Goal: Task Accomplishment & Management: Manage account settings

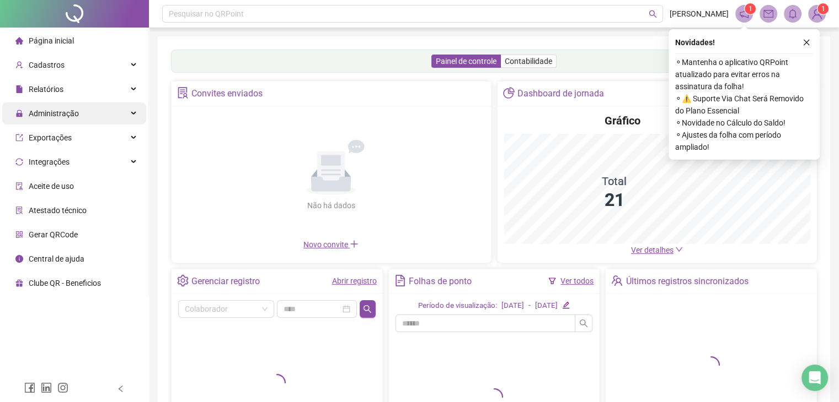
click at [62, 114] on span "Administração" at bounding box center [54, 113] width 50 height 9
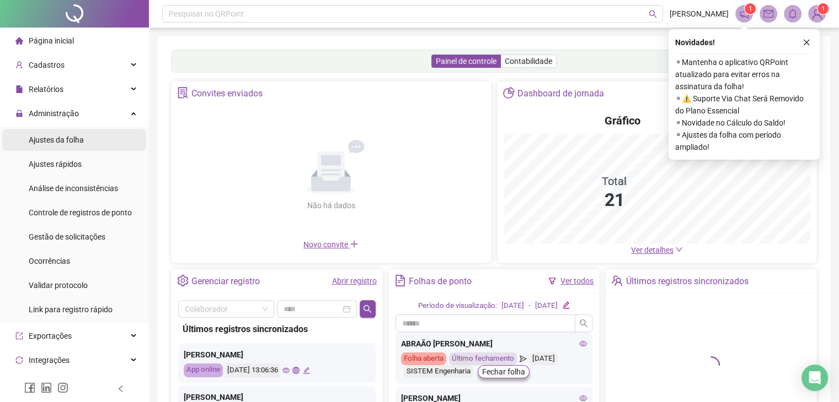
click at [73, 143] on span "Ajustes da folha" at bounding box center [56, 140] width 55 height 9
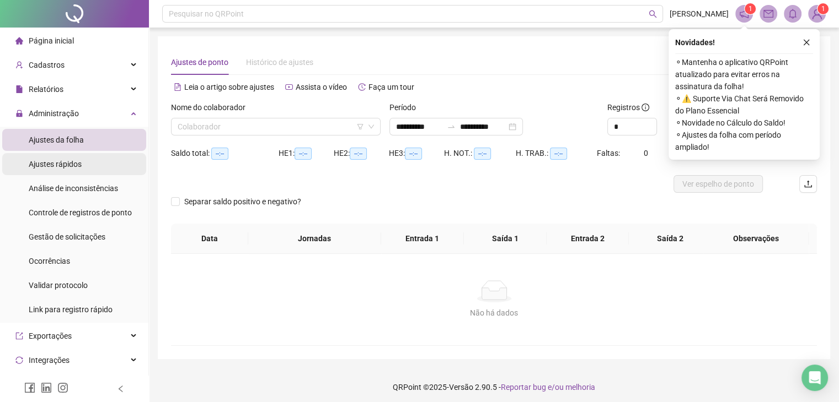
type input "**********"
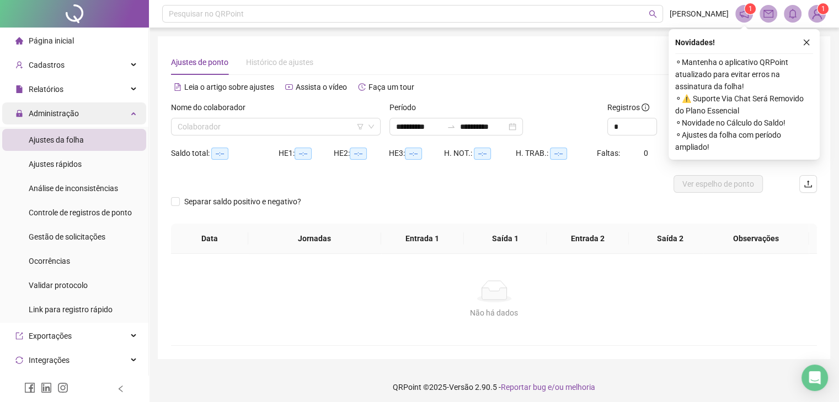
click at [50, 112] on span "Administração" at bounding box center [54, 113] width 50 height 9
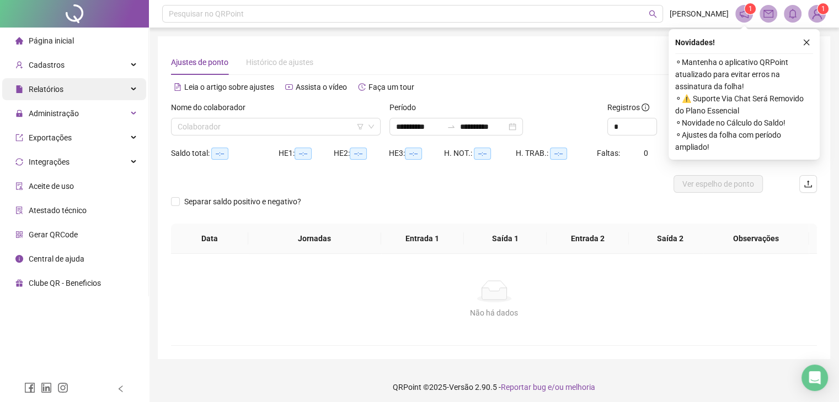
click at [58, 87] on span "Relatórios" at bounding box center [46, 89] width 35 height 9
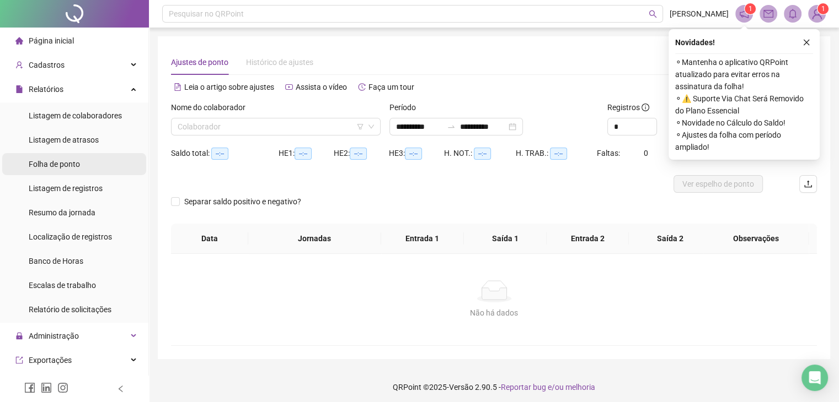
click at [75, 173] on div "Folha de ponto" at bounding box center [54, 164] width 51 height 22
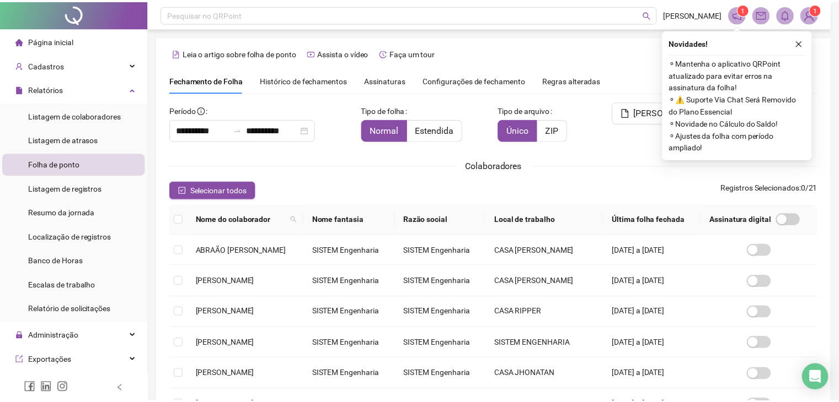
scroll to position [18, 0]
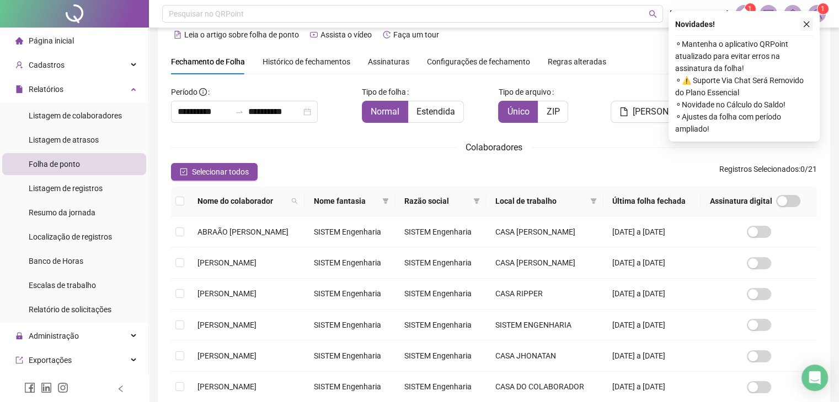
click at [807, 22] on icon "close" at bounding box center [806, 24] width 8 height 8
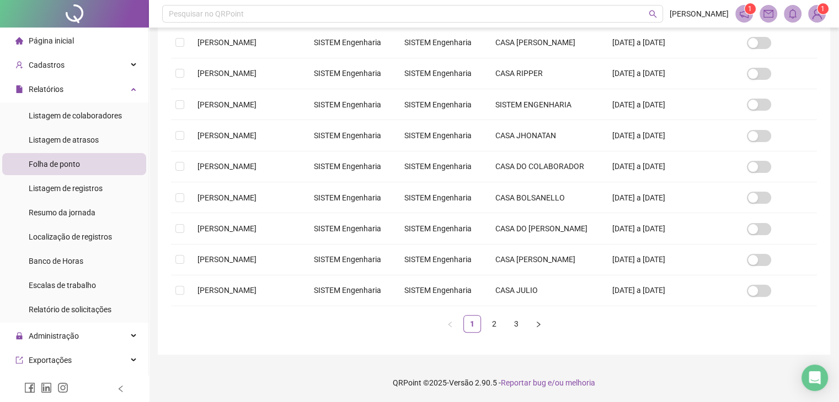
scroll to position [349, 0]
click at [496, 330] on link "2" at bounding box center [494, 324] width 17 height 17
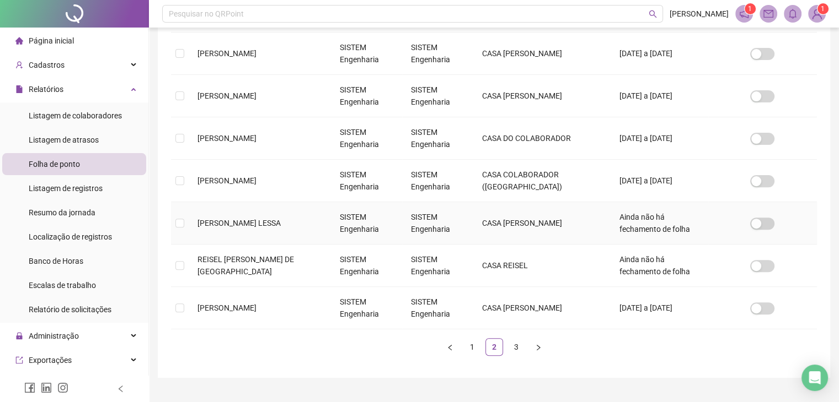
scroll to position [364, 0]
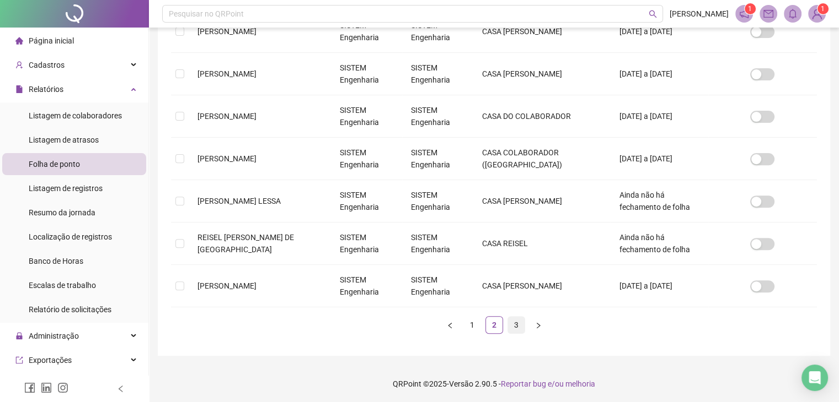
click at [512, 319] on link "3" at bounding box center [516, 325] width 17 height 17
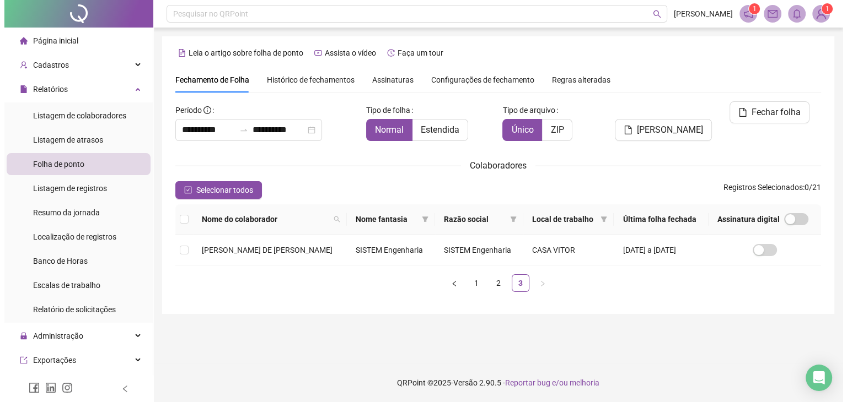
scroll to position [0, 0]
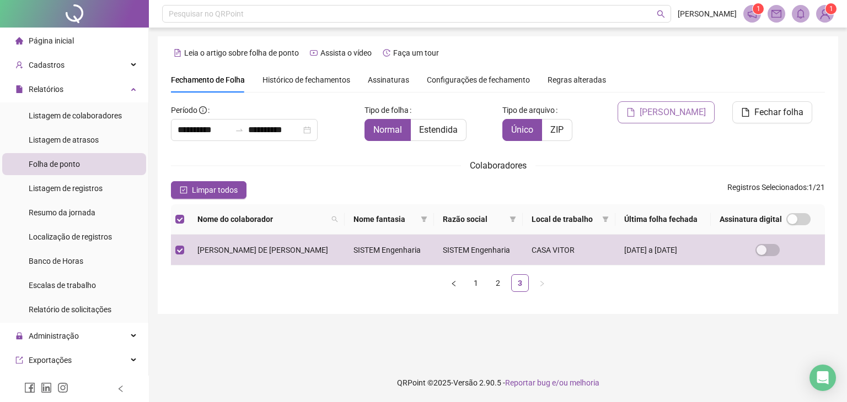
click at [685, 115] on span "[PERSON_NAME]" at bounding box center [672, 112] width 66 height 13
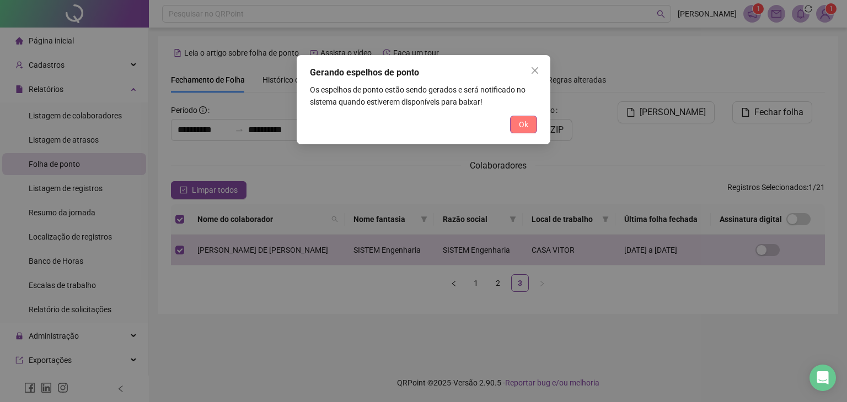
click at [521, 127] on span "Ok" at bounding box center [523, 125] width 9 height 12
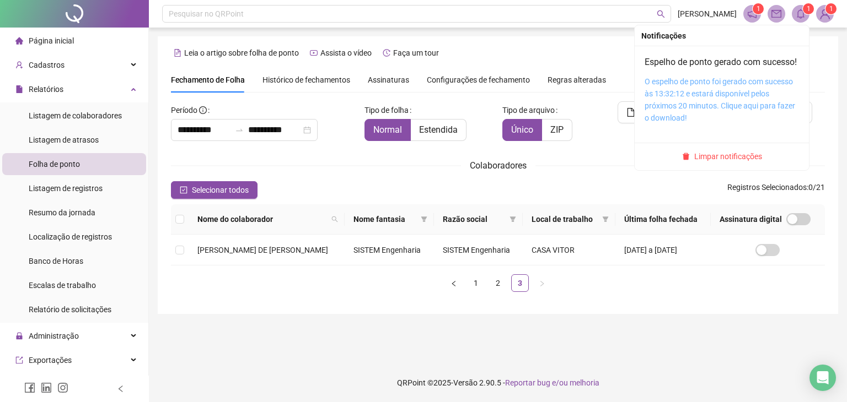
click at [719, 99] on link "O espelho de ponto foi gerado com sucesso às 13:32:12 e estará disponível pelos…" at bounding box center [719, 99] width 151 height 45
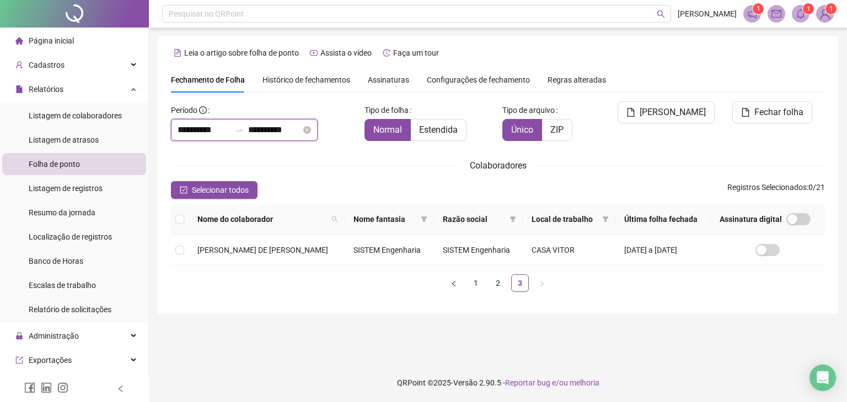
click at [186, 131] on input "**********" at bounding box center [204, 129] width 53 height 13
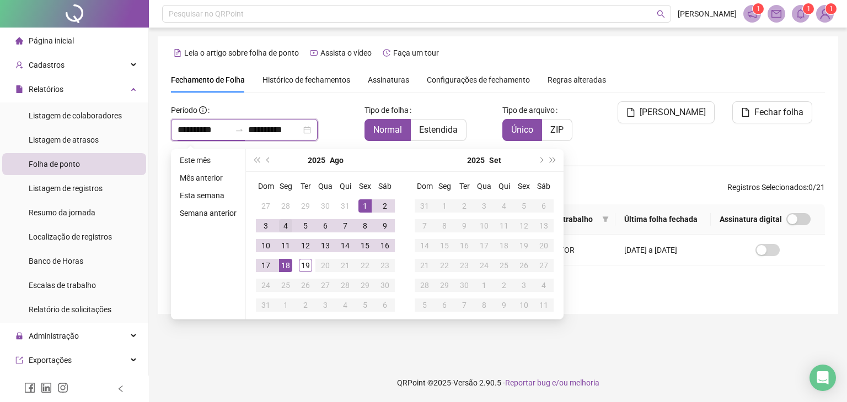
type input "**********"
click at [267, 161] on span "prev-year" at bounding box center [269, 161] width 6 height 6
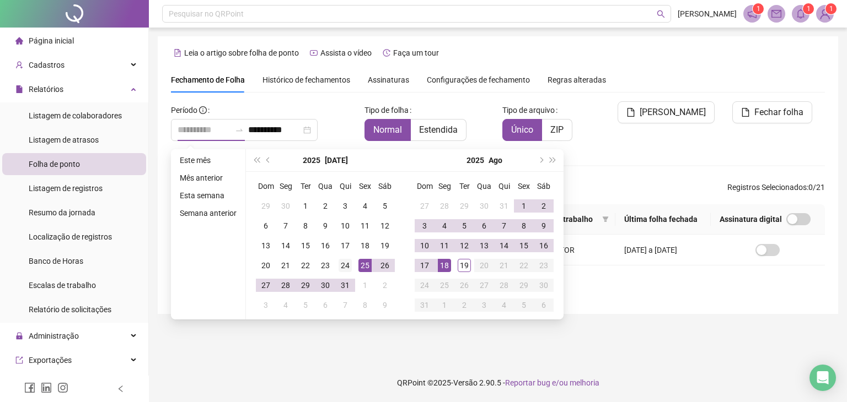
type input "**********"
click at [340, 265] on div "24" at bounding box center [344, 265] width 13 height 13
click at [368, 343] on main "**********" at bounding box center [498, 195] width 680 height 319
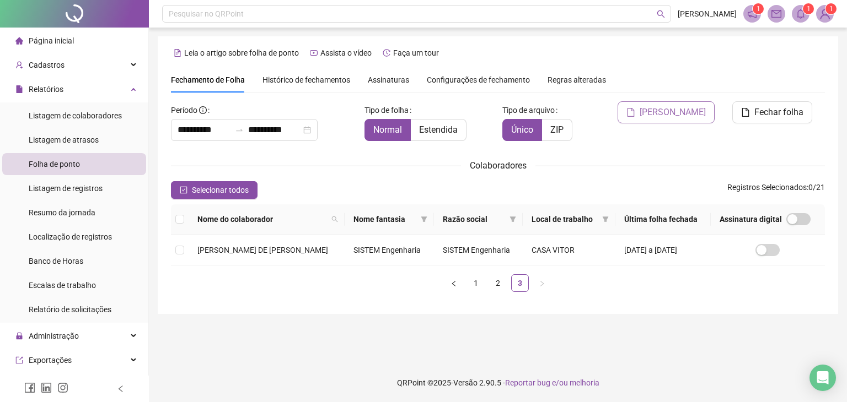
click at [684, 117] on span "[PERSON_NAME]" at bounding box center [672, 112] width 66 height 13
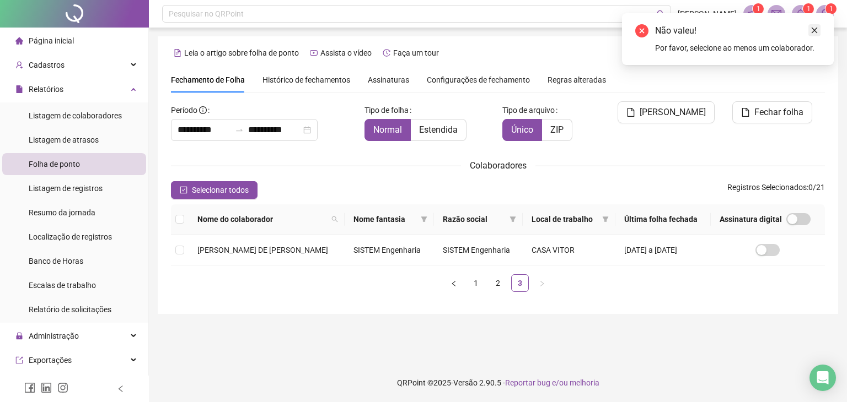
click at [816, 28] on icon "close" at bounding box center [814, 31] width 6 height 6
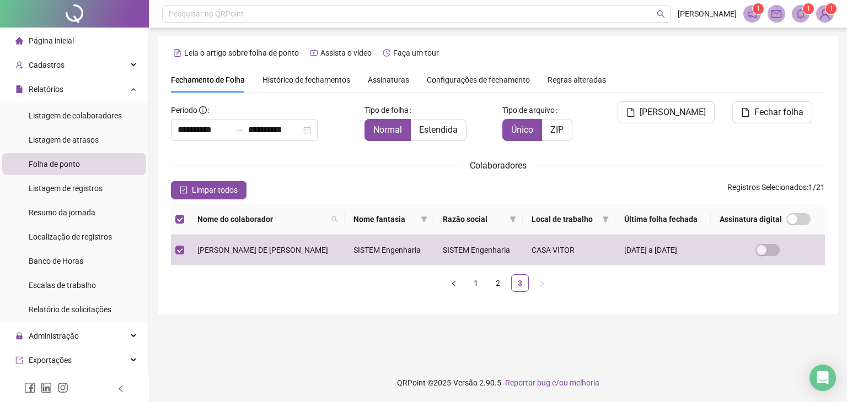
click at [635, 115] on icon "file" at bounding box center [630, 112] width 9 height 9
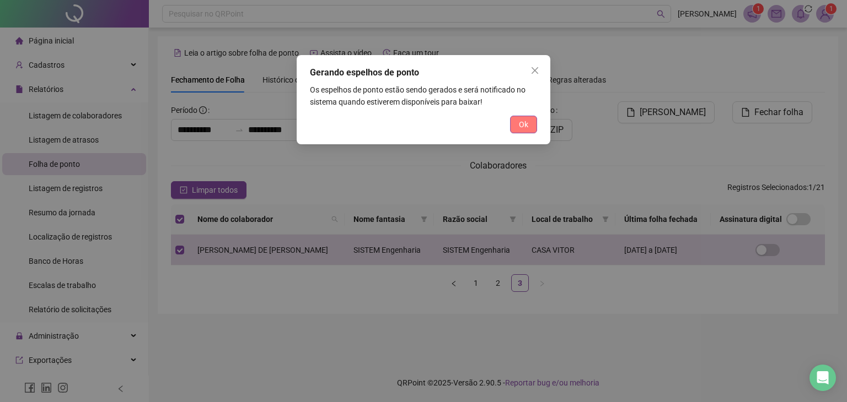
click at [521, 125] on span "Ok" at bounding box center [523, 125] width 9 height 12
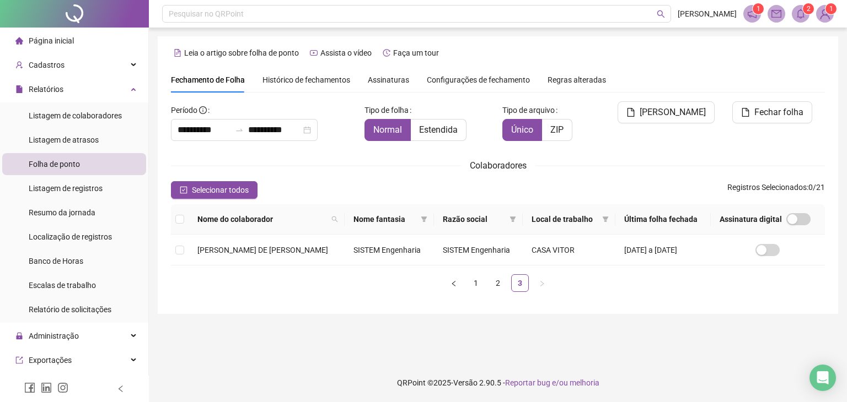
click at [800, 12] on icon "bell" at bounding box center [801, 14] width 10 height 10
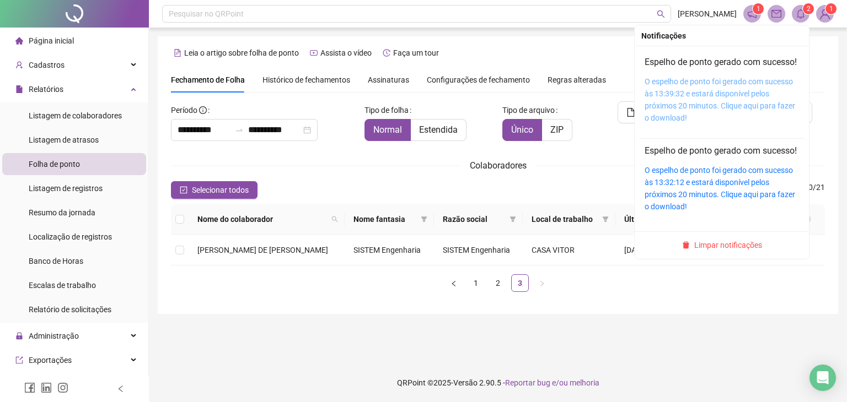
click at [665, 115] on link "O espelho de ponto foi gerado com sucesso às 13:39:32 e estará disponível pelos…" at bounding box center [719, 99] width 151 height 45
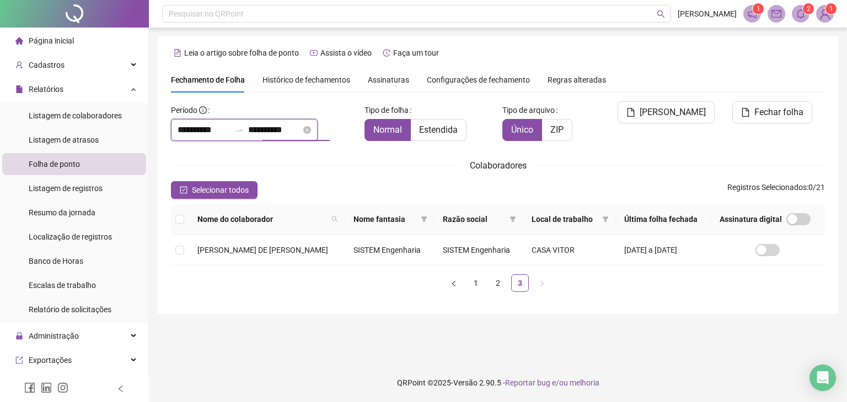
click at [266, 128] on input "**********" at bounding box center [274, 129] width 53 height 13
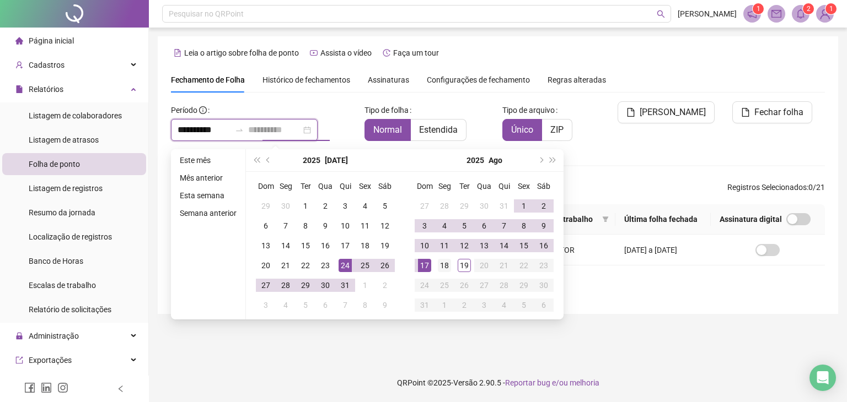
type input "**********"
click at [441, 264] on div "18" at bounding box center [444, 265] width 13 height 13
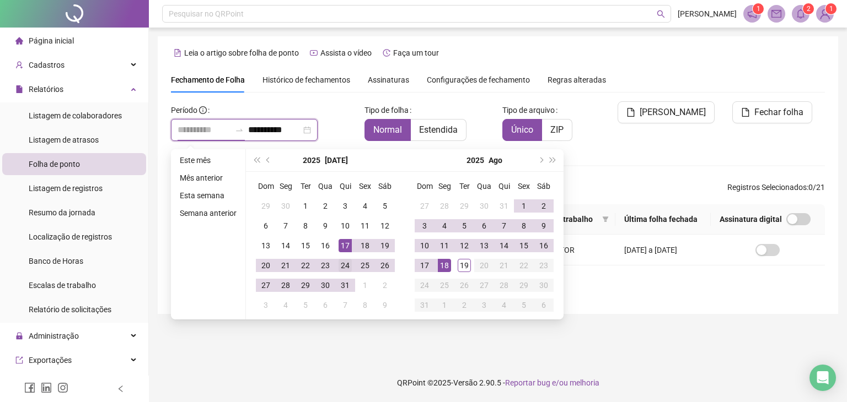
type input "**********"
click at [345, 269] on div "24" at bounding box center [344, 265] width 13 height 13
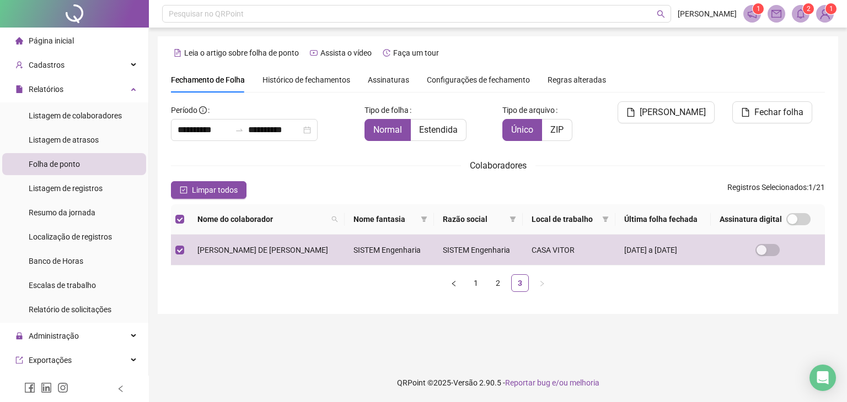
click at [667, 106] on span "[PERSON_NAME]" at bounding box center [672, 112] width 66 height 13
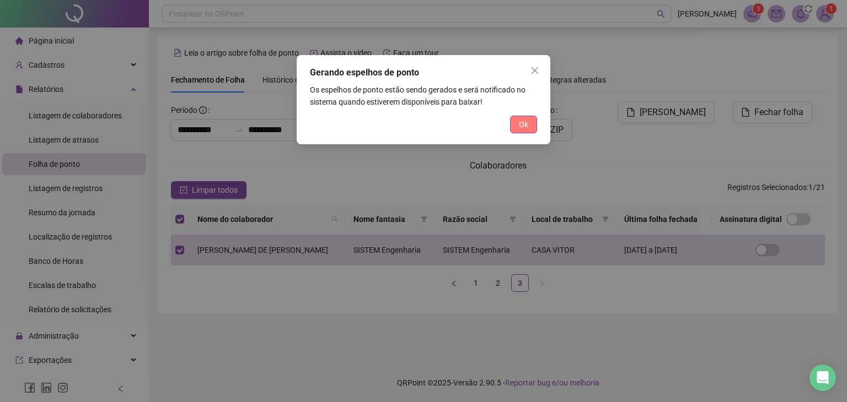
click at [527, 127] on span "Ok" at bounding box center [523, 125] width 9 height 12
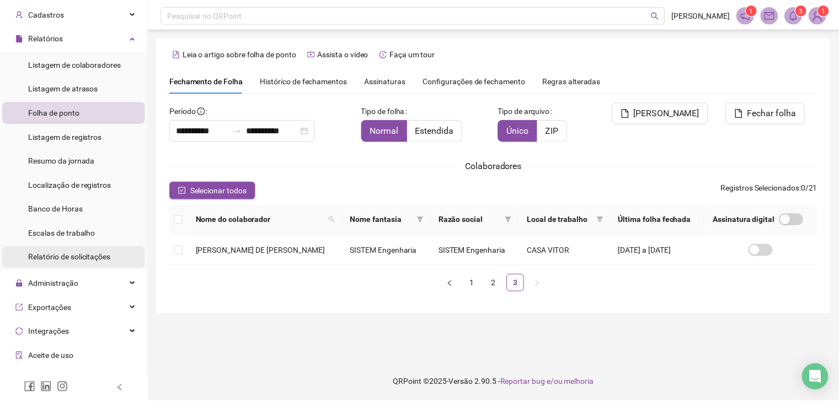
scroll to position [55, 0]
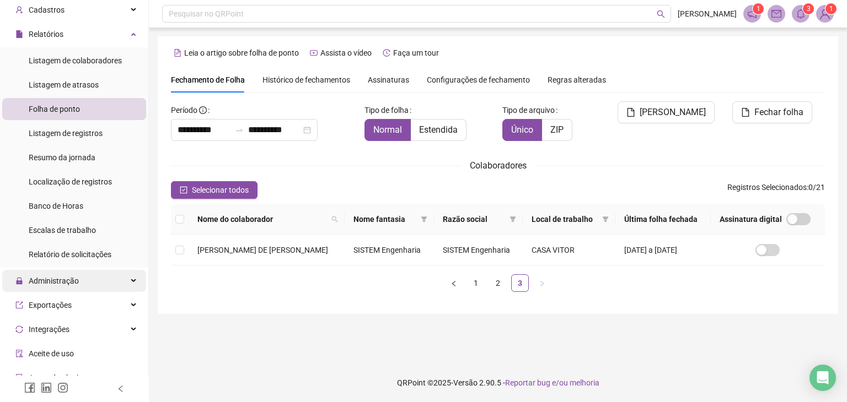
click at [74, 289] on span "Administração" at bounding box center [46, 281] width 63 height 22
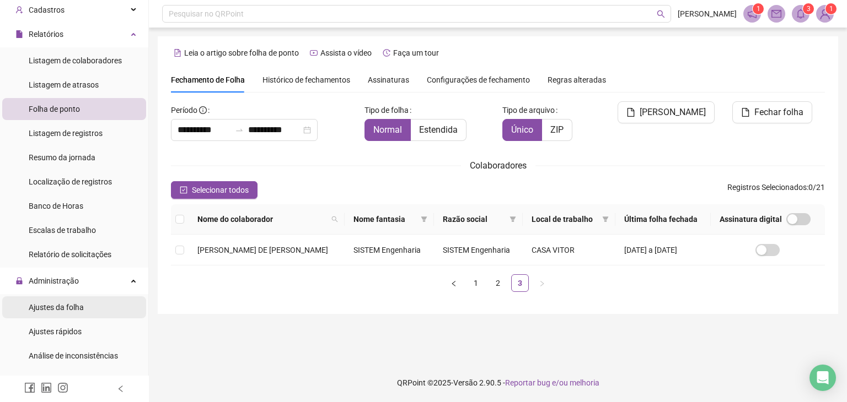
click at [75, 303] on span "Ajustes da folha" at bounding box center [56, 307] width 55 height 9
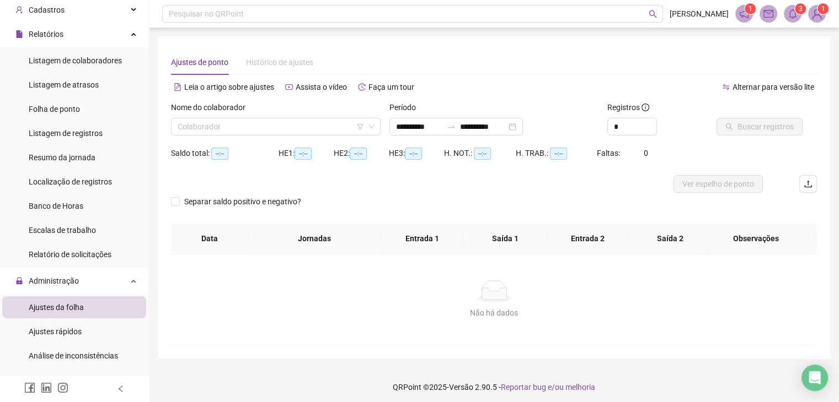
type input "**********"
click at [269, 133] on input "search" at bounding box center [271, 127] width 186 height 17
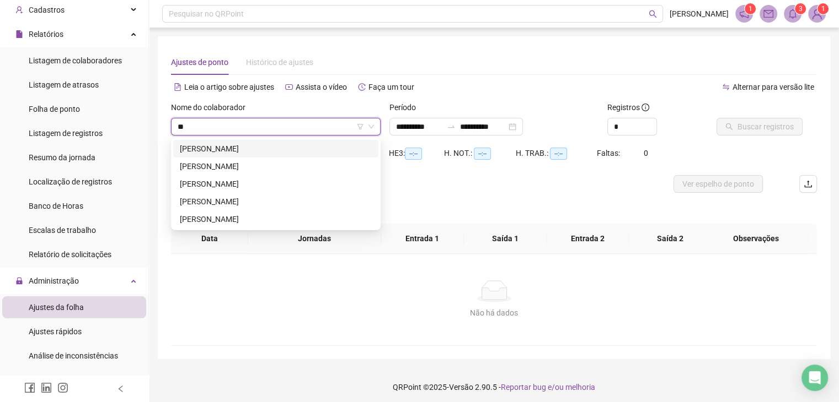
type input "*"
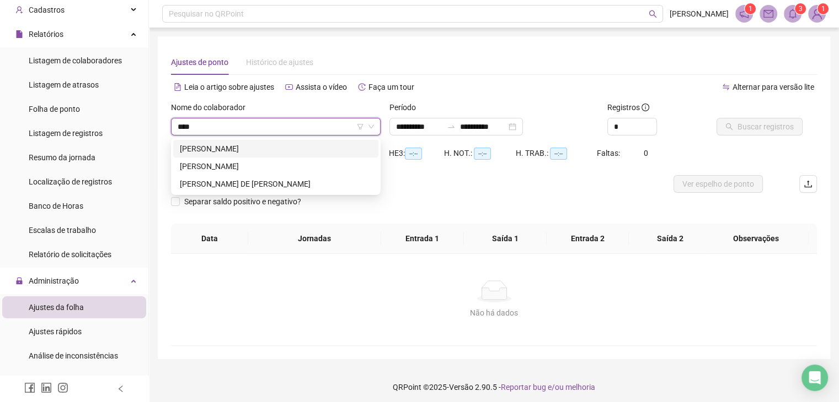
type input "*****"
click at [291, 186] on div "[PERSON_NAME] DE [PERSON_NAME]" at bounding box center [276, 184] width 192 height 12
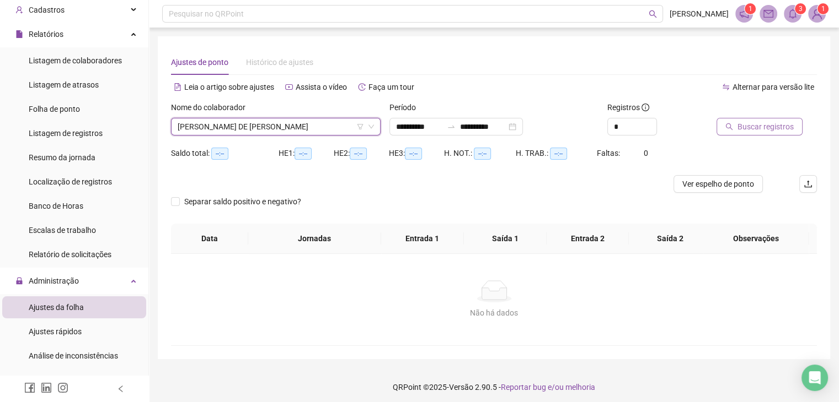
click at [761, 130] on span "Buscar registros" at bounding box center [765, 127] width 56 height 12
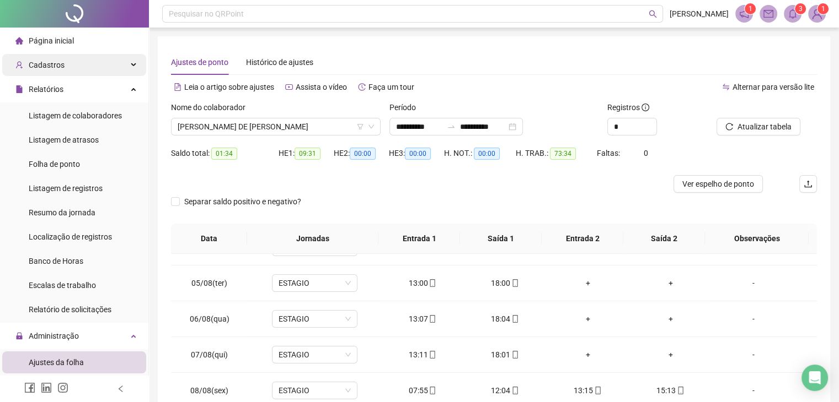
click at [67, 66] on div "Cadastros" at bounding box center [74, 65] width 144 height 22
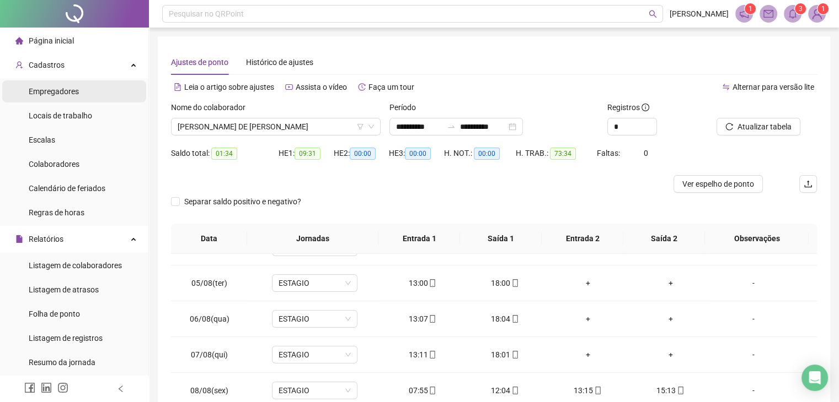
click at [68, 89] on span "Empregadores" at bounding box center [54, 91] width 50 height 9
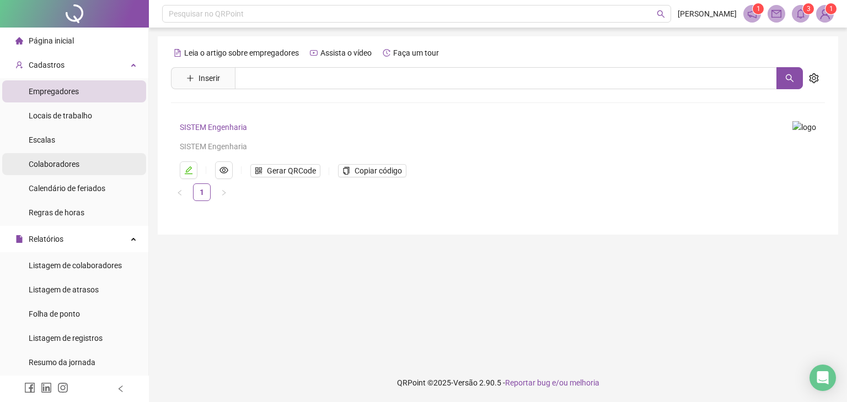
click at [78, 159] on div "Colaboradores" at bounding box center [54, 164] width 51 height 22
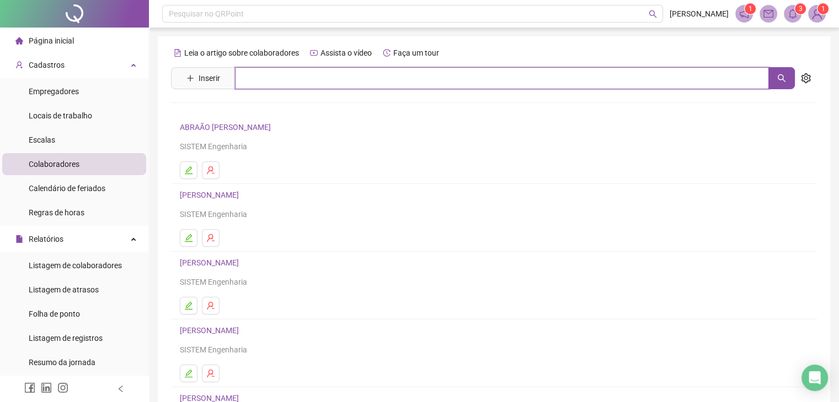
click at [295, 76] on input "text" at bounding box center [502, 78] width 534 height 22
type input "*"
click at [776, 84] on button "button" at bounding box center [781, 78] width 26 height 22
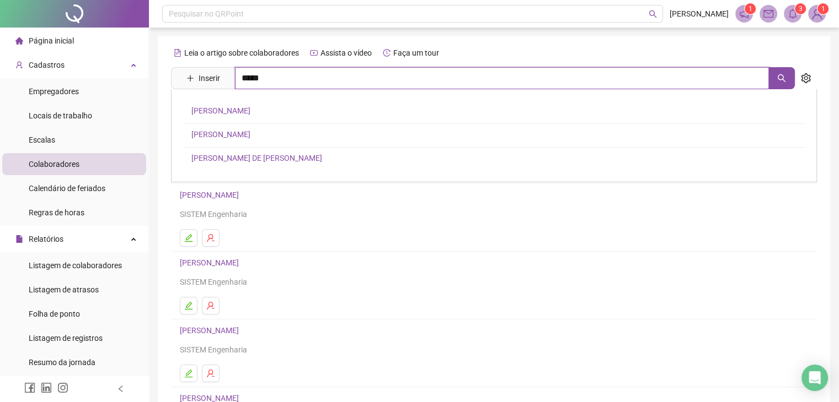
type input "*****"
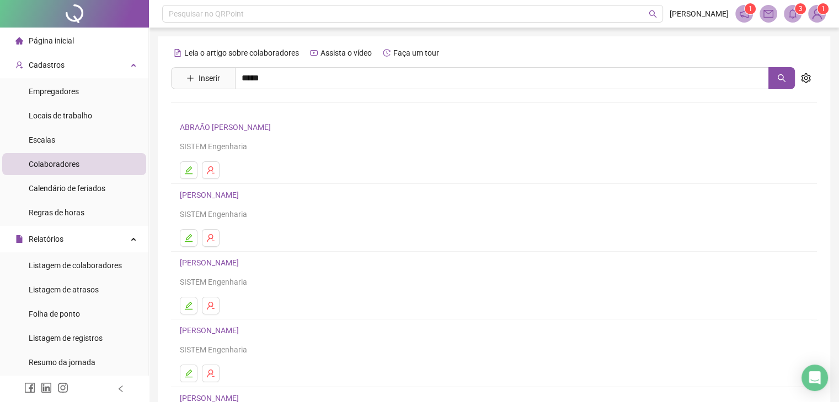
click at [292, 157] on link "[PERSON_NAME] DE [PERSON_NAME]" at bounding box center [256, 158] width 131 height 9
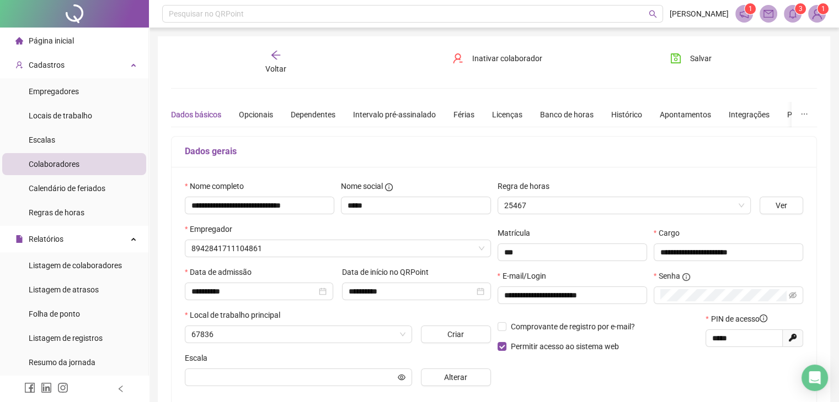
type input "*******"
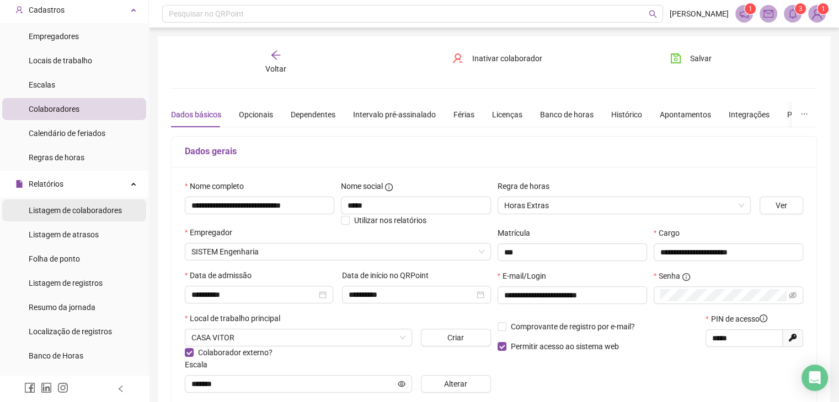
scroll to position [221, 0]
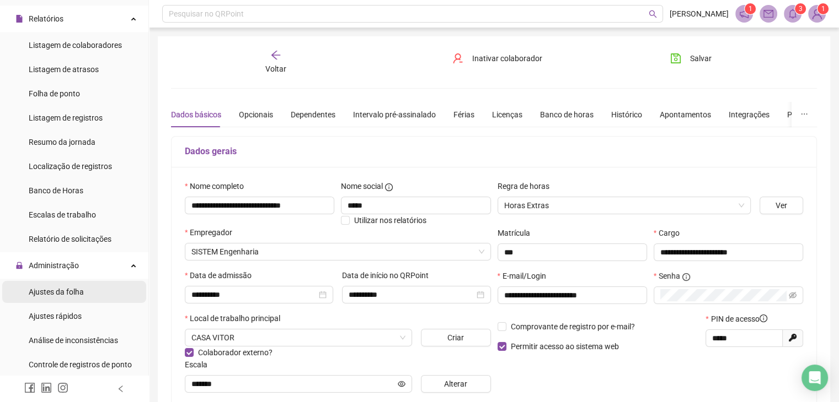
click at [55, 300] on div "Ajustes da folha" at bounding box center [56, 292] width 55 height 22
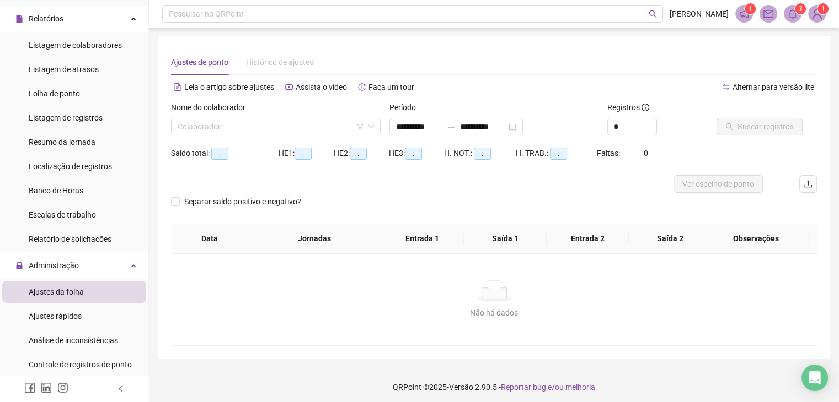
type input "**********"
click at [289, 128] on input "search" at bounding box center [271, 127] width 186 height 17
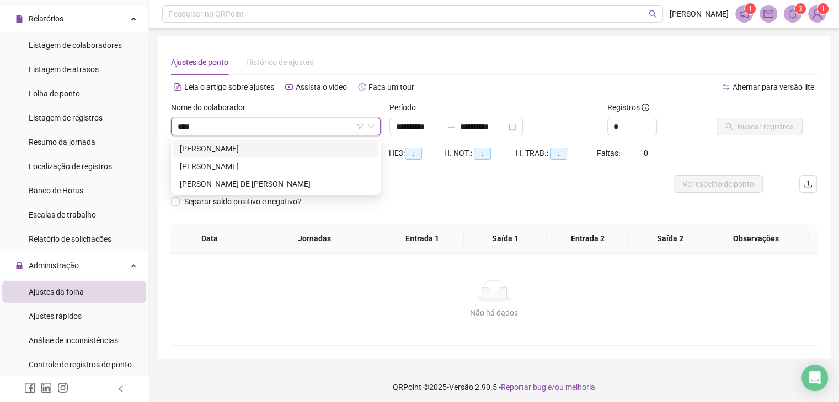
type input "*****"
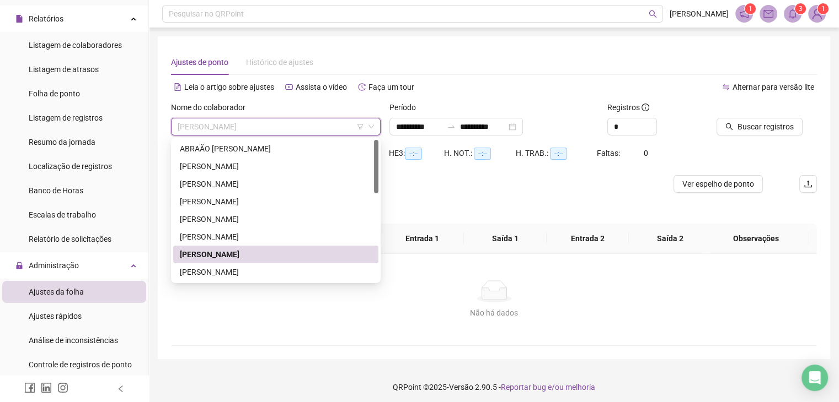
drag, startPoint x: 311, startPoint y: 124, endPoint x: 222, endPoint y: 128, distance: 89.4
click at [222, 128] on span "[PERSON_NAME]" at bounding box center [276, 127] width 196 height 17
click at [212, 126] on span "[PERSON_NAME]" at bounding box center [276, 127] width 196 height 17
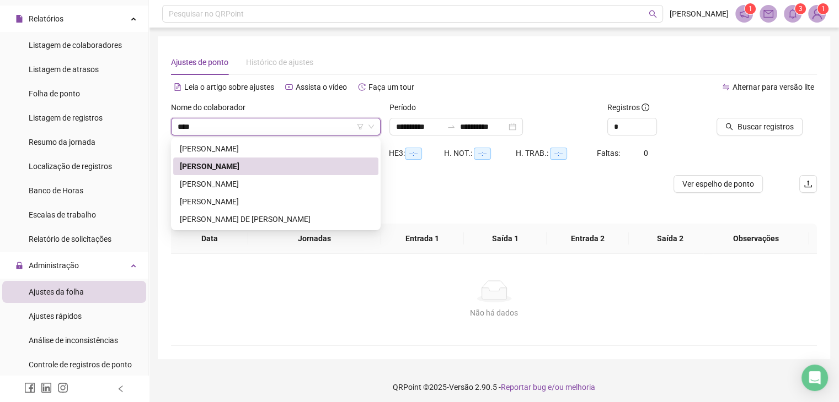
type input "*****"
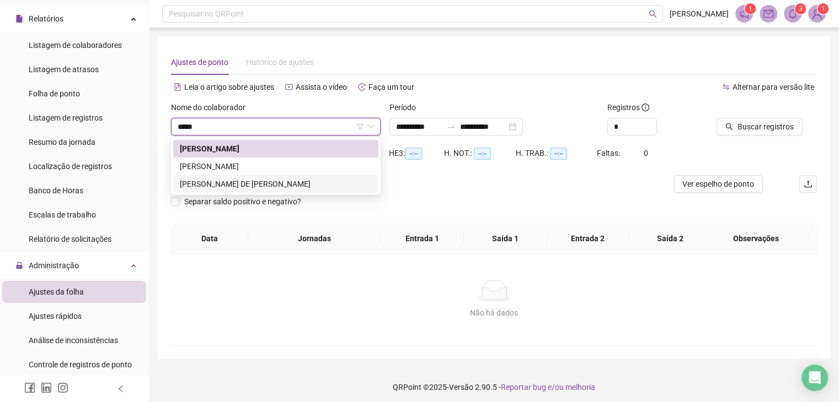
click at [284, 184] on div "[PERSON_NAME] DE [PERSON_NAME]" at bounding box center [276, 184] width 192 height 12
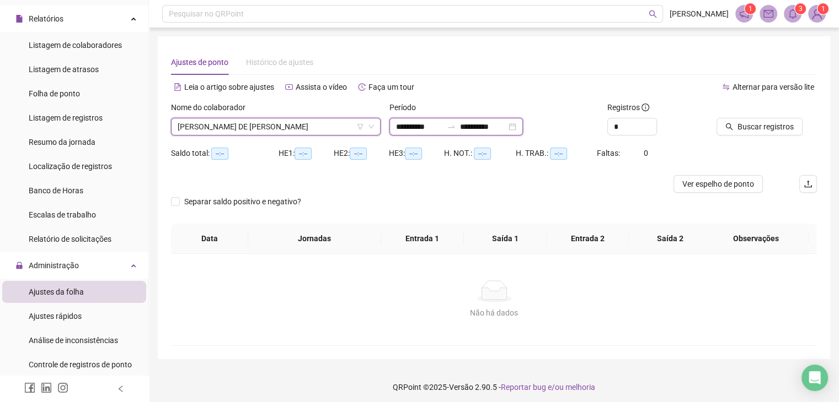
click at [413, 127] on input "**********" at bounding box center [419, 127] width 46 height 12
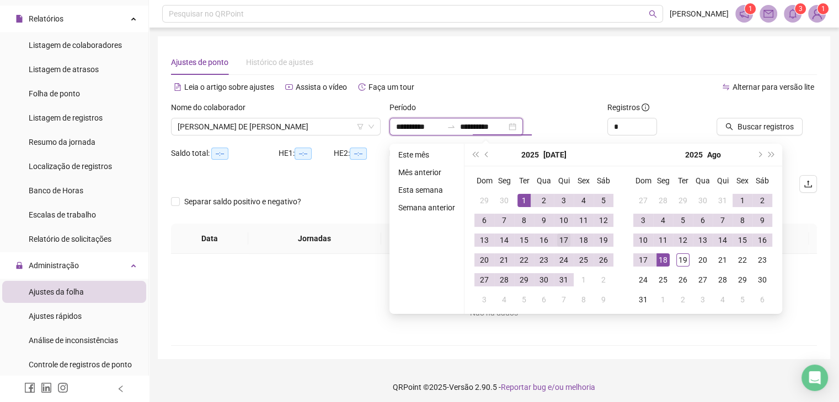
type input "**********"
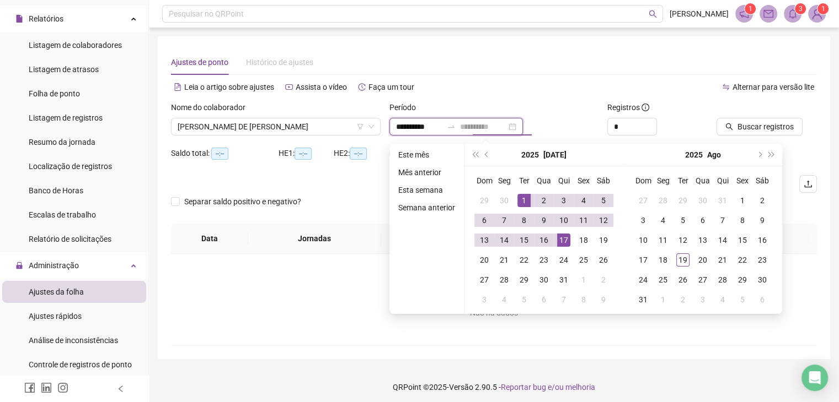
type input "**********"
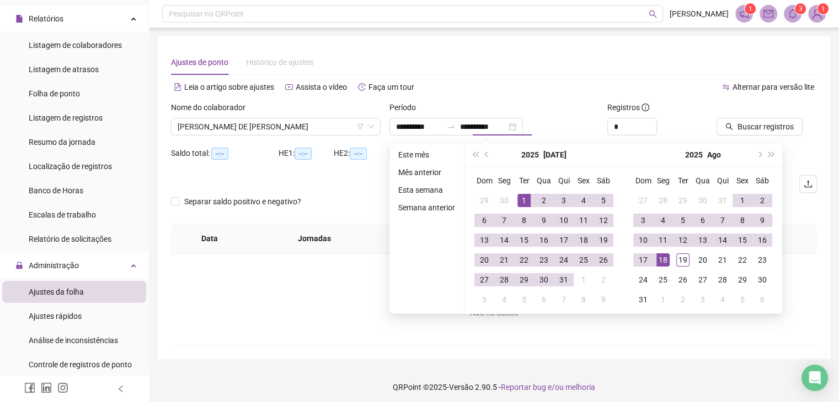
click at [629, 345] on div "Não há dados Não há dados" at bounding box center [494, 300] width 646 height 92
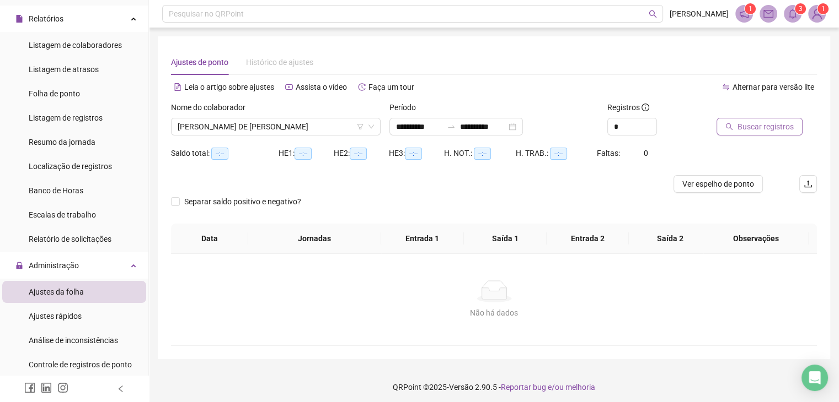
click at [735, 125] on button "Buscar registros" at bounding box center [759, 127] width 86 height 18
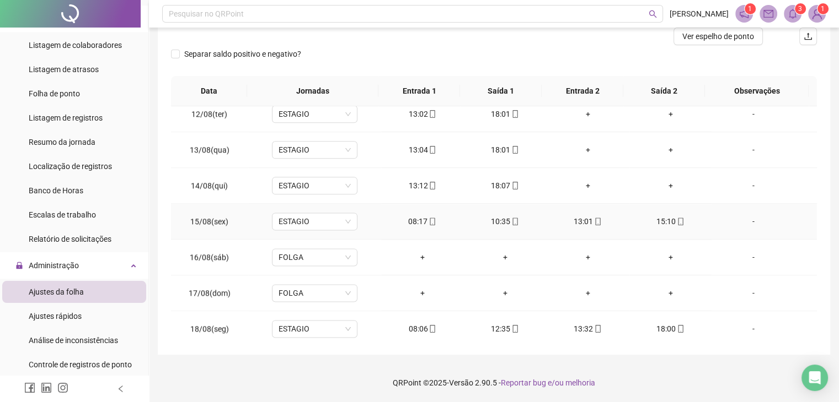
scroll to position [1424, 0]
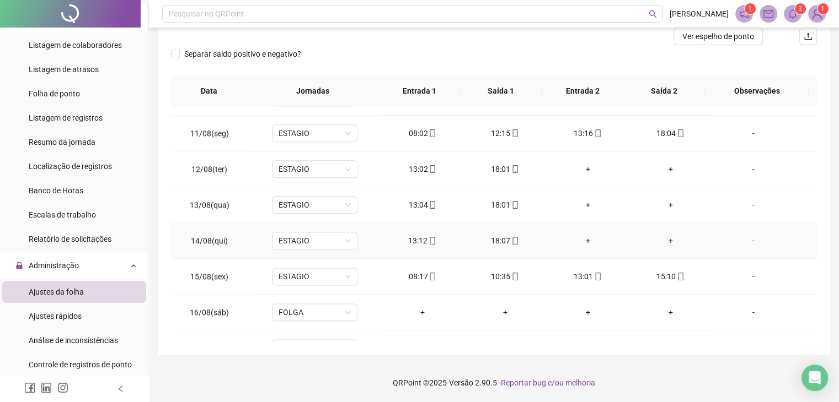
click at [501, 239] on div "18:07" at bounding box center [504, 241] width 65 height 12
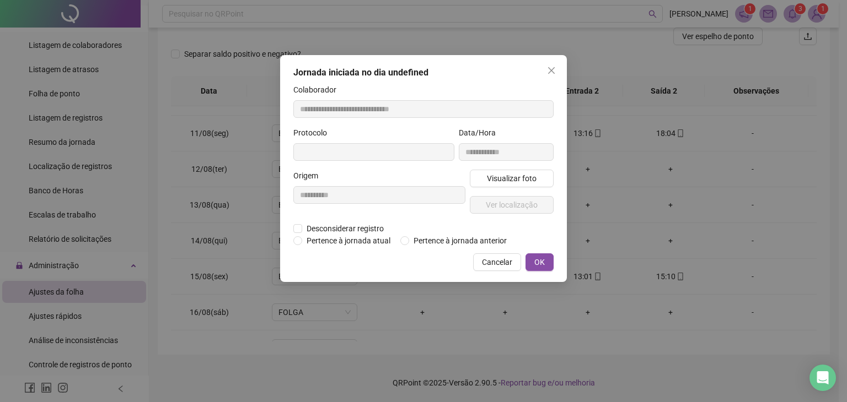
type input "**********"
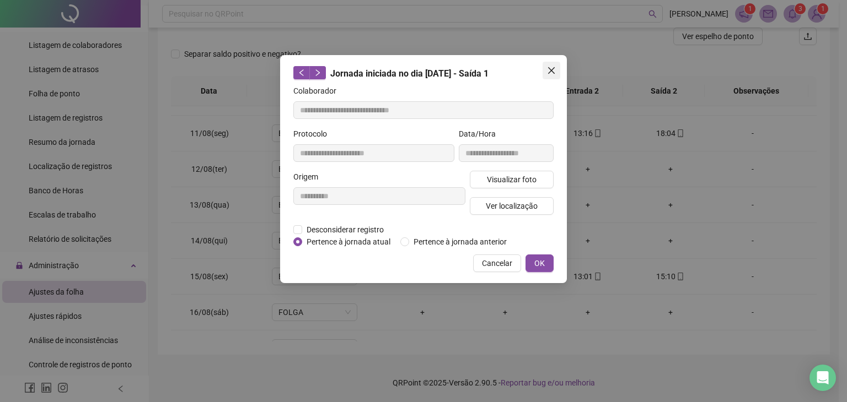
click at [548, 73] on icon "close" at bounding box center [551, 70] width 9 height 9
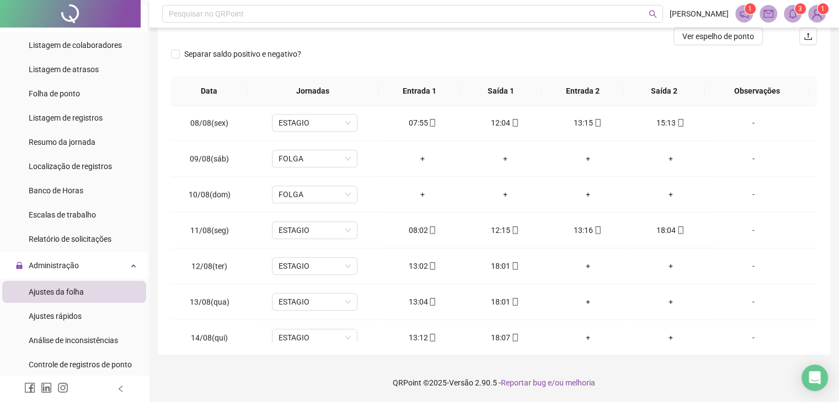
scroll to position [1479, 0]
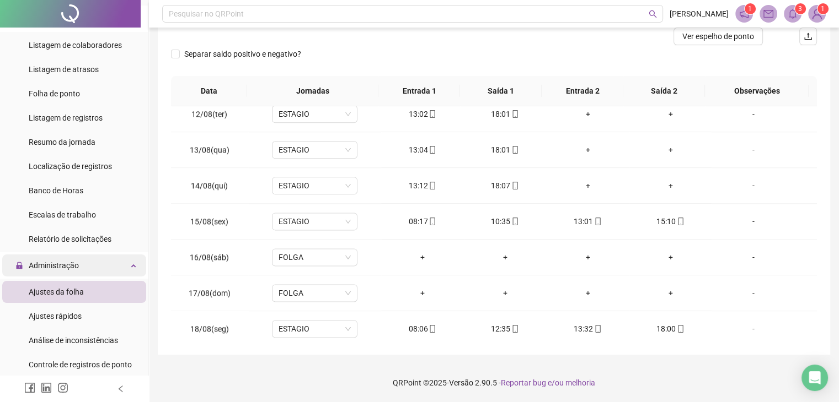
click at [79, 273] on div "Administração" at bounding box center [74, 266] width 144 height 22
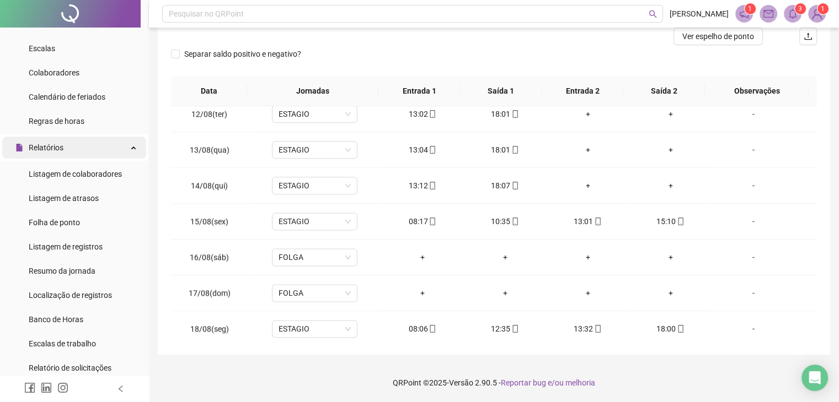
scroll to position [0, 0]
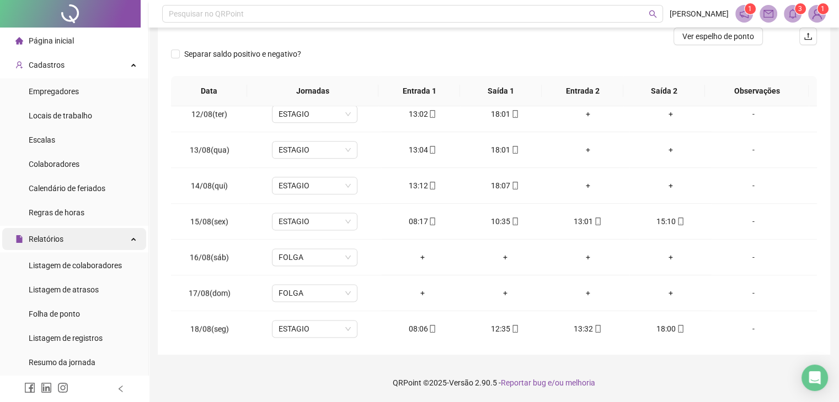
click at [48, 242] on span "Relatórios" at bounding box center [46, 239] width 35 height 9
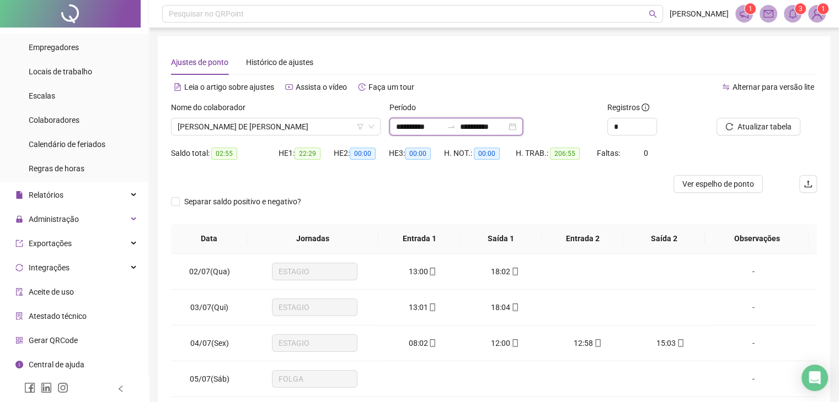
click at [409, 127] on input "**********" at bounding box center [419, 127] width 46 height 12
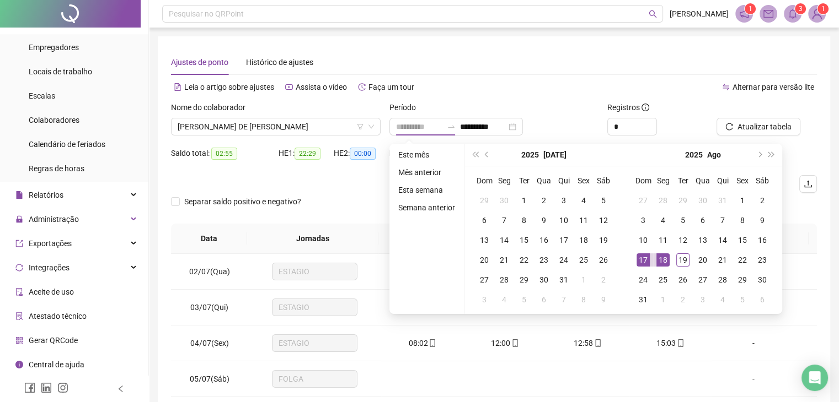
click at [642, 256] on div "17" at bounding box center [642, 260] width 13 height 13
click at [659, 257] on div "18" at bounding box center [662, 260] width 13 height 13
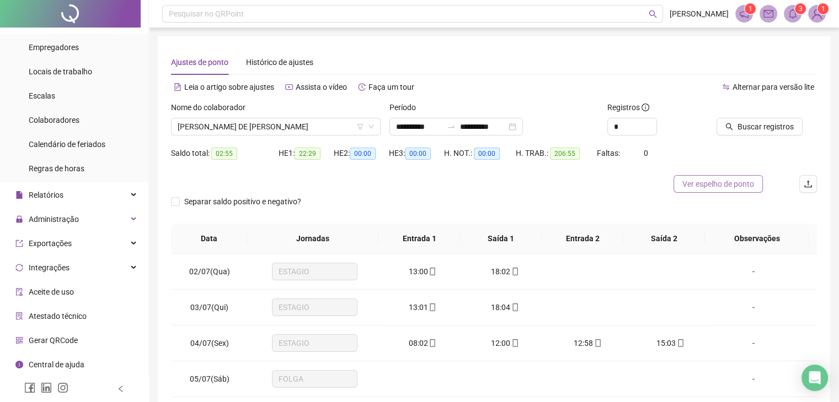
click at [712, 180] on span "Ver espelho de ponto" at bounding box center [718, 184] width 72 height 12
click at [307, 155] on span "22:29" at bounding box center [307, 154] width 26 height 12
click at [559, 154] on span "206:55" at bounding box center [565, 154] width 30 height 12
click at [406, 126] on input "**********" at bounding box center [419, 127] width 46 height 12
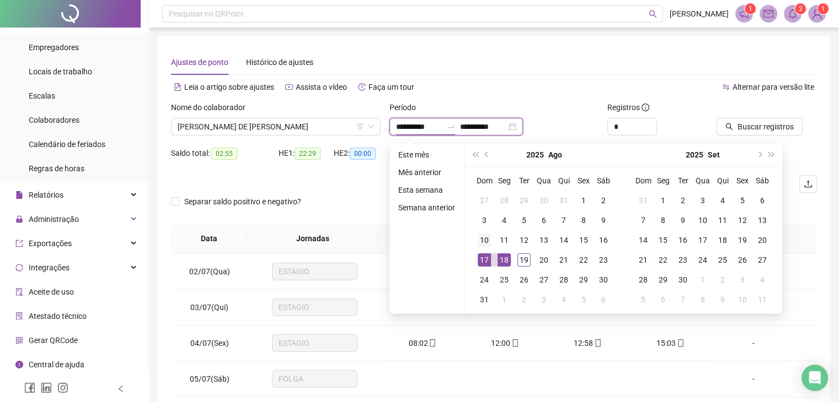
type input "**********"
click at [483, 151] on button "prev-year" at bounding box center [487, 155] width 12 height 22
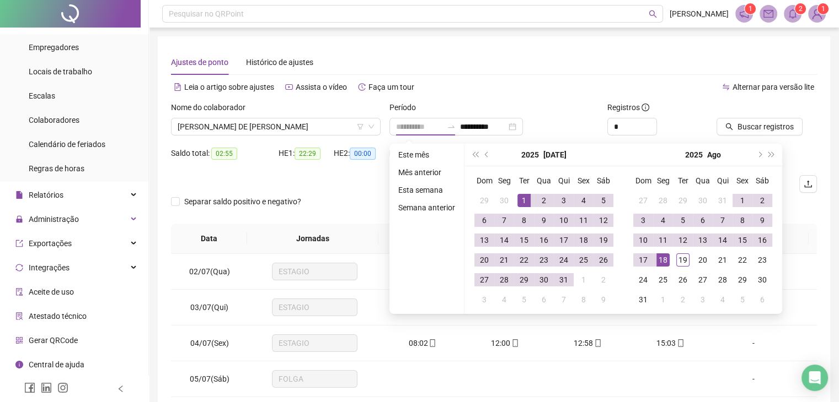
type input "**********"
click at [517, 202] on div "1" at bounding box center [523, 200] width 13 height 13
type input "**********"
click at [664, 259] on div "18" at bounding box center [662, 260] width 13 height 13
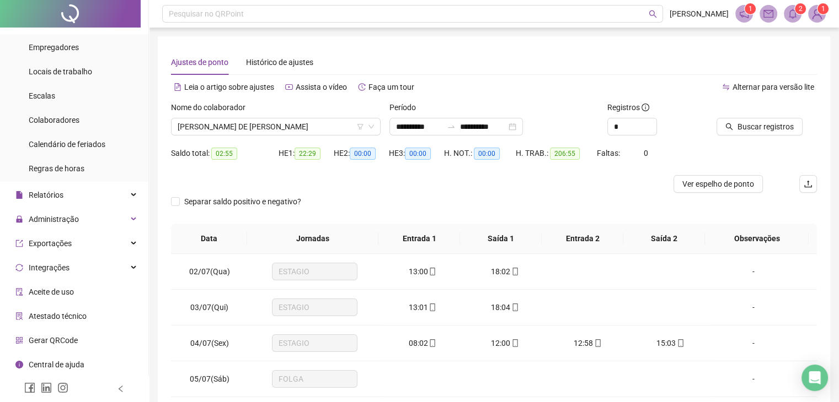
drag, startPoint x: 747, startPoint y: 127, endPoint x: 487, endPoint y: 166, distance: 263.1
click at [746, 127] on span "Buscar registros" at bounding box center [765, 127] width 56 height 12
drag, startPoint x: 217, startPoint y: 155, endPoint x: 232, endPoint y: 153, distance: 15.5
click at [232, 153] on span "02:55" at bounding box center [224, 154] width 26 height 12
click at [256, 158] on div "Saldo total: 02:55" at bounding box center [225, 153] width 108 height 13
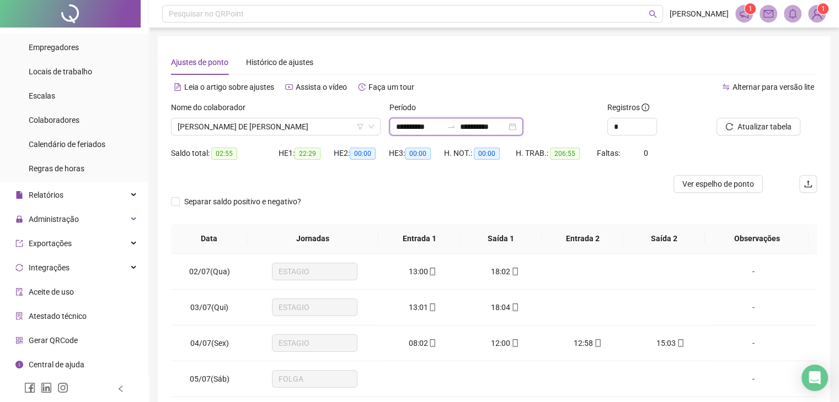
click at [408, 126] on input "**********" at bounding box center [419, 127] width 46 height 12
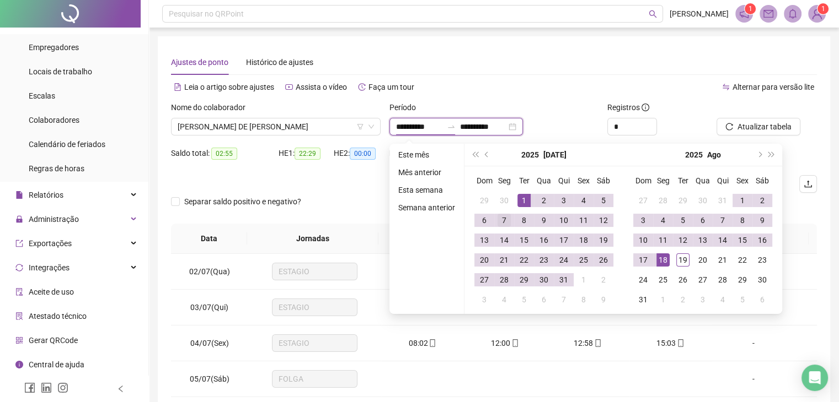
type input "**********"
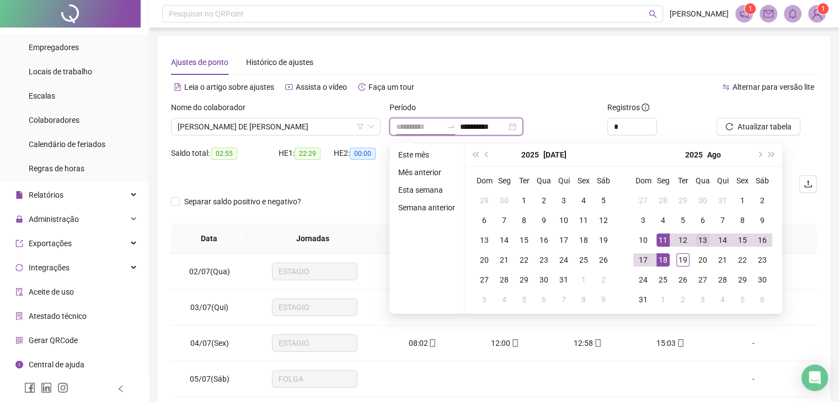
type input "**********"
click at [700, 240] on div "13" at bounding box center [702, 240] width 13 height 13
type input "**********"
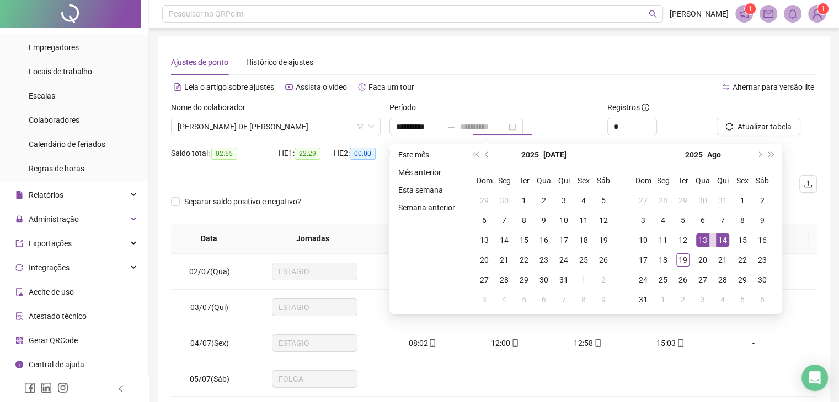
click at [717, 240] on div "14" at bounding box center [722, 240] width 13 height 13
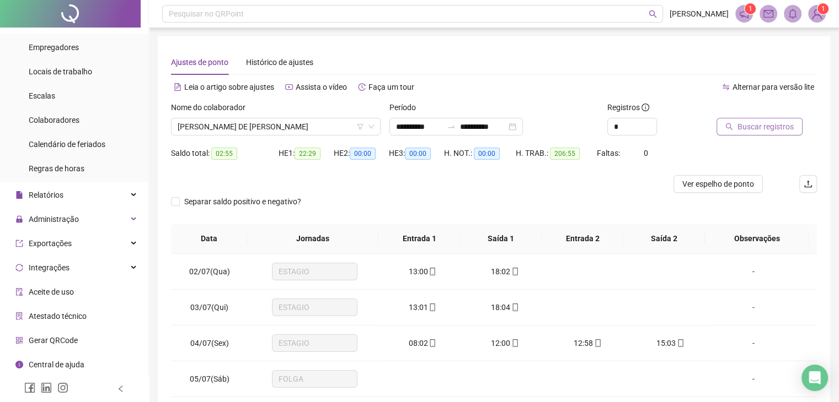
click at [737, 128] on button "Buscar registros" at bounding box center [759, 127] width 86 height 18
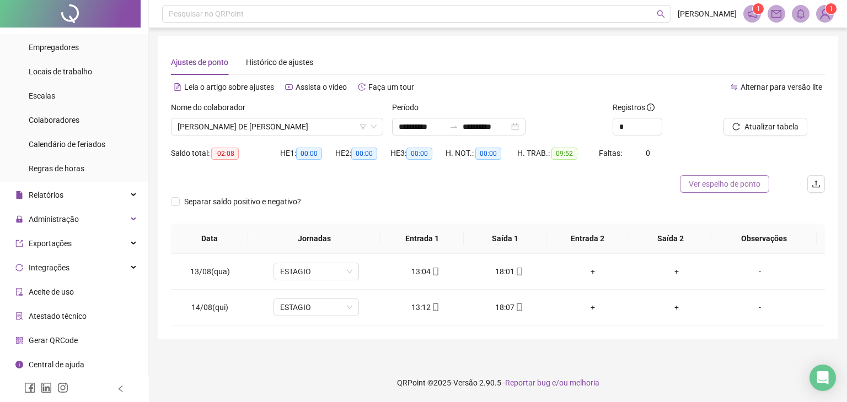
click at [689, 190] on span "Ver espelho de ponto" at bounding box center [725, 184] width 72 height 12
click at [423, 128] on input "**********" at bounding box center [422, 127] width 46 height 12
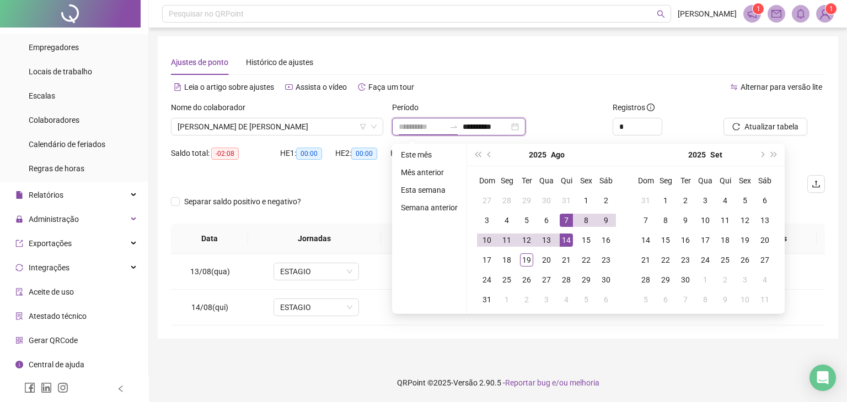
type input "**********"
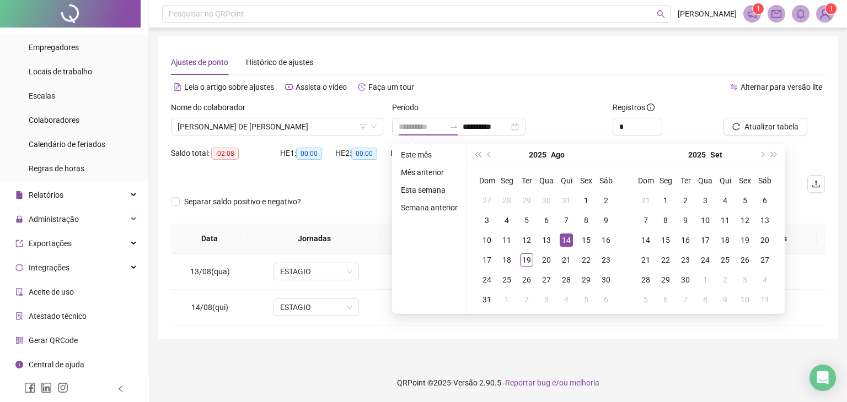
click at [565, 240] on div "14" at bounding box center [566, 240] width 13 height 13
type input "**********"
click at [581, 238] on div "15" at bounding box center [585, 240] width 13 height 13
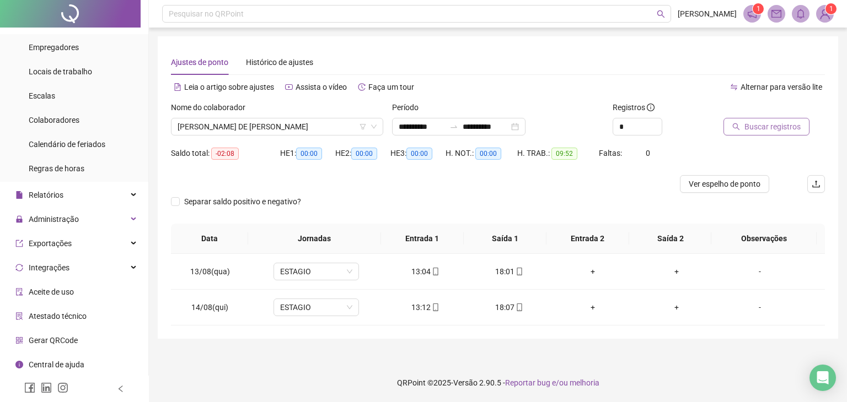
click at [741, 126] on button "Buscar registros" at bounding box center [766, 127] width 86 height 18
click at [708, 186] on span "Ver espelho de ponto" at bounding box center [725, 184] width 72 height 12
click at [685, 184] on button "Ver espelho de ponto" at bounding box center [724, 184] width 89 height 18
click at [445, 123] on input "**********" at bounding box center [422, 127] width 46 height 12
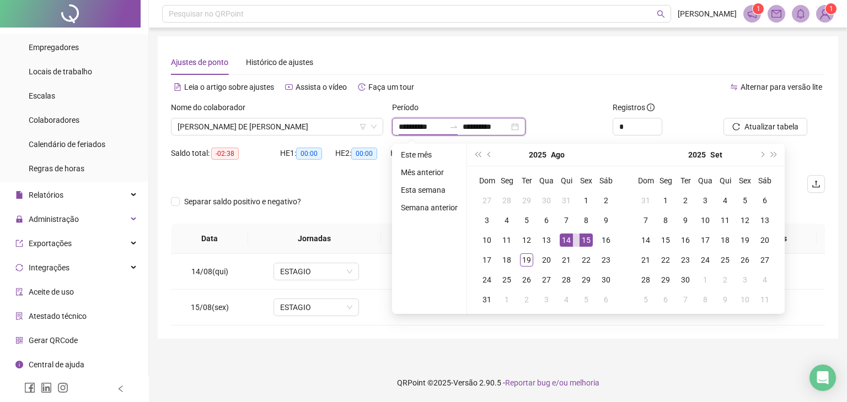
type input "**********"
click at [587, 243] on div "15" at bounding box center [585, 240] width 13 height 13
type input "**********"
click at [507, 256] on div "18" at bounding box center [506, 260] width 13 height 13
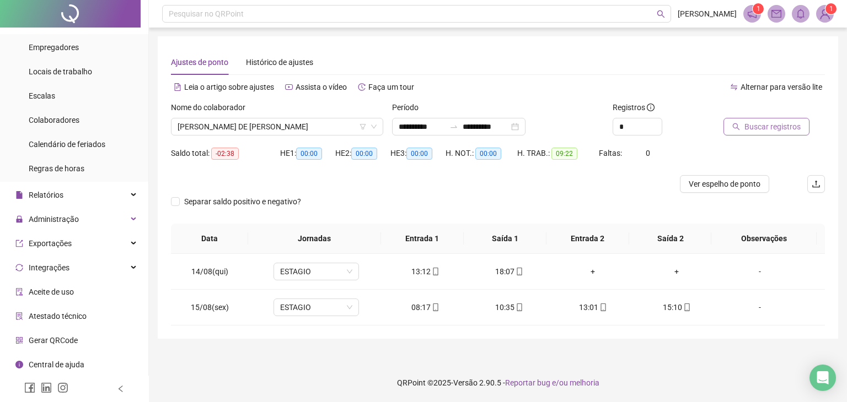
click at [765, 122] on span "Buscar registros" at bounding box center [772, 127] width 56 height 12
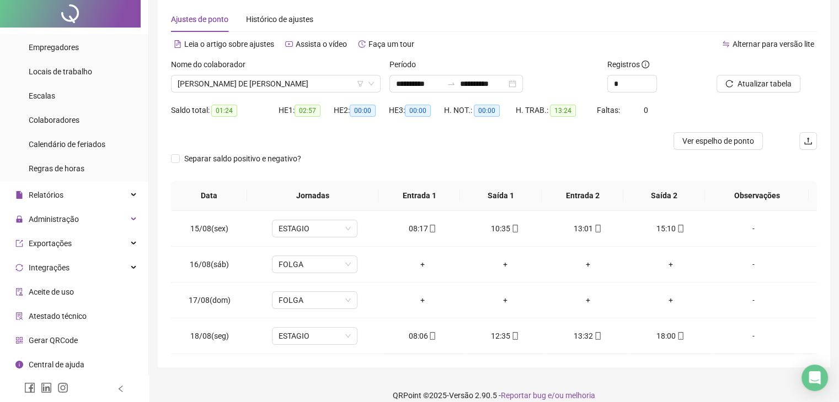
scroll to position [55, 0]
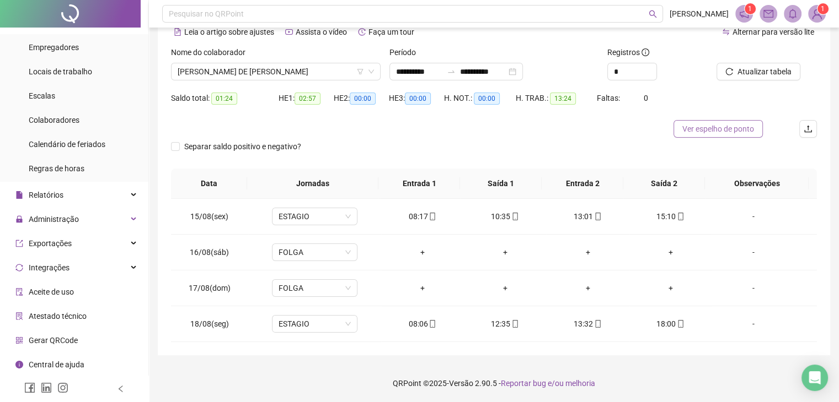
click at [690, 131] on span "Ver espelho de ponto" at bounding box center [718, 129] width 72 height 12
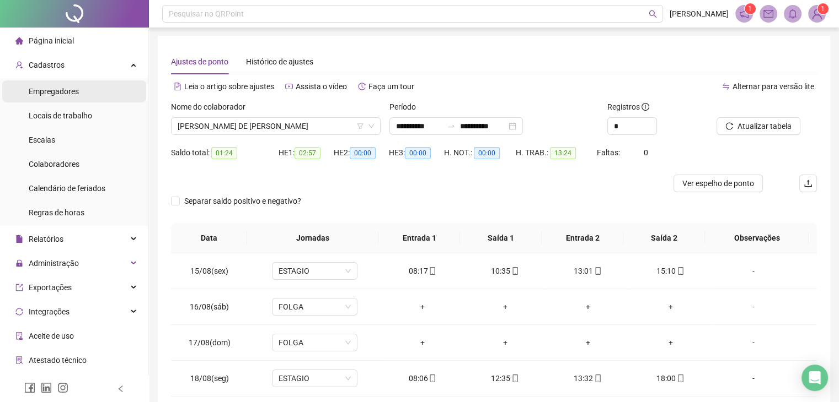
scroll to position [0, 0]
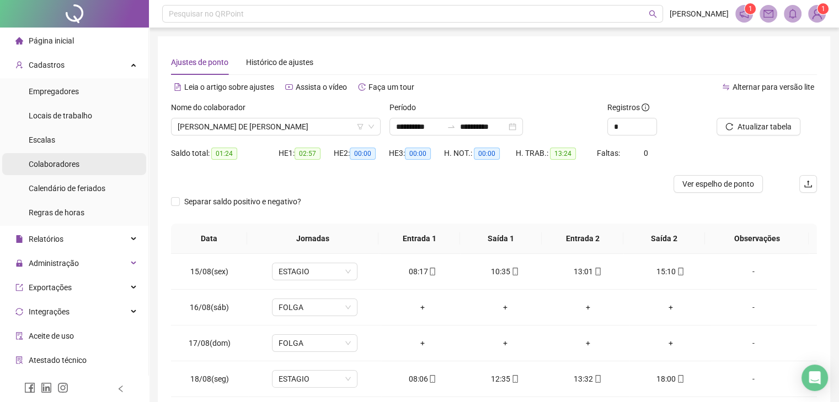
click at [68, 164] on span "Colaboradores" at bounding box center [54, 164] width 51 height 9
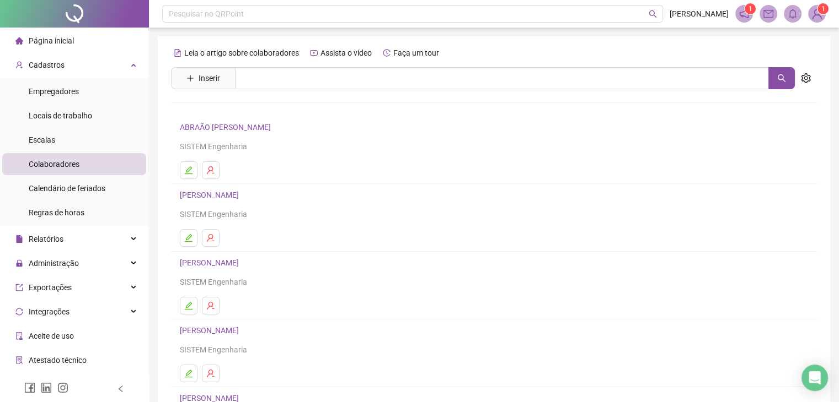
click at [262, 89] on span "Inserir" at bounding box center [483, 78] width 624 height 22
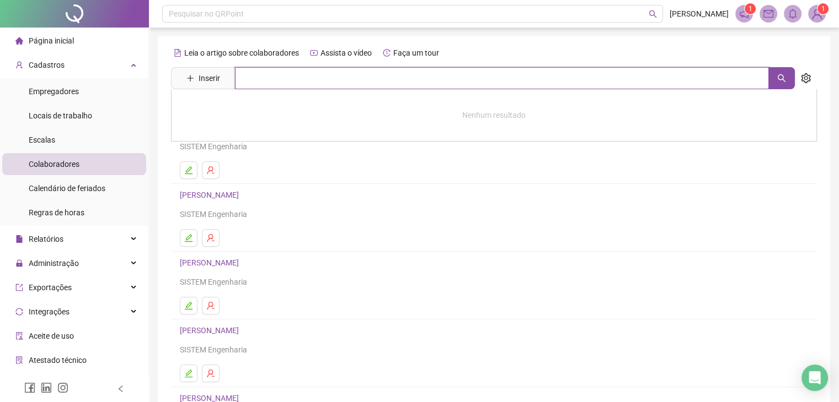
click at [258, 75] on input "text" at bounding box center [502, 78] width 534 height 22
click at [781, 74] on icon "search" at bounding box center [781, 78] width 8 height 8
type input "*****"
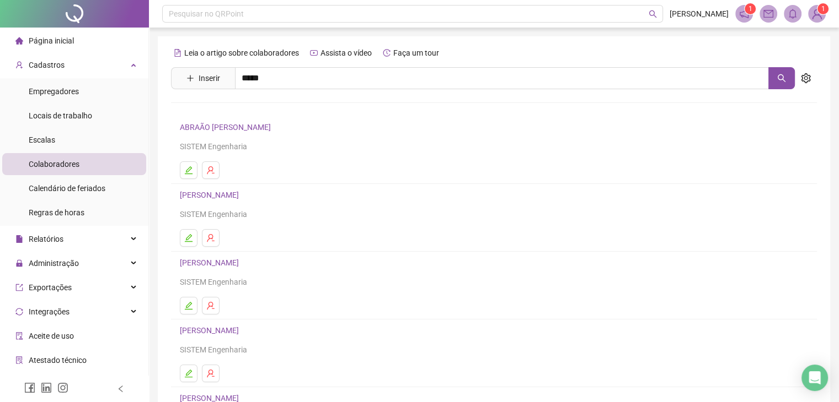
click at [223, 162] on link "[PERSON_NAME] DE [PERSON_NAME]" at bounding box center [256, 158] width 131 height 9
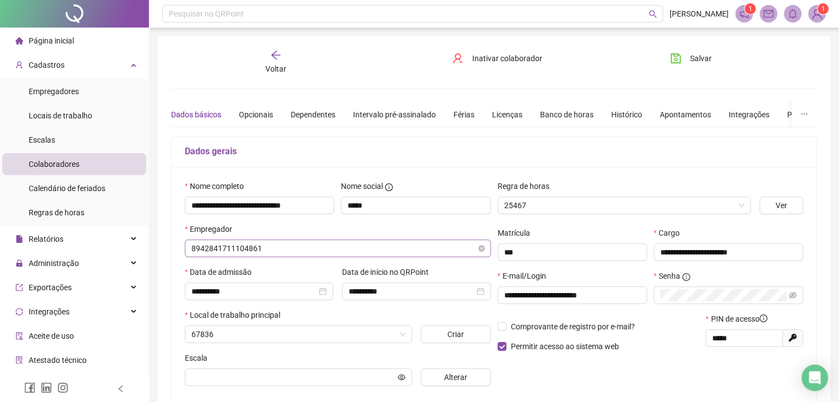
type input "*******"
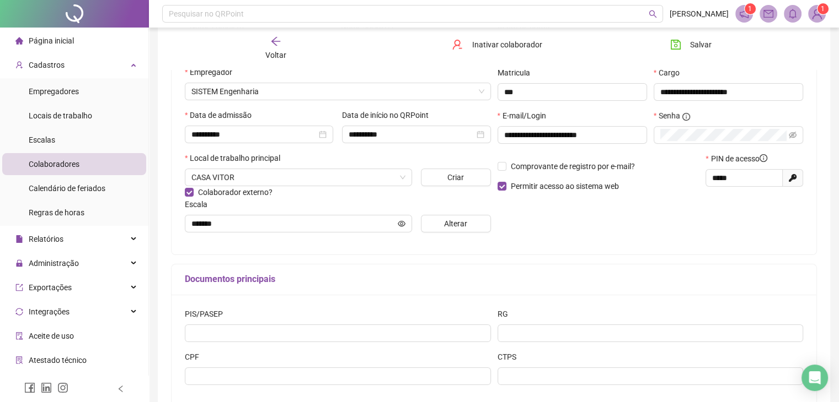
scroll to position [165, 0]
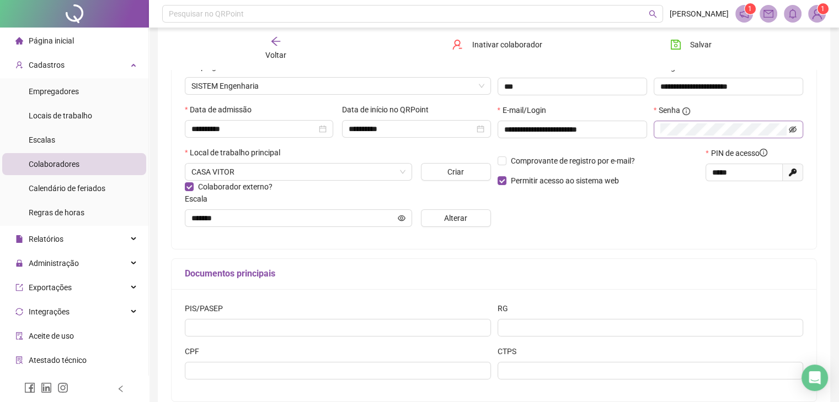
click at [793, 131] on icon "eye-invisible" at bounding box center [792, 130] width 8 height 8
click at [793, 131] on icon "eye" at bounding box center [792, 130] width 8 height 8
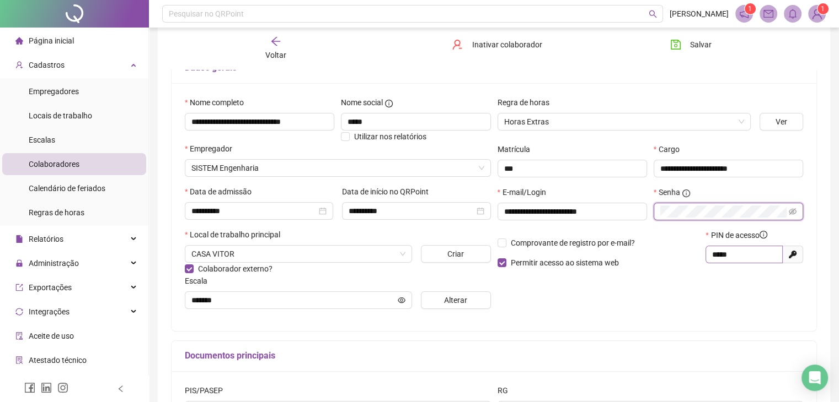
scroll to position [110, 0]
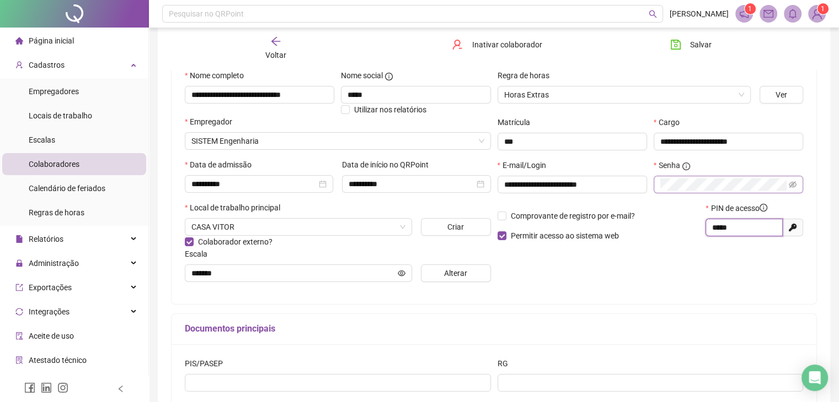
drag, startPoint x: 735, startPoint y: 227, endPoint x: 700, endPoint y: 227, distance: 34.7
click at [700, 227] on div "Comprovante de registro por e-mail? Permitir acesso ao sistema web PIN de acess…" at bounding box center [650, 225] width 313 height 47
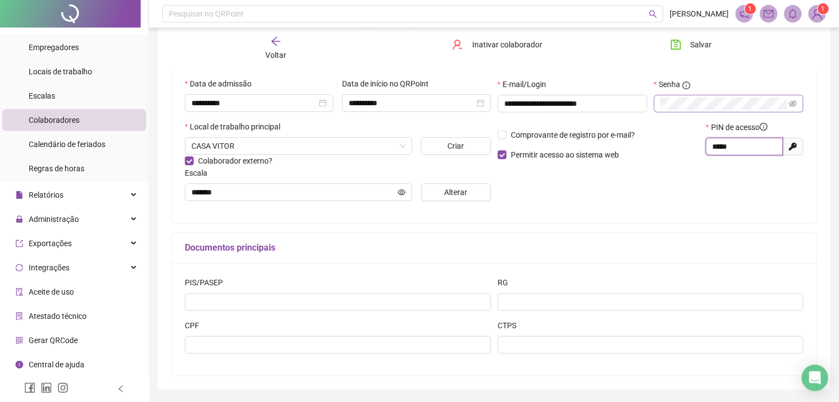
scroll to position [221, 0]
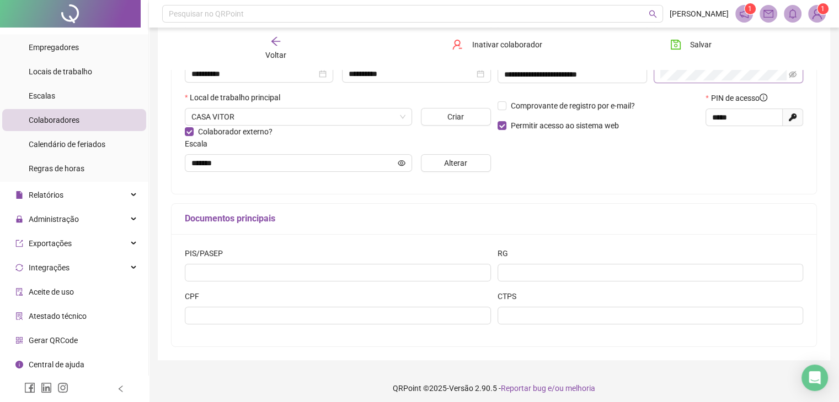
click at [62, 338] on span "Gerar QRCode" at bounding box center [53, 340] width 49 height 9
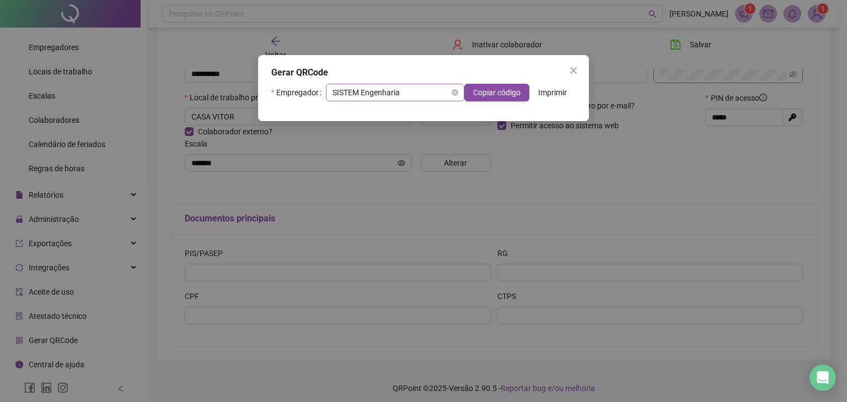
click at [434, 94] on span "SISTEM Engenharia" at bounding box center [394, 92] width 125 height 17
click at [429, 115] on div "SISTEM Engenharia" at bounding box center [395, 115] width 120 height 12
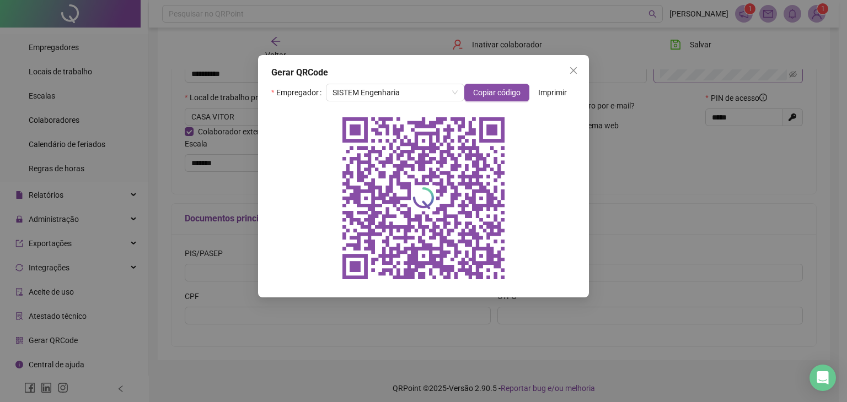
click at [342, 339] on div "Gerar QRCode Empregador SISTEM Engenharia Copiar código Imprimir" at bounding box center [423, 201] width 847 height 402
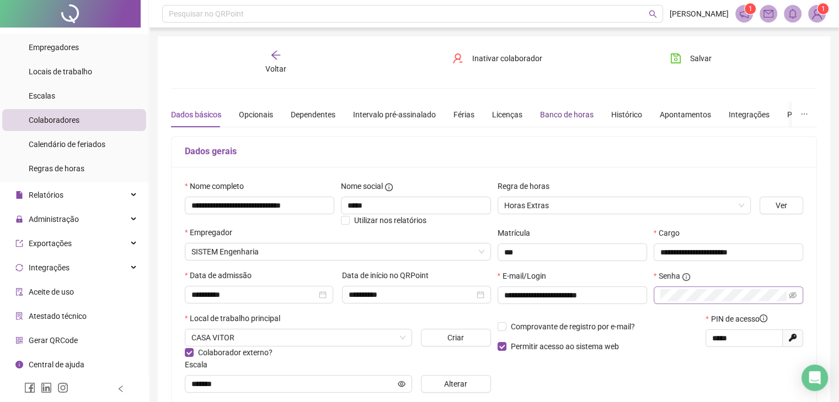
click at [567, 112] on div "Banco de horas" at bounding box center [566, 115] width 53 height 12
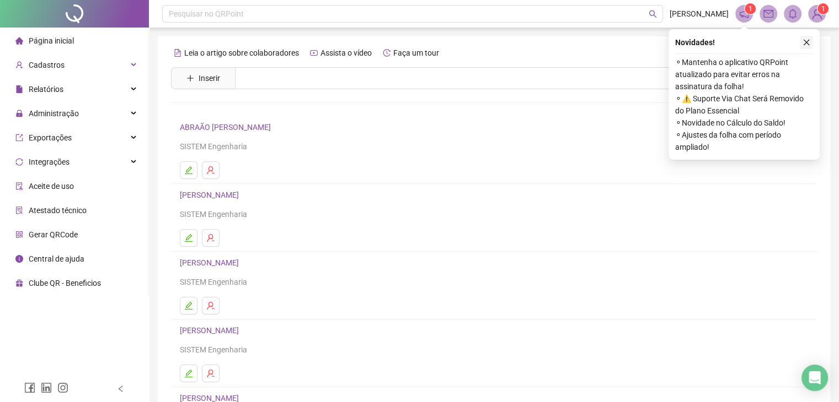
click at [808, 41] on icon "close" at bounding box center [806, 43] width 8 height 8
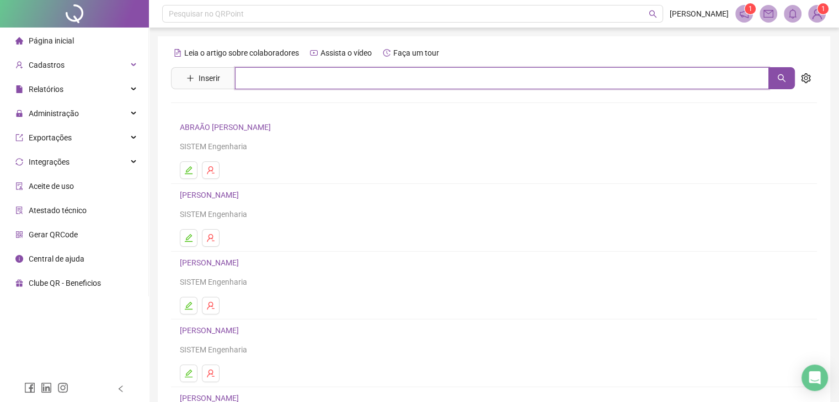
click at [283, 72] on input "text" at bounding box center [502, 78] width 534 height 22
click at [789, 83] on button "button" at bounding box center [781, 78] width 26 height 22
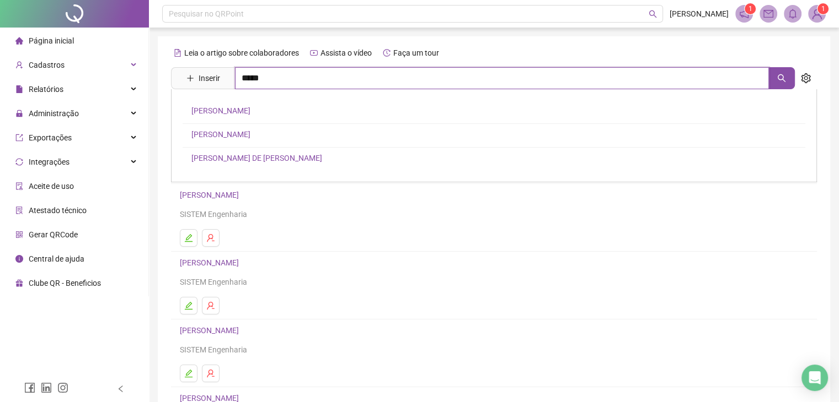
type input "*****"
click at [282, 162] on link "[PERSON_NAME] DE [PERSON_NAME]" at bounding box center [256, 158] width 131 height 9
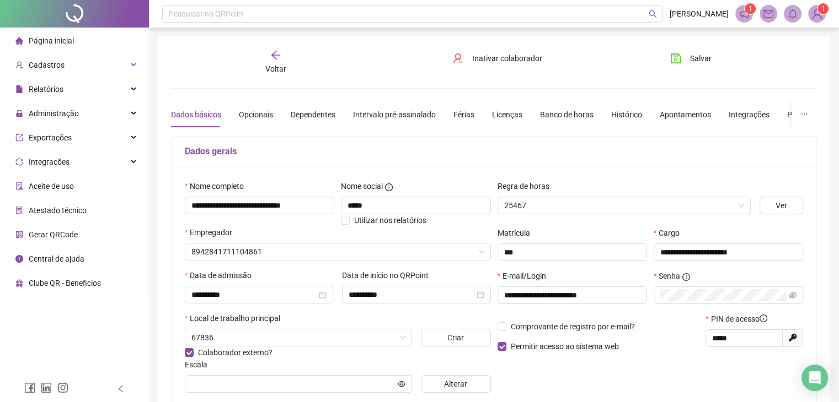
type input "*******"
click at [562, 111] on div "Banco de horas" at bounding box center [566, 115] width 53 height 12
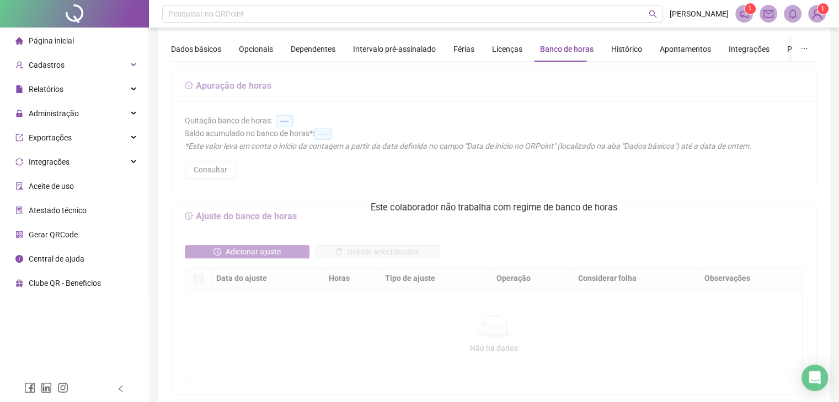
scroll to position [3, 0]
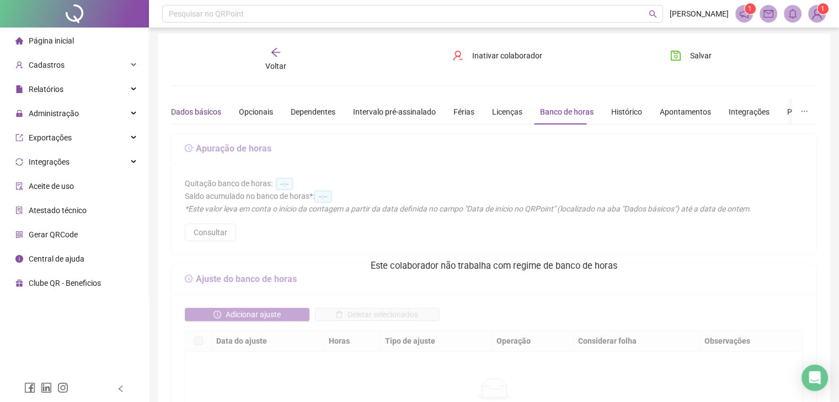
click at [208, 111] on div "Dados básicos" at bounding box center [196, 112] width 50 height 12
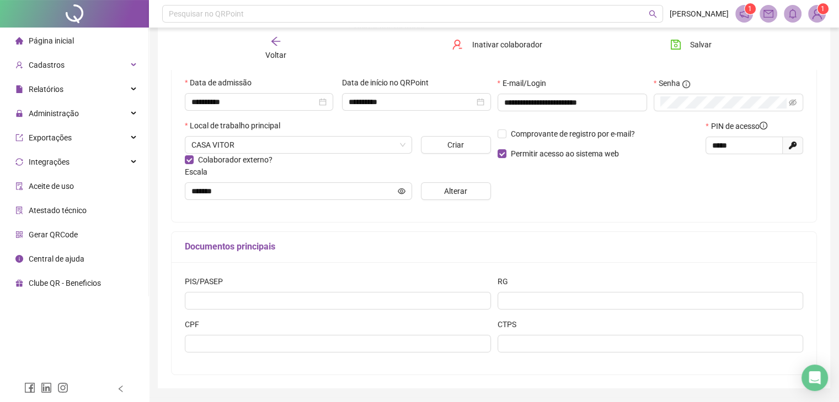
scroll to position [0, 0]
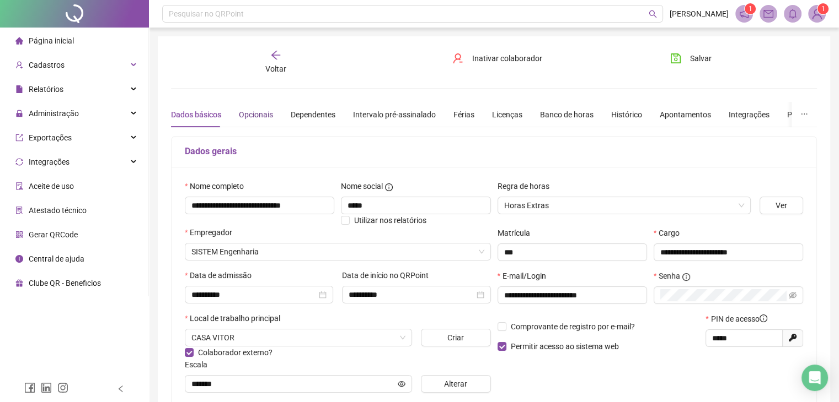
click at [264, 113] on div "Opcionais" at bounding box center [256, 115] width 34 height 12
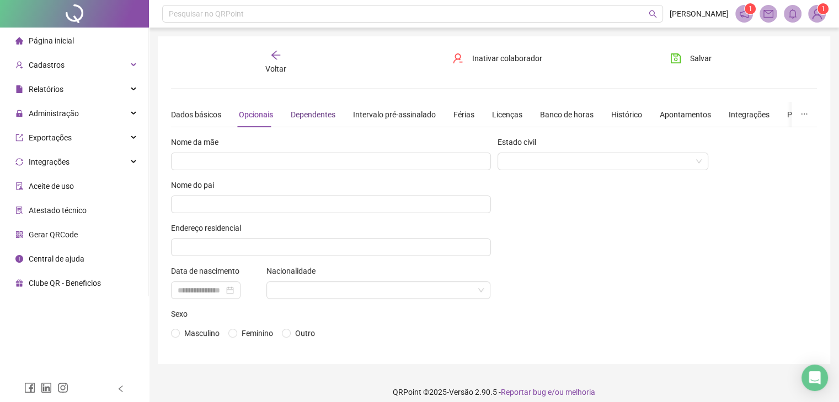
click at [316, 116] on div "Dependentes" at bounding box center [313, 115] width 45 height 12
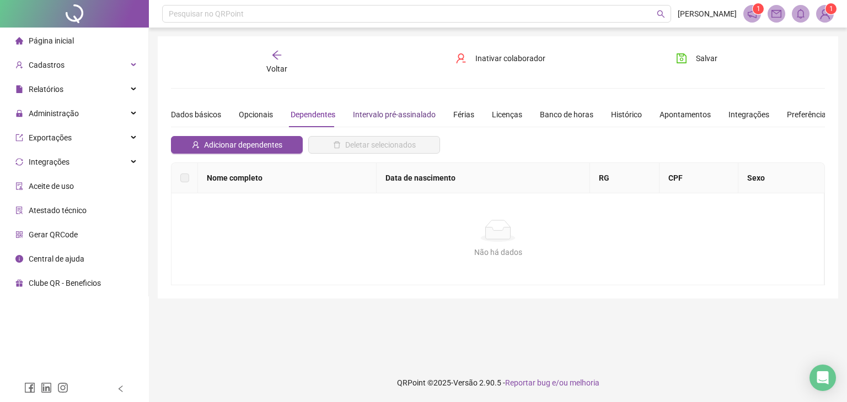
click at [368, 115] on div "Intervalo pré-assinalado" at bounding box center [394, 115] width 83 height 12
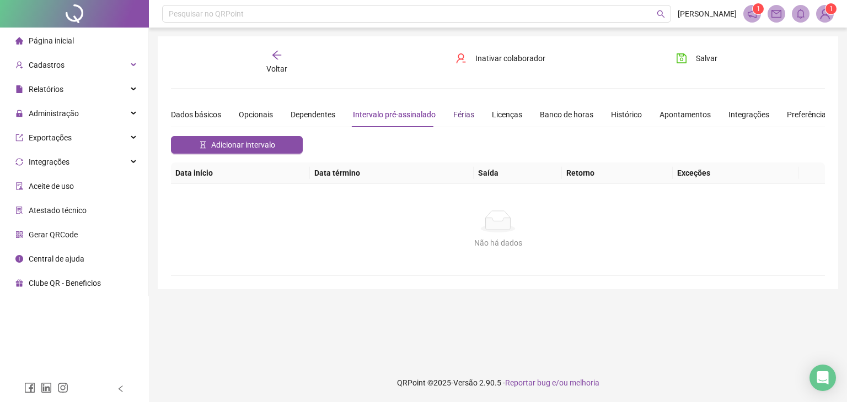
click at [453, 114] on div "Férias" at bounding box center [463, 115] width 21 height 12
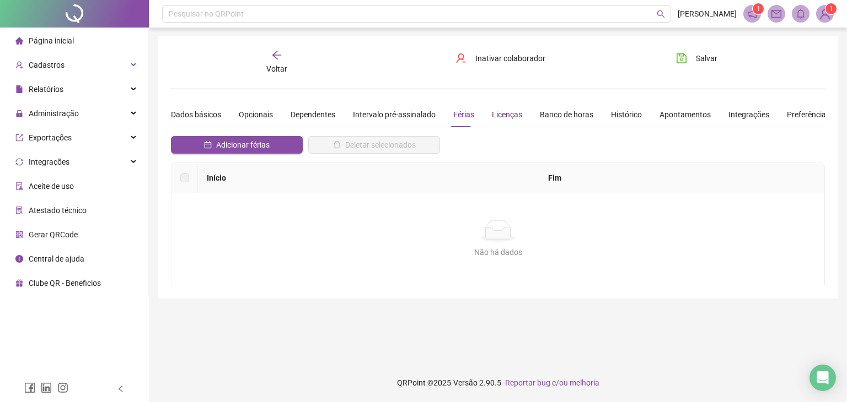
click at [507, 113] on div "Licenças" at bounding box center [507, 115] width 30 height 12
click at [551, 113] on div "Banco de horas" at bounding box center [566, 115] width 53 height 12
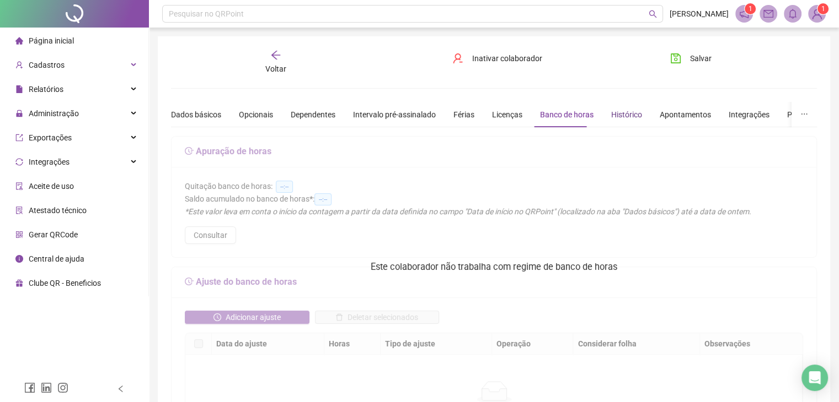
click at [615, 115] on div "Histórico" at bounding box center [626, 115] width 31 height 12
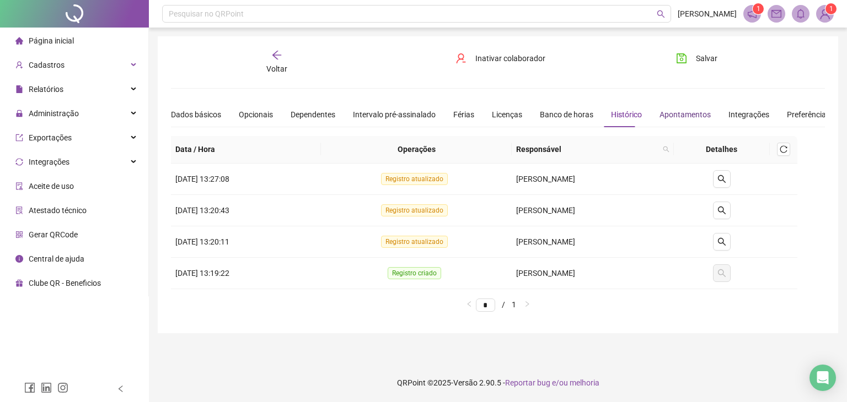
click at [664, 115] on div "Apontamentos" at bounding box center [684, 115] width 51 height 12
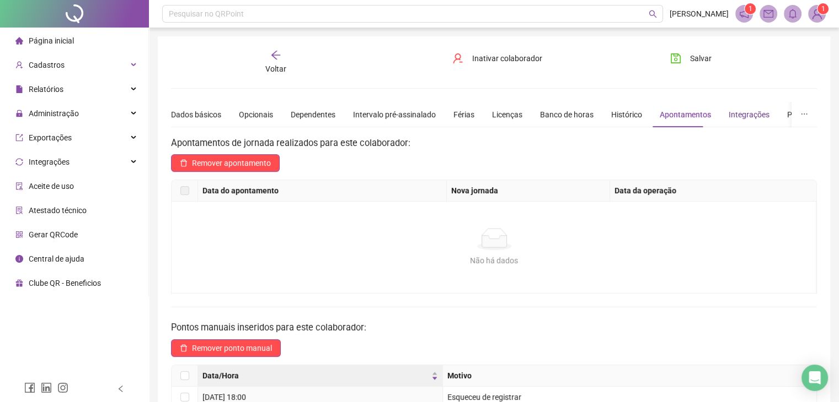
click at [728, 118] on div "Integrações" at bounding box center [748, 115] width 41 height 12
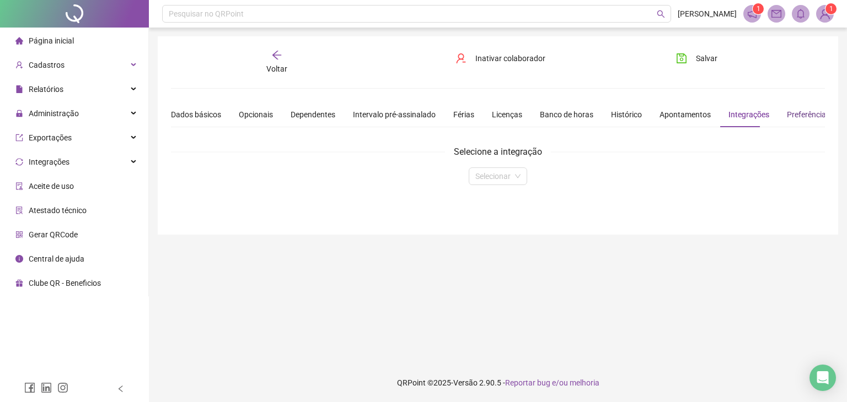
drag, startPoint x: 783, startPoint y: 116, endPoint x: 767, endPoint y: 117, distance: 15.5
click at [787, 115] on div "Preferências" at bounding box center [808, 115] width 43 height 12
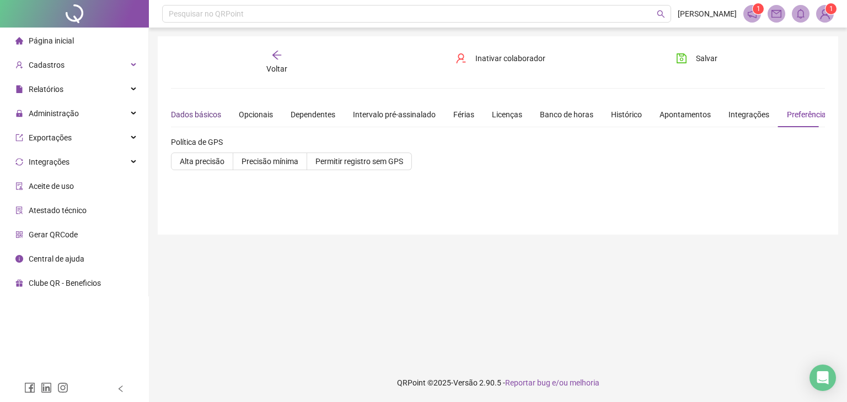
click at [202, 115] on div "Dados básicos" at bounding box center [196, 115] width 50 height 12
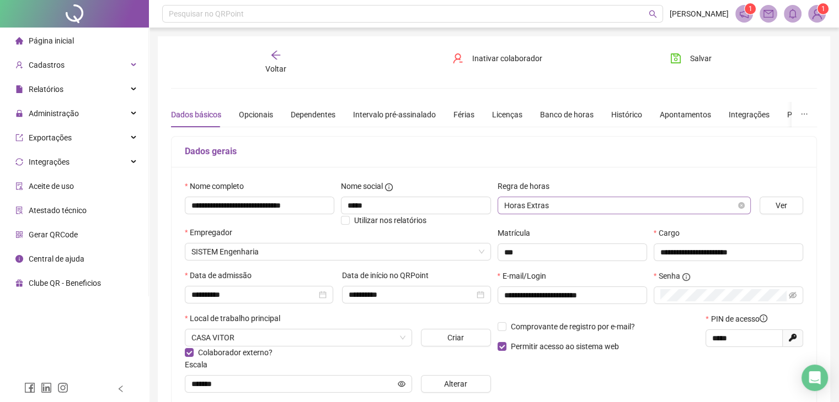
click at [724, 206] on span "Horas Extras" at bounding box center [624, 205] width 240 height 17
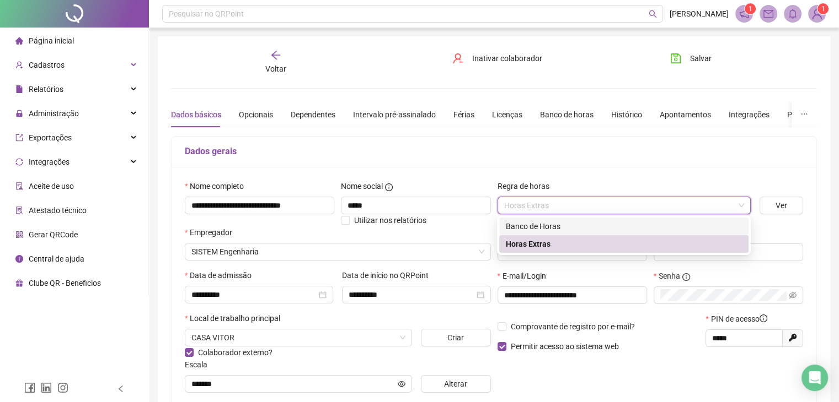
click at [613, 231] on div "Banco de Horas" at bounding box center [624, 227] width 236 height 12
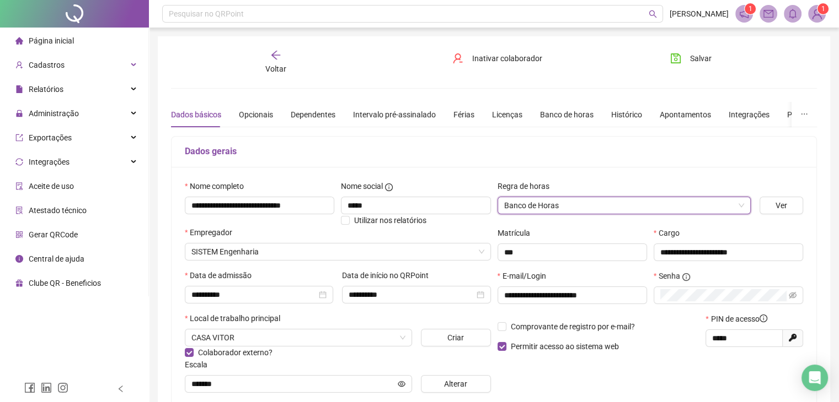
click at [679, 172] on div "**********" at bounding box center [493, 291] width 644 height 248
click at [674, 57] on icon "save" at bounding box center [675, 58] width 11 height 11
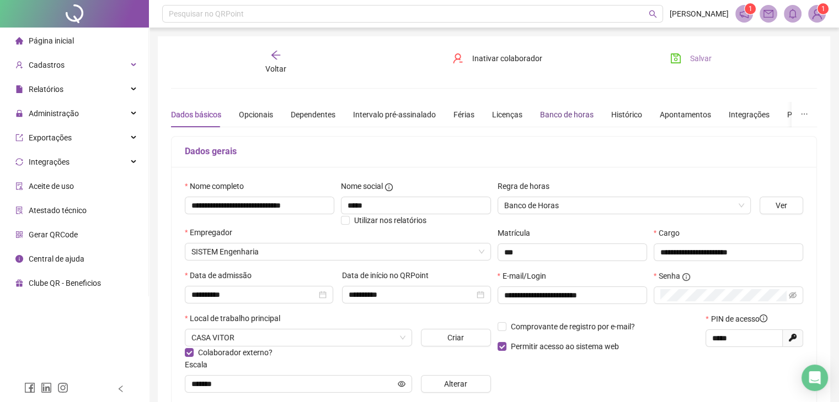
click at [558, 116] on div "Banco de horas" at bounding box center [566, 115] width 53 height 12
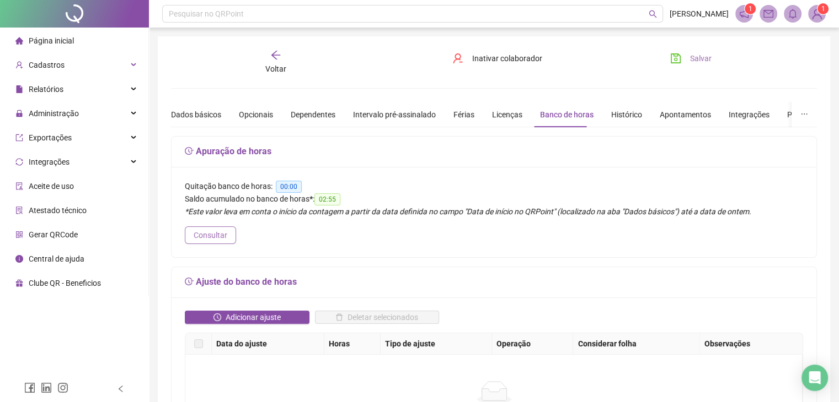
click at [214, 234] on span "Consultar" at bounding box center [211, 235] width 34 height 12
click at [675, 60] on icon "save" at bounding box center [675, 58] width 11 height 11
click at [274, 61] on div "Voltar" at bounding box center [275, 62] width 100 height 25
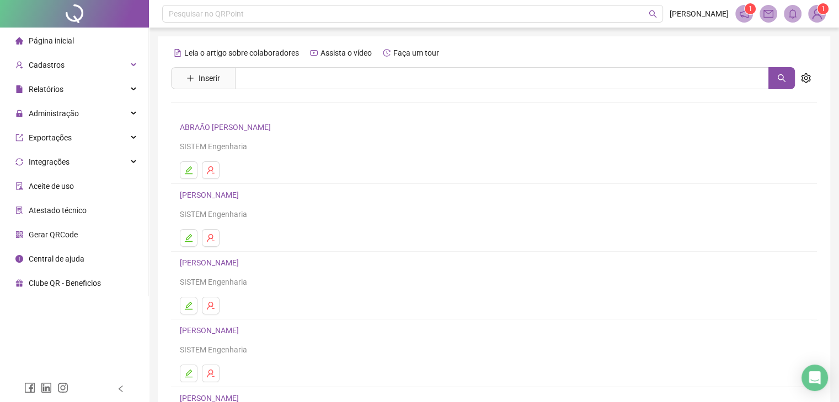
click at [66, 40] on span "Página inicial" at bounding box center [51, 40] width 45 height 9
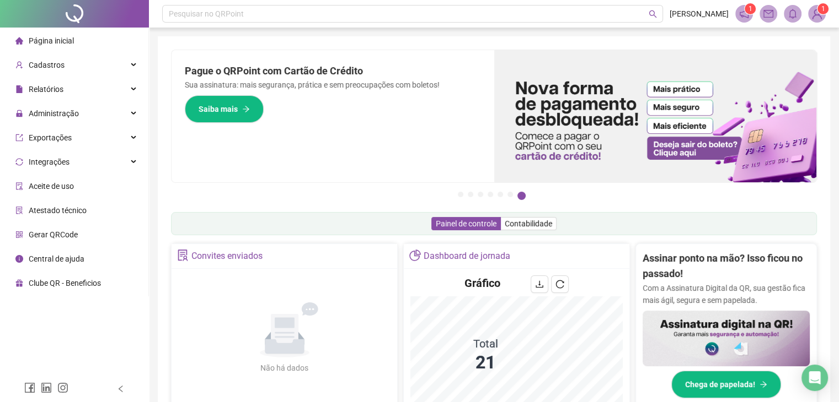
click at [67, 35] on div "Página inicial" at bounding box center [44, 41] width 58 height 22
click at [71, 67] on div "Cadastros" at bounding box center [74, 65] width 144 height 22
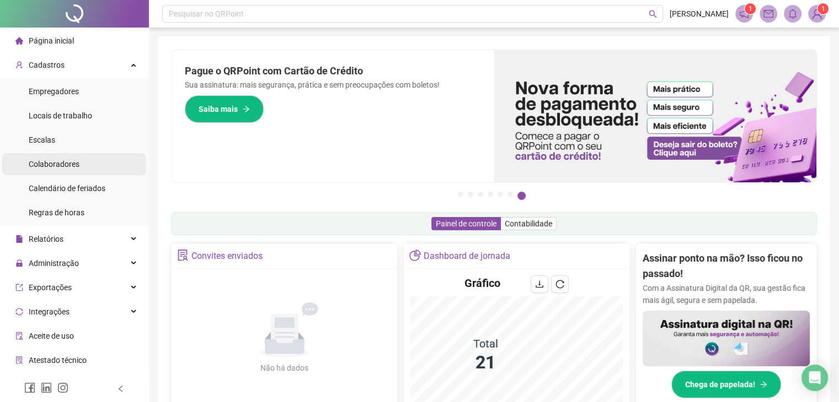
click at [60, 168] on span "Colaboradores" at bounding box center [54, 164] width 51 height 9
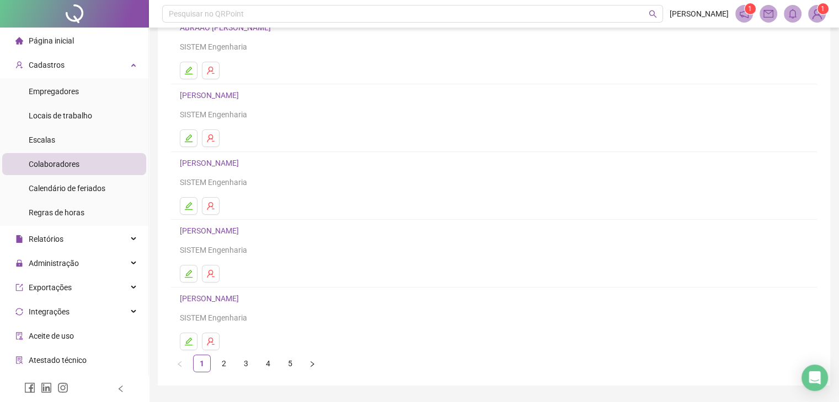
scroll to position [130, 0]
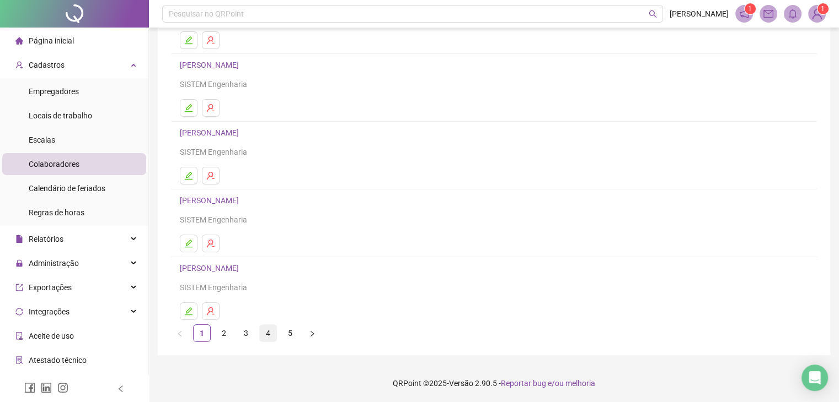
click at [271, 340] on link "4" at bounding box center [268, 333] width 17 height 17
click at [294, 327] on link "5" at bounding box center [290, 333] width 17 height 17
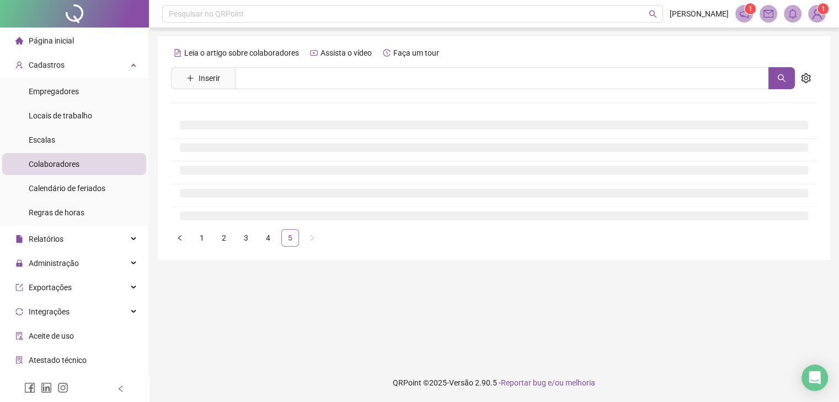
scroll to position [0, 0]
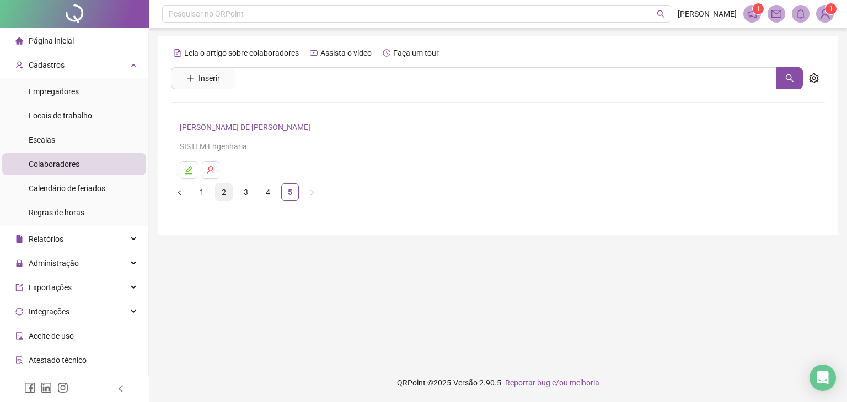
click at [223, 197] on link "2" at bounding box center [224, 192] width 17 height 17
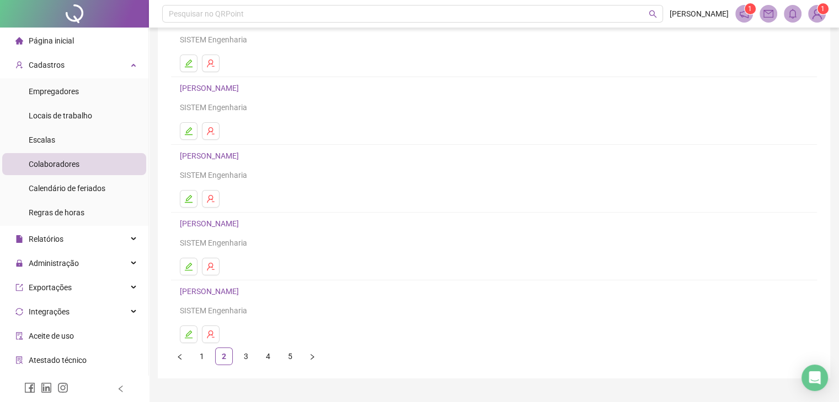
scroll to position [130, 0]
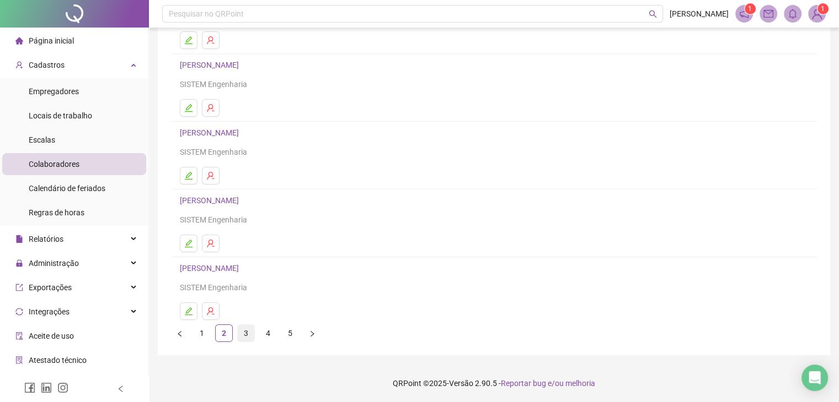
click at [245, 335] on link "3" at bounding box center [246, 333] width 17 height 17
click at [269, 336] on link "4" at bounding box center [268, 333] width 17 height 17
drag, startPoint x: 227, startPoint y: 332, endPoint x: 229, endPoint y: 337, distance: 5.8
click at [227, 332] on link "2" at bounding box center [224, 333] width 17 height 17
click at [203, 336] on link "1" at bounding box center [202, 333] width 17 height 17
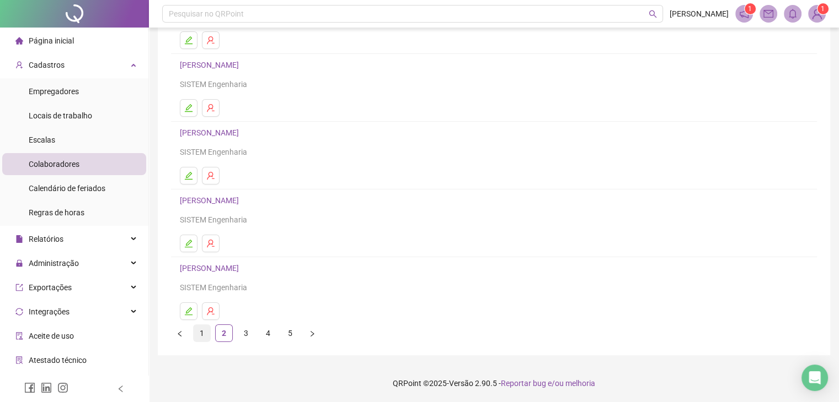
scroll to position [0, 0]
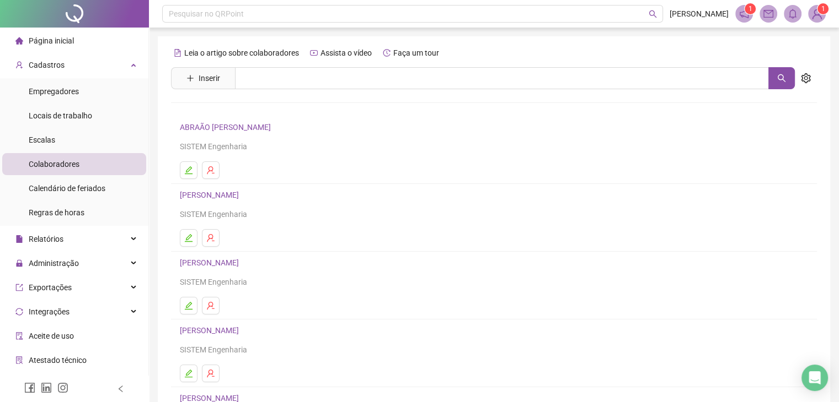
click at [239, 126] on link "ABRAÃO [PERSON_NAME]" at bounding box center [227, 127] width 94 height 9
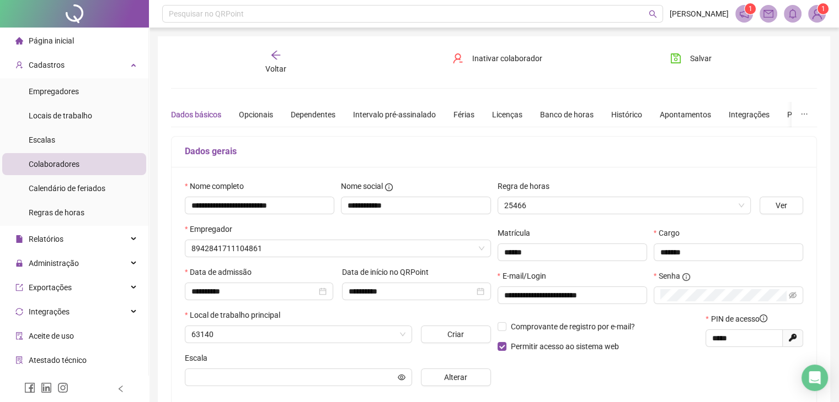
type input "*******"
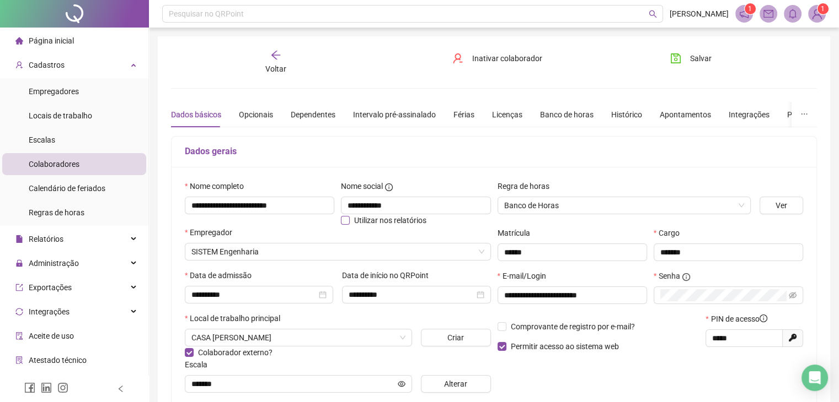
scroll to position [110, 0]
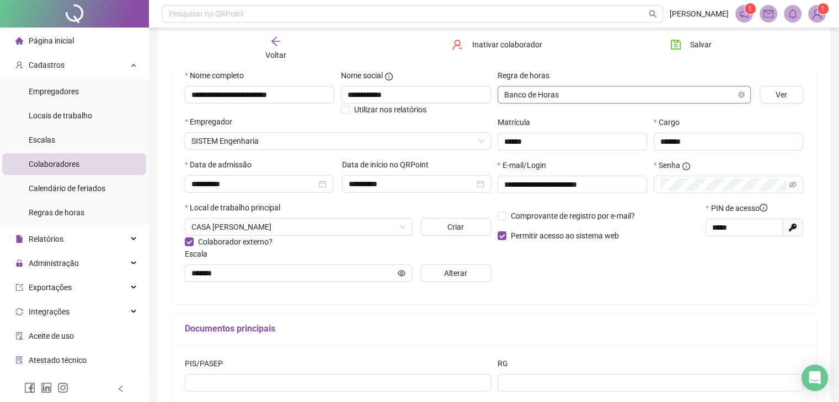
click at [706, 96] on span "Banco de Horas" at bounding box center [624, 95] width 240 height 17
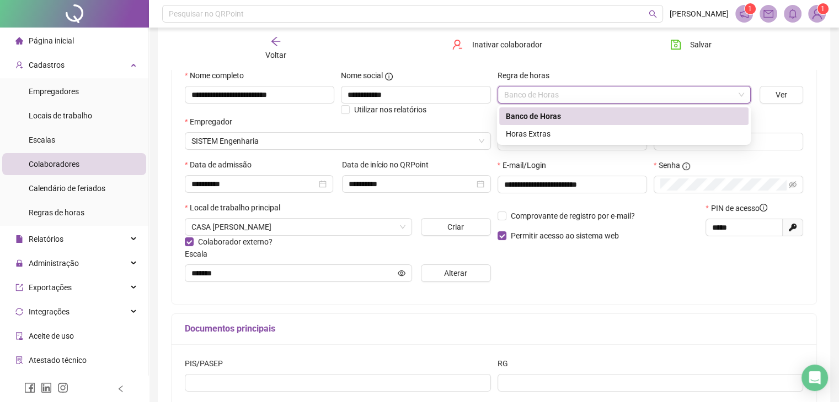
click at [659, 69] on div "Regra de horas" at bounding box center [623, 77] width 253 height 17
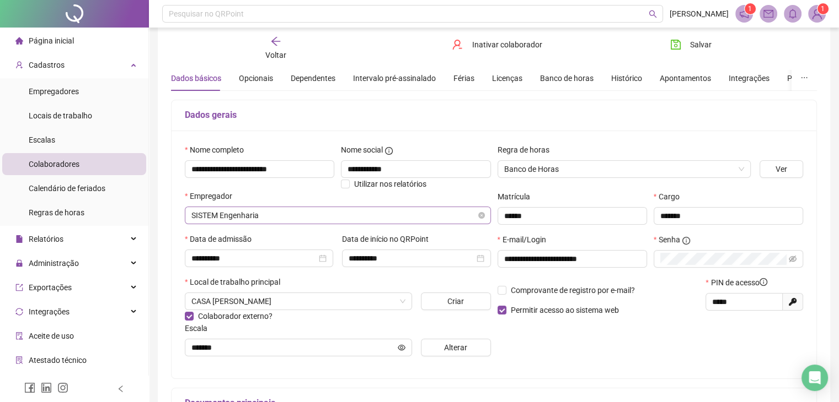
scroll to position [165, 0]
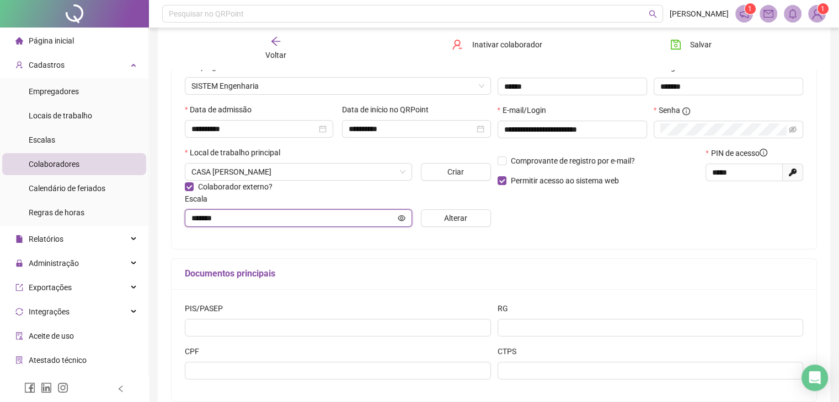
click at [352, 224] on input "*******" at bounding box center [293, 218] width 204 height 12
click at [284, 219] on input "*******" at bounding box center [293, 218] width 204 height 12
click at [292, 247] on div "**********" at bounding box center [493, 125] width 644 height 248
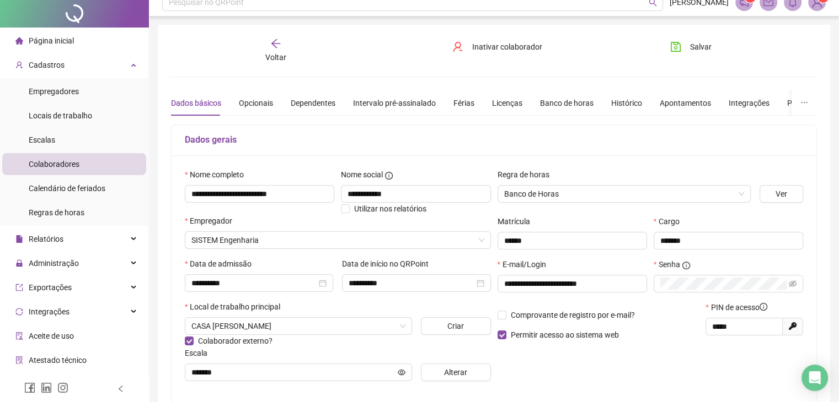
scroll to position [0, 0]
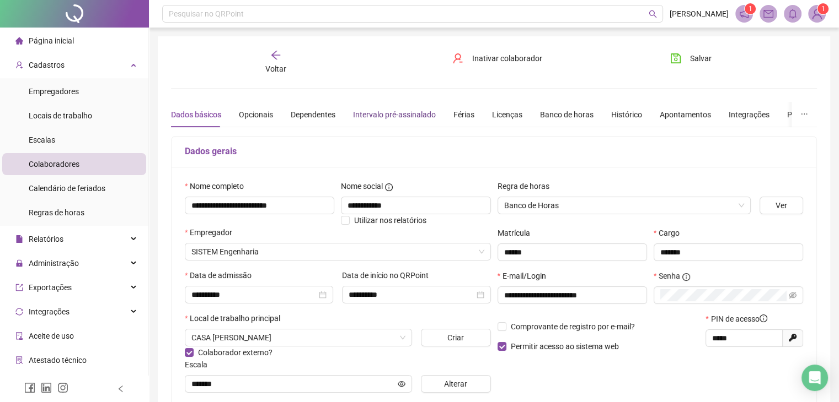
click at [412, 111] on div "Intervalo pré-assinalado" at bounding box center [394, 115] width 83 height 12
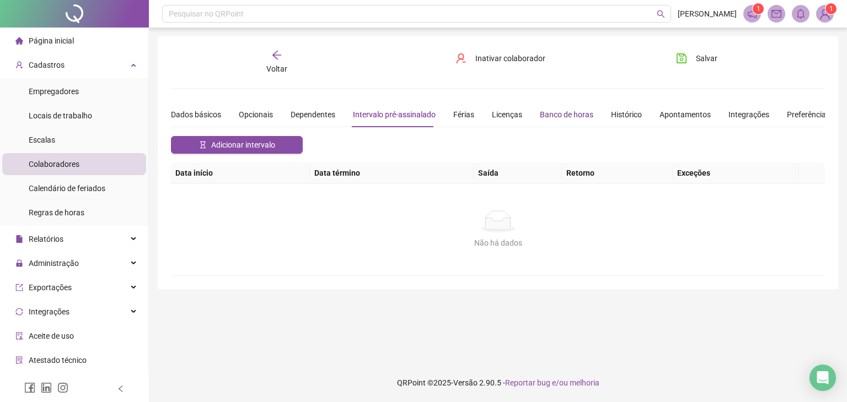
click at [556, 117] on div "Banco de horas" at bounding box center [566, 115] width 53 height 12
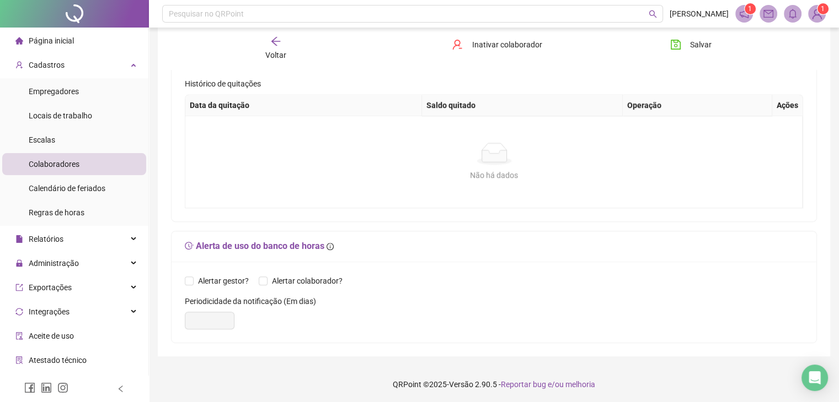
scroll to position [58, 0]
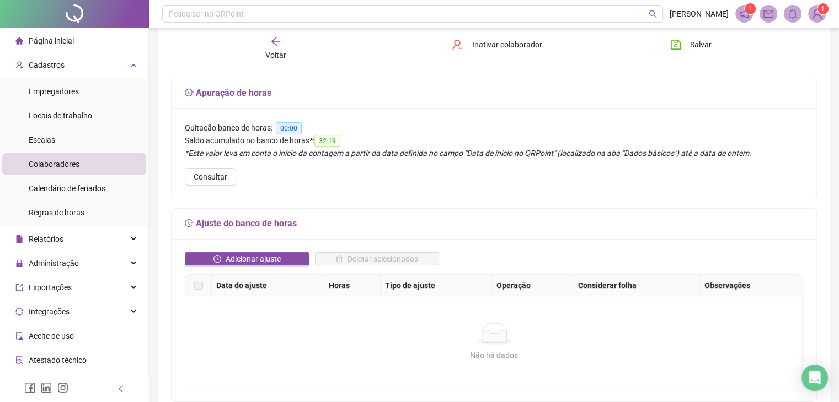
click at [281, 45] on div "Voltar" at bounding box center [275, 48] width 100 height 25
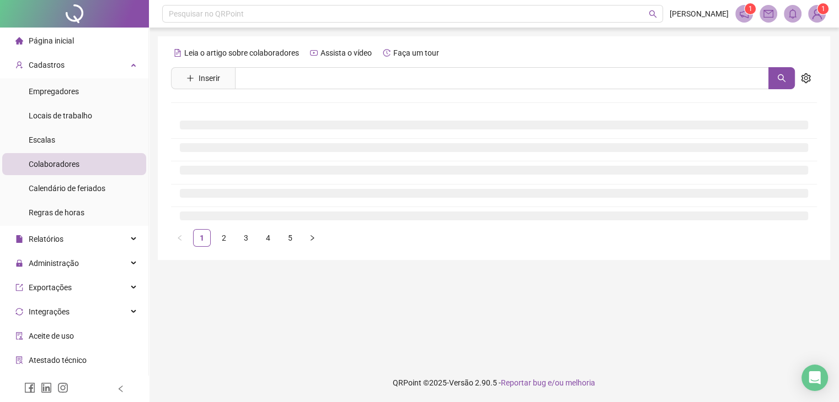
scroll to position [0, 0]
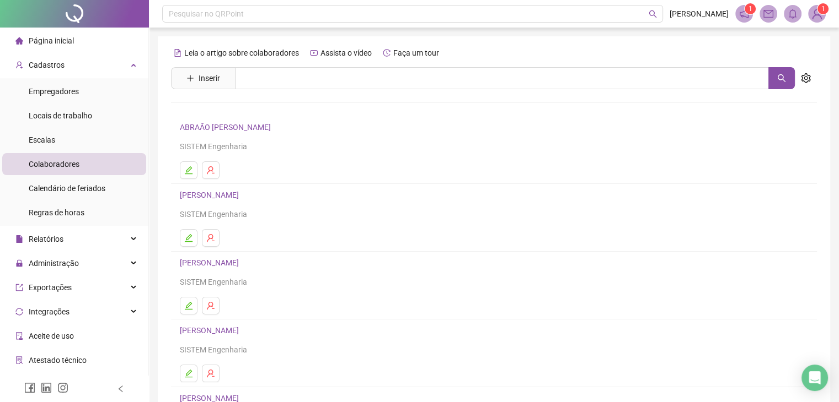
click at [68, 43] on span "Página inicial" at bounding box center [51, 40] width 45 height 9
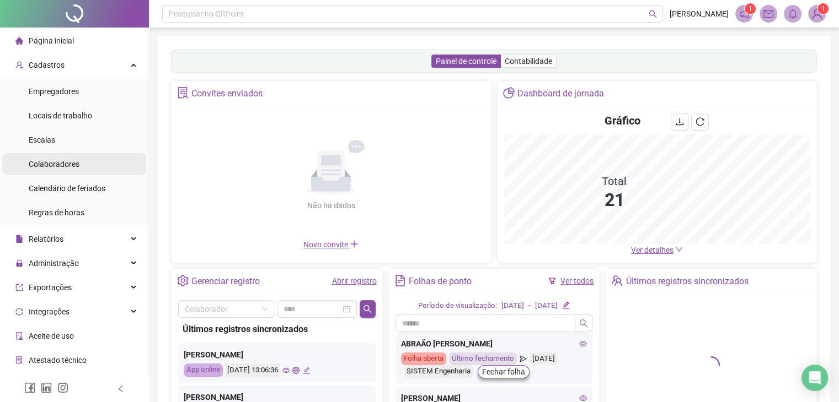
click at [46, 163] on span "Colaboradores" at bounding box center [54, 164] width 51 height 9
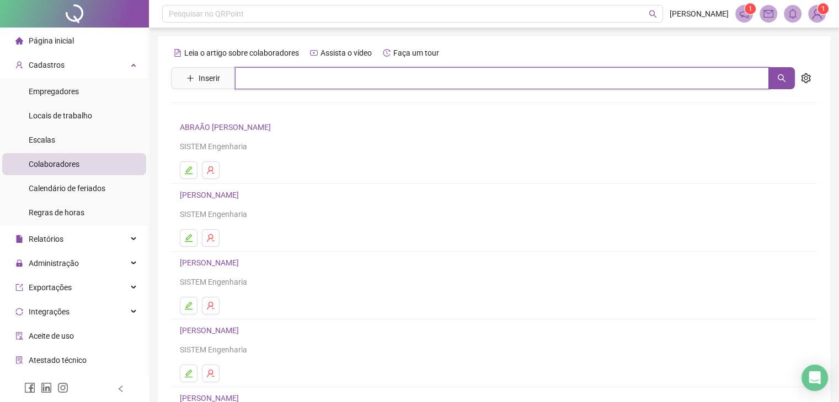
click at [255, 74] on input "text" at bounding box center [502, 78] width 534 height 22
click at [783, 76] on icon "search" at bounding box center [781, 78] width 9 height 9
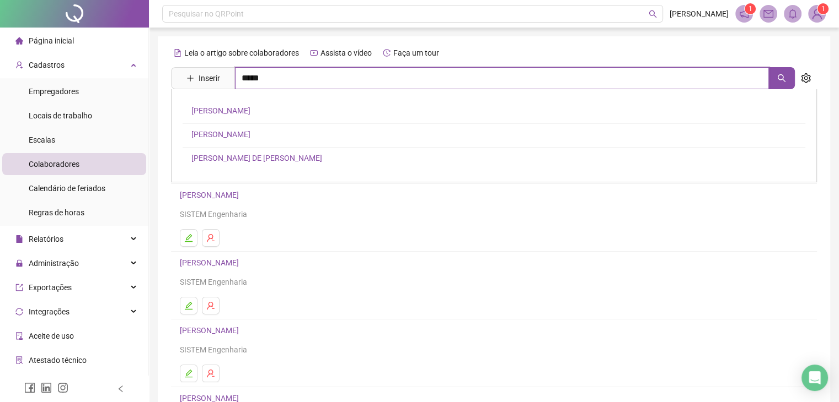
type input "*****"
click at [196, 162] on link "[PERSON_NAME] DE [PERSON_NAME]" at bounding box center [256, 158] width 131 height 9
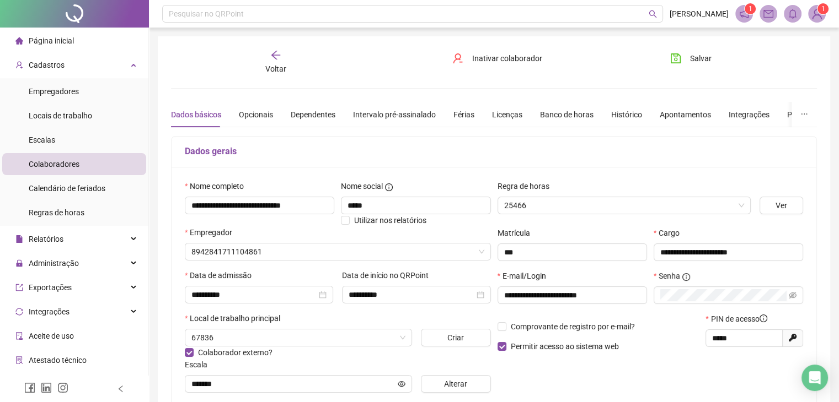
type input "*******"
click at [554, 110] on div "Banco de horas" at bounding box center [566, 115] width 53 height 12
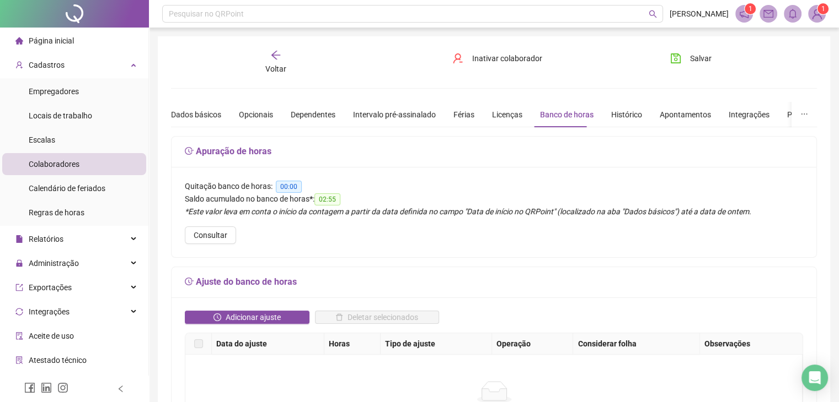
click at [273, 52] on icon "arrow-left" at bounding box center [275, 55] width 11 height 11
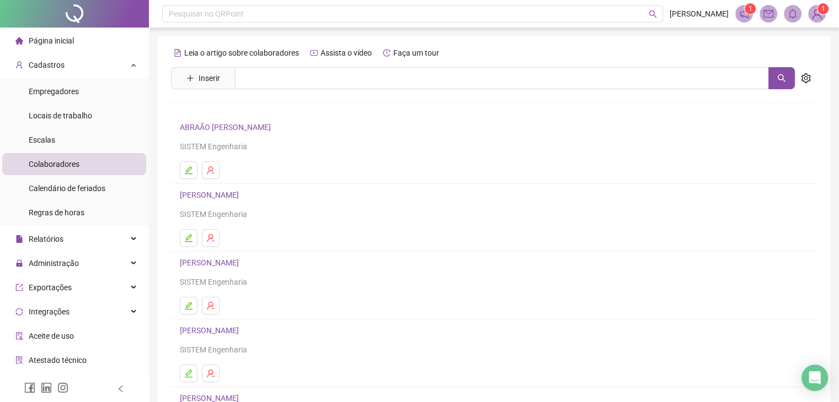
click at [244, 123] on link "ABRAÃO [PERSON_NAME]" at bounding box center [227, 127] width 94 height 9
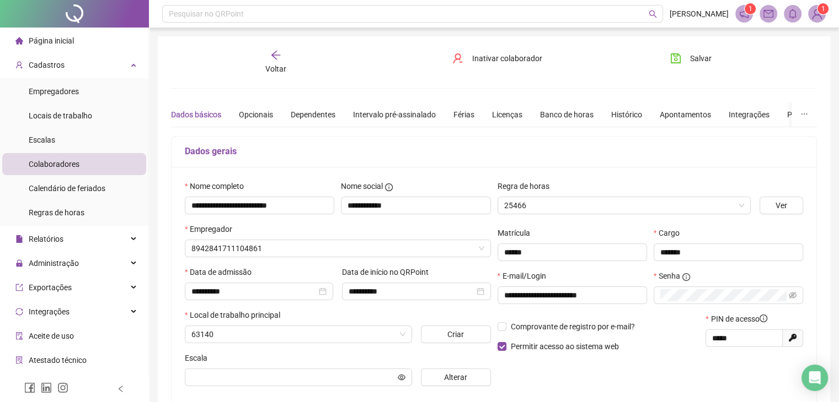
type input "*******"
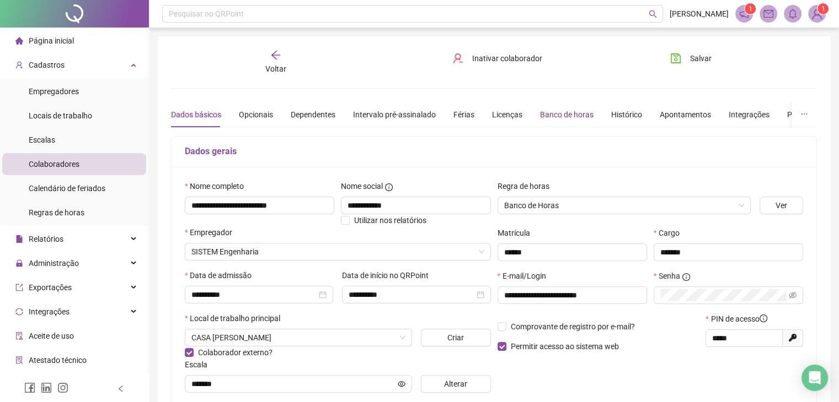
click at [565, 115] on div "Banco de horas" at bounding box center [566, 115] width 53 height 12
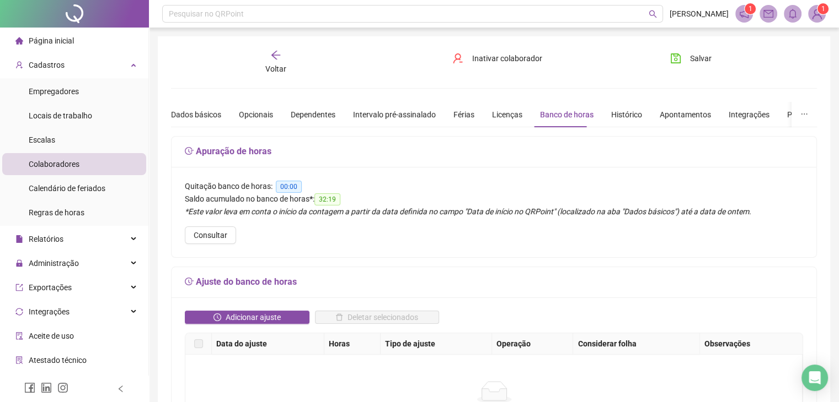
click at [284, 54] on div "Voltar" at bounding box center [275, 62] width 100 height 25
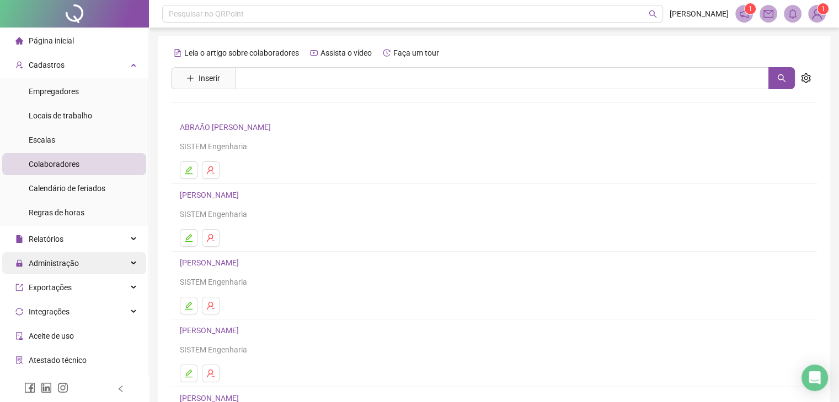
click at [66, 260] on span "Administração" at bounding box center [54, 263] width 50 height 9
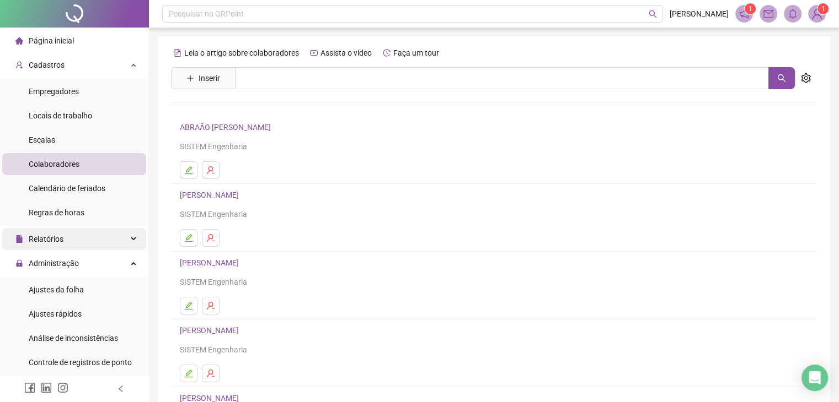
click at [63, 237] on div "Relatórios" at bounding box center [74, 239] width 144 height 22
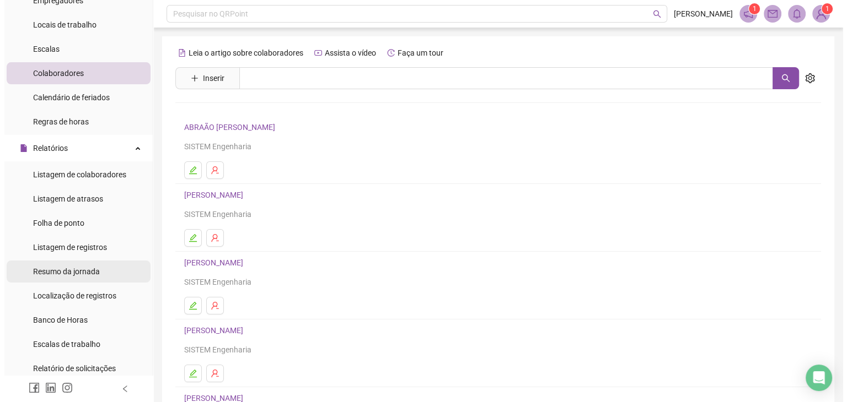
scroll to position [110, 0]
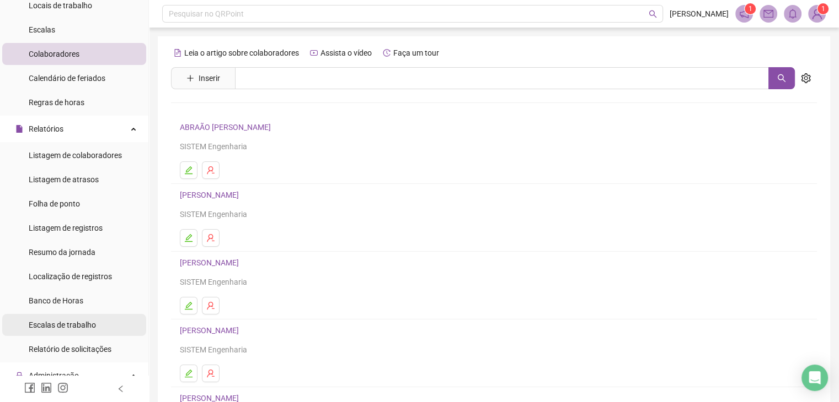
click at [79, 329] on span "Escalas de trabalho" at bounding box center [62, 325] width 67 height 9
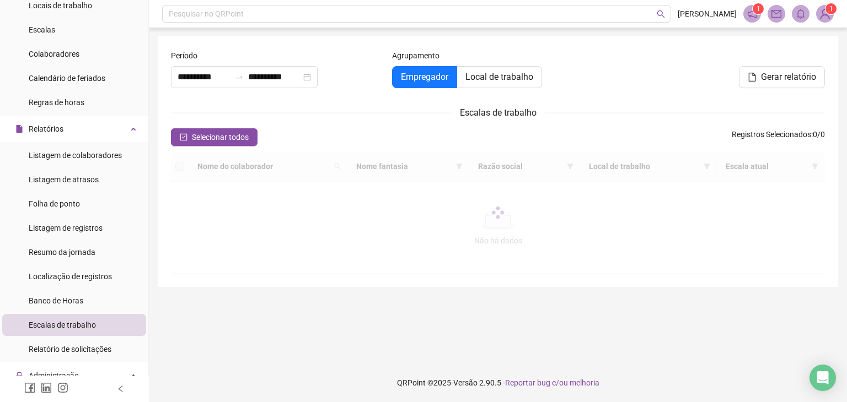
type input "**********"
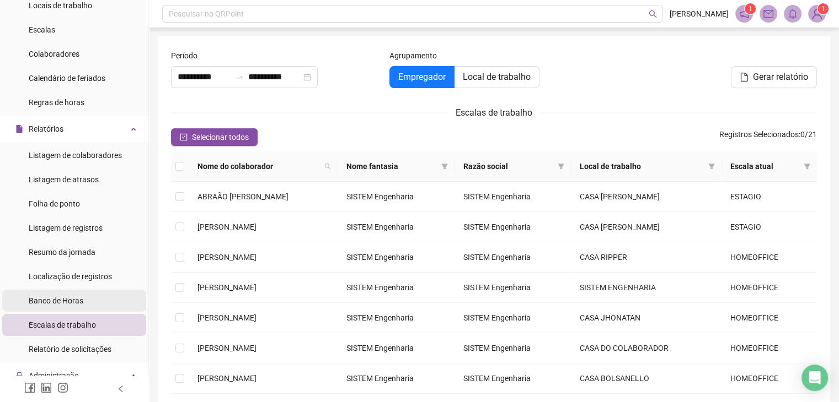
click at [52, 310] on div "Banco de Horas" at bounding box center [56, 301] width 55 height 22
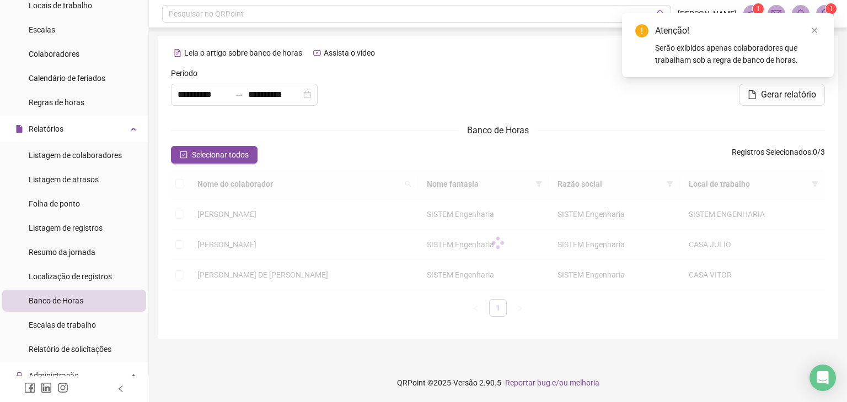
type input "**********"
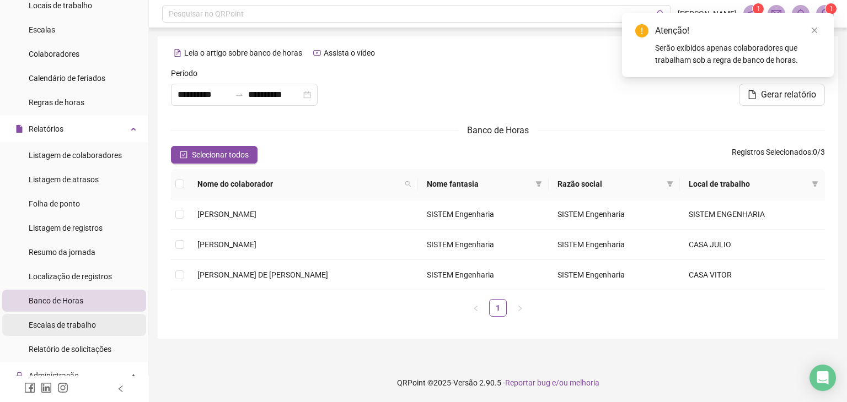
click at [61, 331] on div "Escalas de trabalho" at bounding box center [62, 325] width 67 height 22
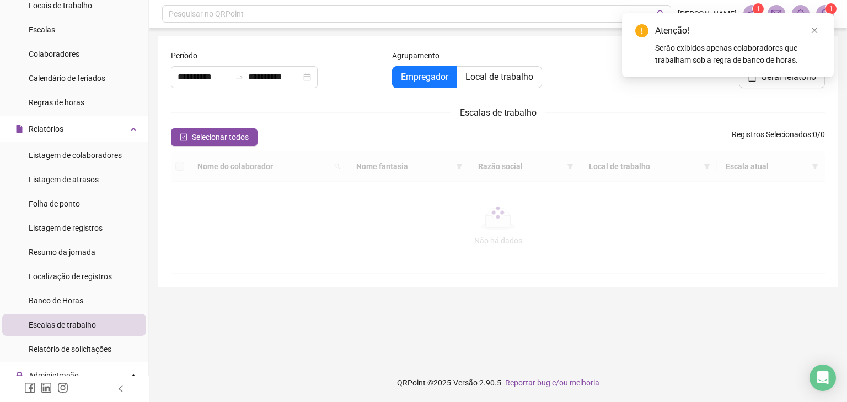
type input "**********"
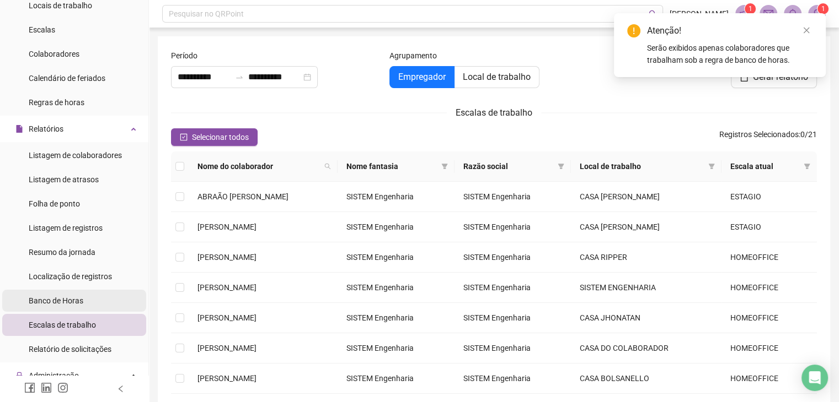
click at [56, 301] on span "Banco de Horas" at bounding box center [56, 301] width 55 height 9
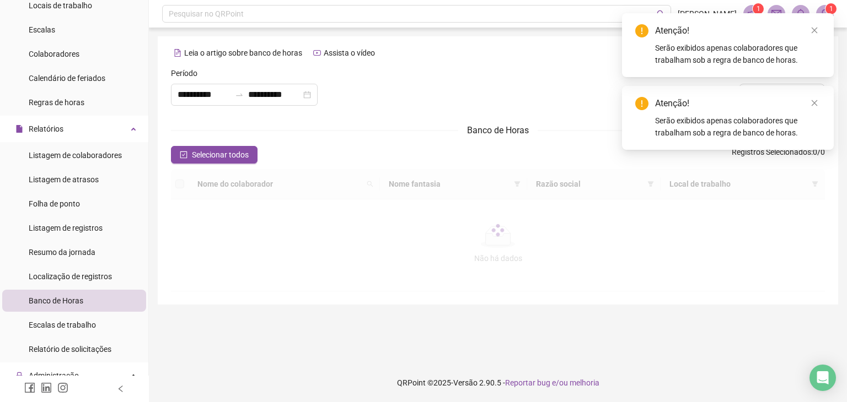
type input "**********"
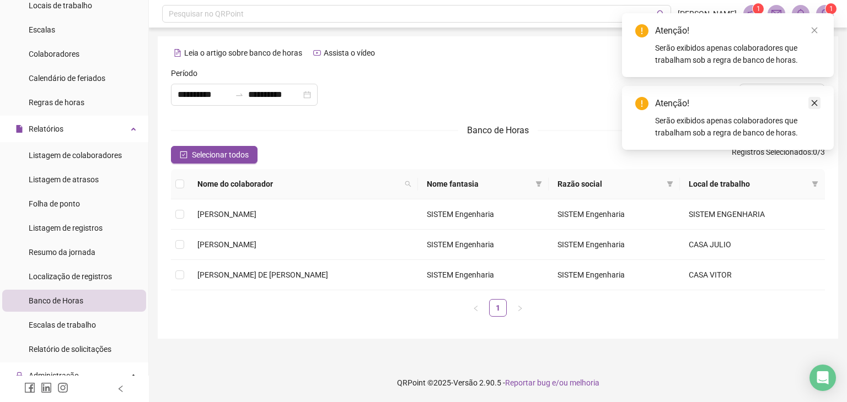
click at [814, 102] on icon "close" at bounding box center [814, 103] width 8 height 8
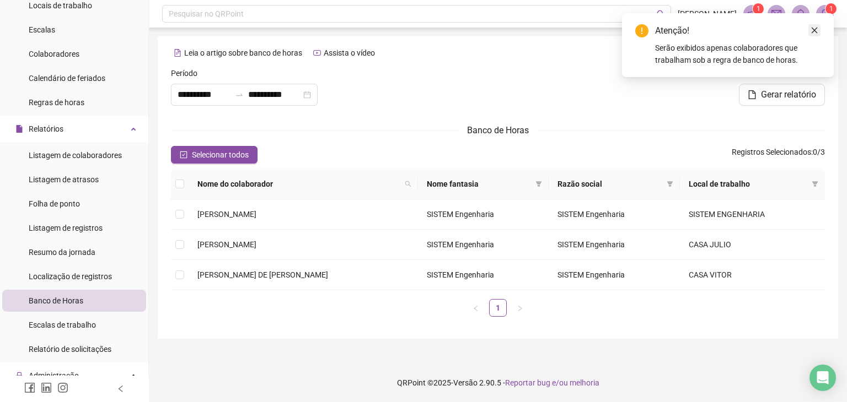
click at [815, 30] on icon "close" at bounding box center [814, 30] width 8 height 8
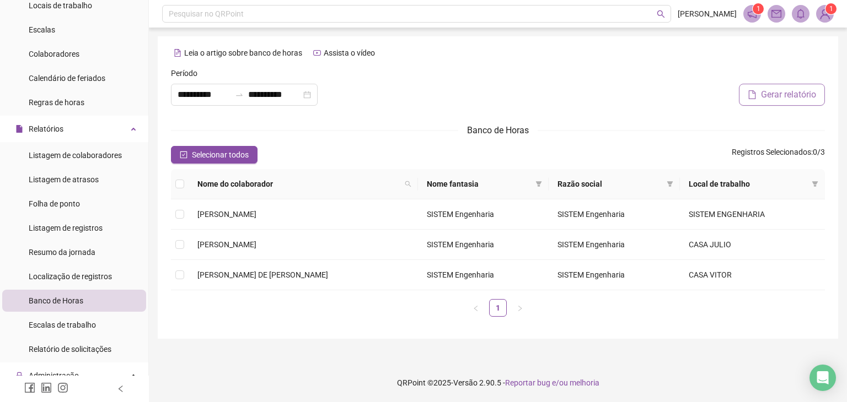
click at [755, 95] on button "Gerar relatório" at bounding box center [782, 95] width 86 height 22
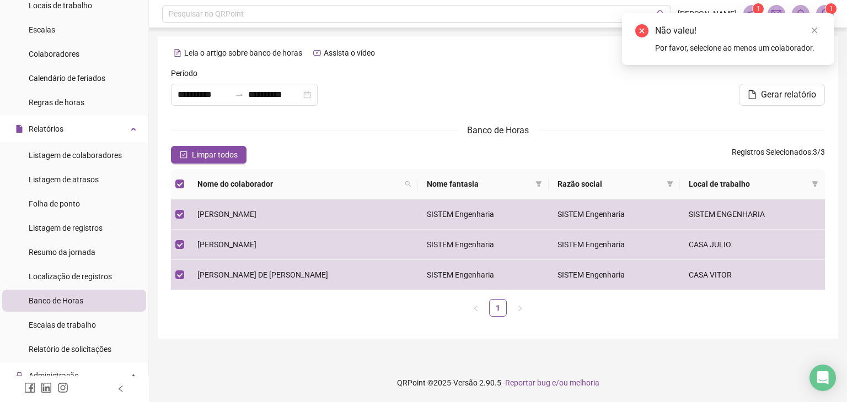
drag, startPoint x: 813, startPoint y: 32, endPoint x: 807, endPoint y: 36, distance: 7.2
click at [812, 31] on icon "close" at bounding box center [814, 30] width 8 height 8
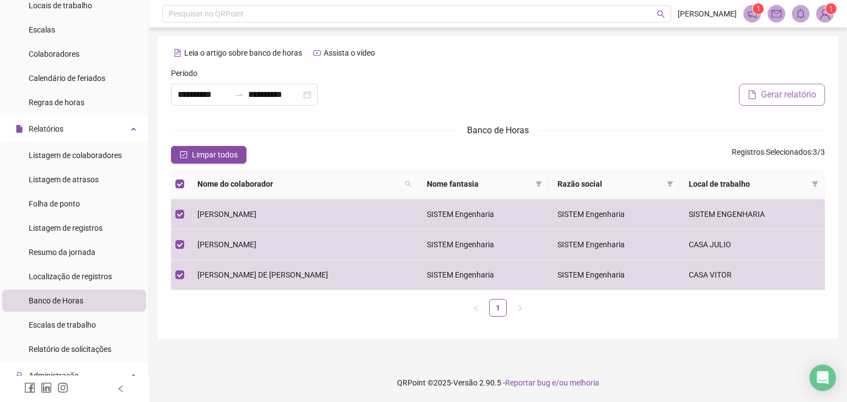
click at [773, 98] on span "Gerar relatório" at bounding box center [788, 94] width 55 height 13
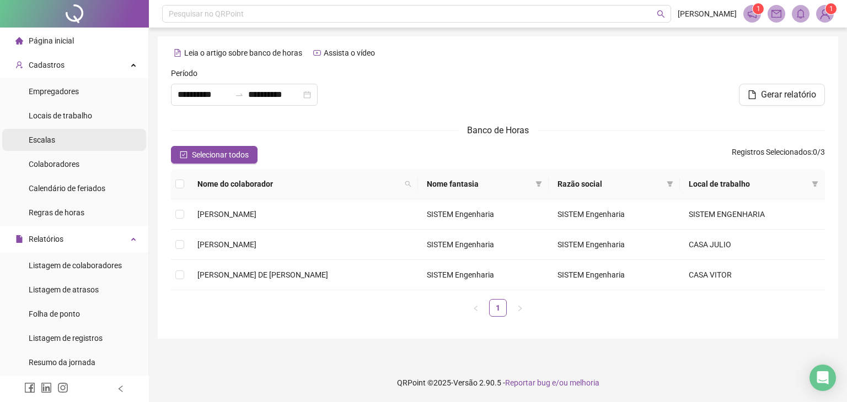
click at [65, 145] on li "Escalas" at bounding box center [74, 140] width 144 height 22
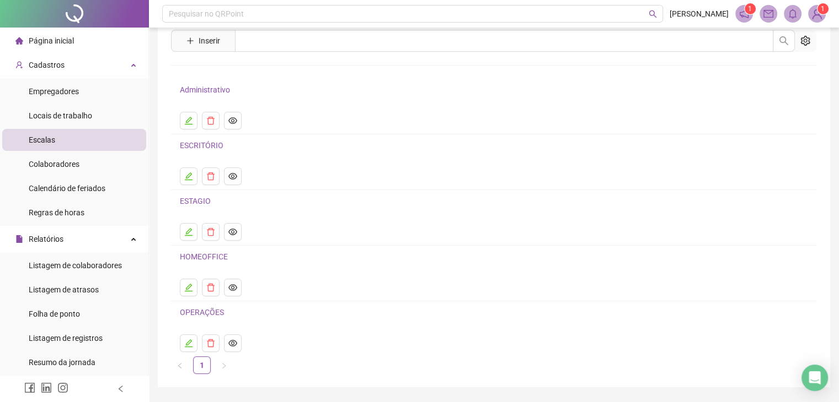
scroll to position [55, 0]
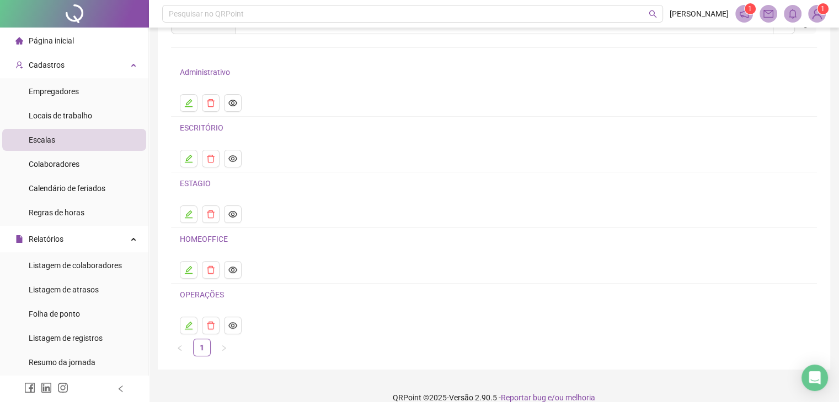
click at [200, 182] on link "ESTAGIO" at bounding box center [195, 183] width 31 height 9
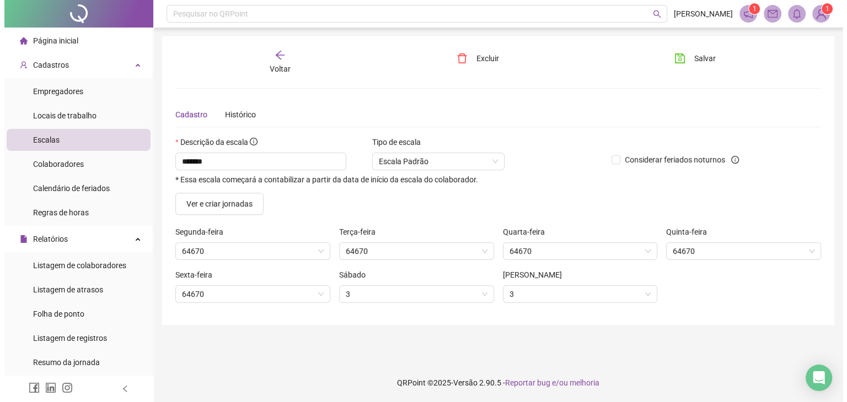
scroll to position [0, 0]
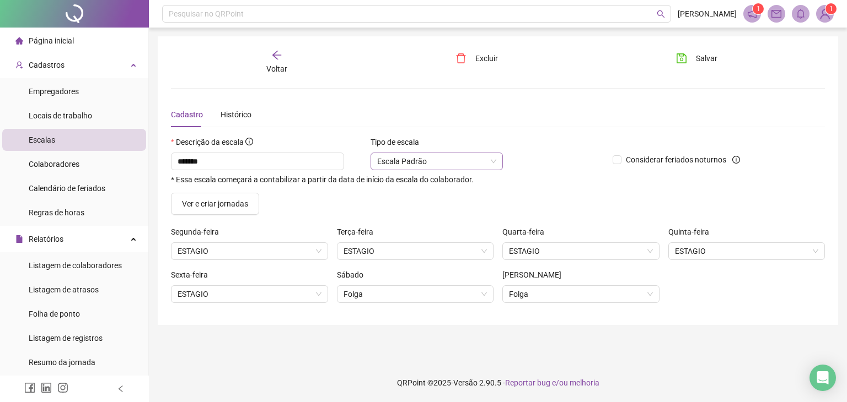
click at [492, 162] on span "Escala Padrão" at bounding box center [436, 161] width 119 height 17
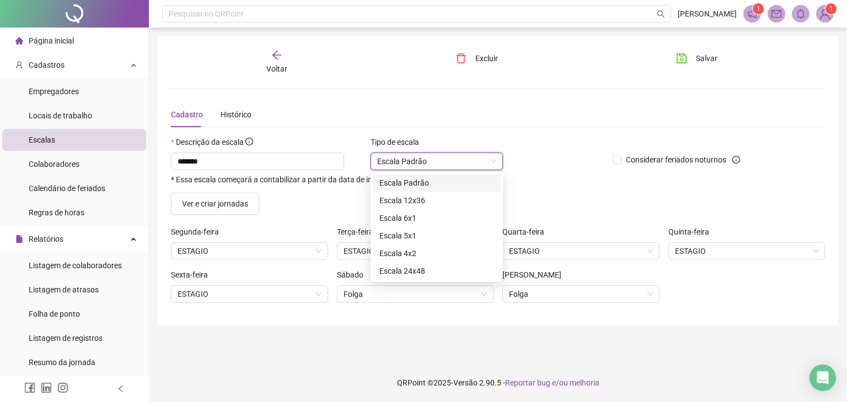
click at [492, 162] on span "Escala Padrão" at bounding box center [436, 161] width 119 height 17
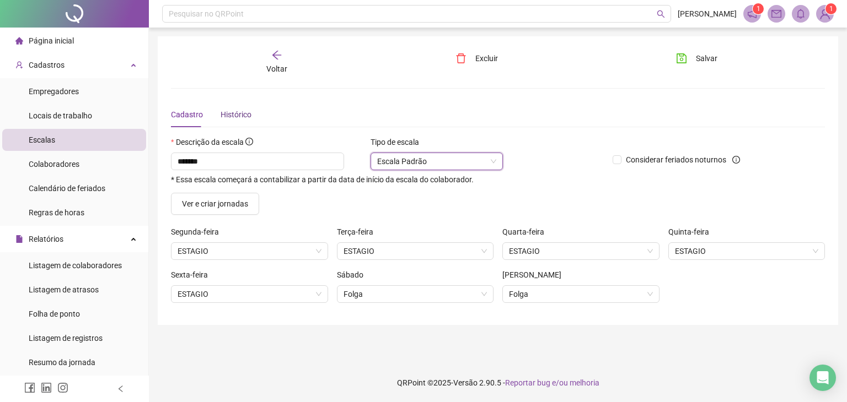
click at [228, 111] on div "Histórico" at bounding box center [236, 115] width 31 height 12
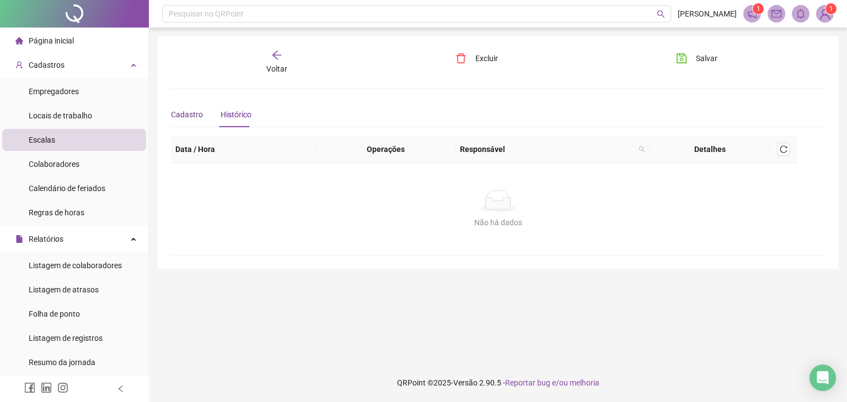
click at [190, 111] on span "Cadastro" at bounding box center [187, 114] width 32 height 9
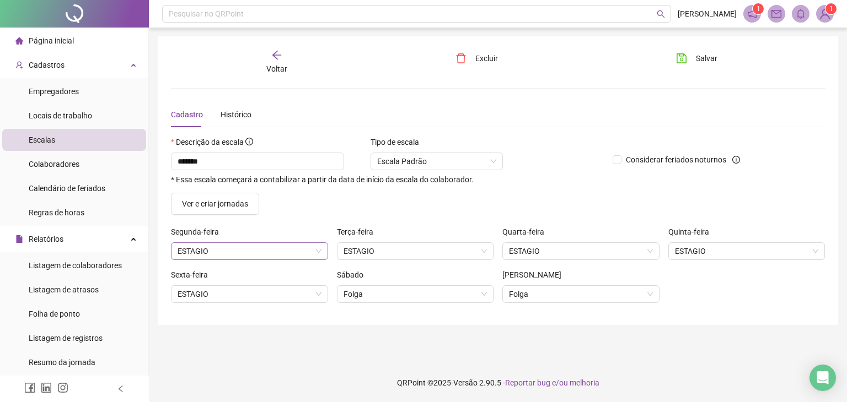
click at [319, 252] on span "ESTAGIO" at bounding box center [250, 251] width 144 height 17
click at [564, 195] on div "Ver e criar jornadas" at bounding box center [497, 204] width 663 height 22
click at [238, 364] on footer "QRPoint © 2025 - Versão 2.90.5 - Reportar bug e/ou melhoria" at bounding box center [498, 383] width 698 height 39
click at [275, 52] on icon "arrow-left" at bounding box center [276, 55] width 11 height 11
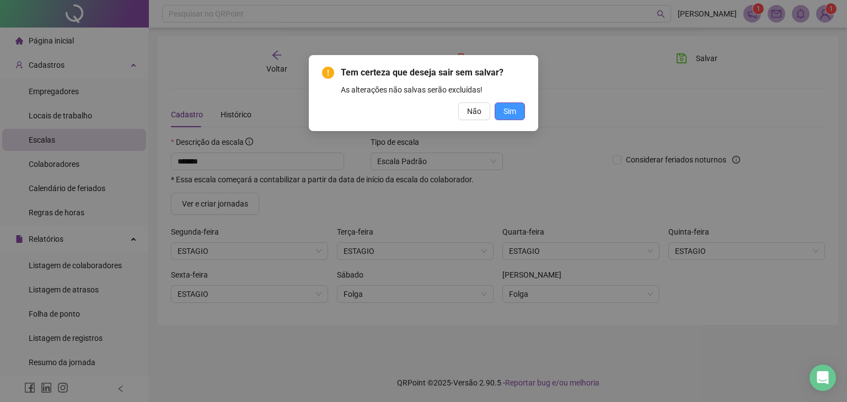
click at [509, 114] on span "Sim" at bounding box center [509, 111] width 13 height 12
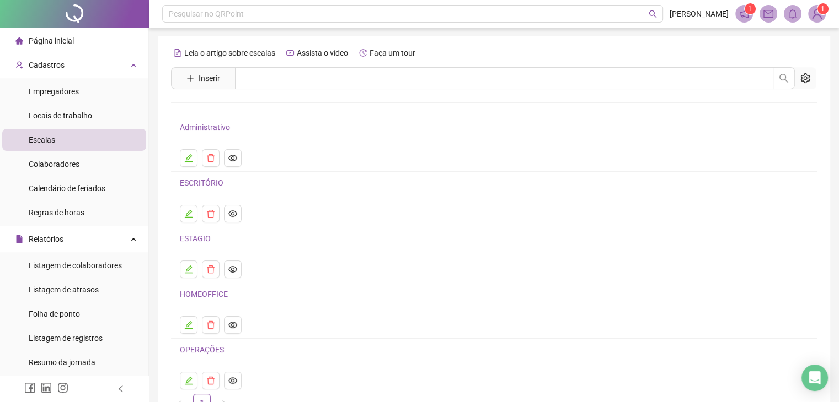
scroll to position [69, 0]
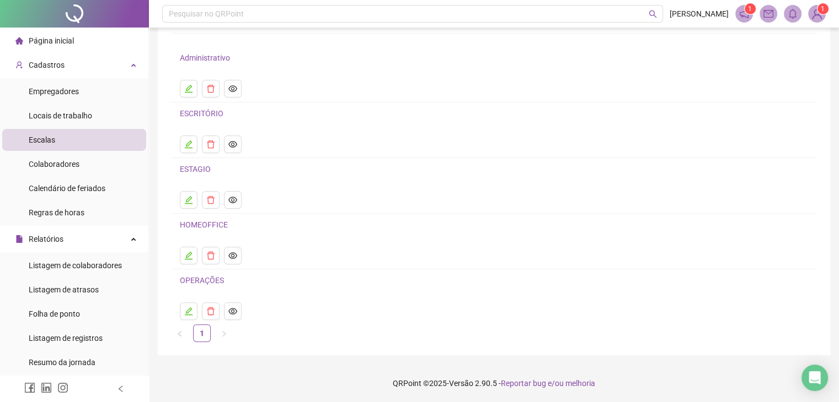
click at [197, 224] on link "HOMEOFFICE" at bounding box center [204, 225] width 48 height 9
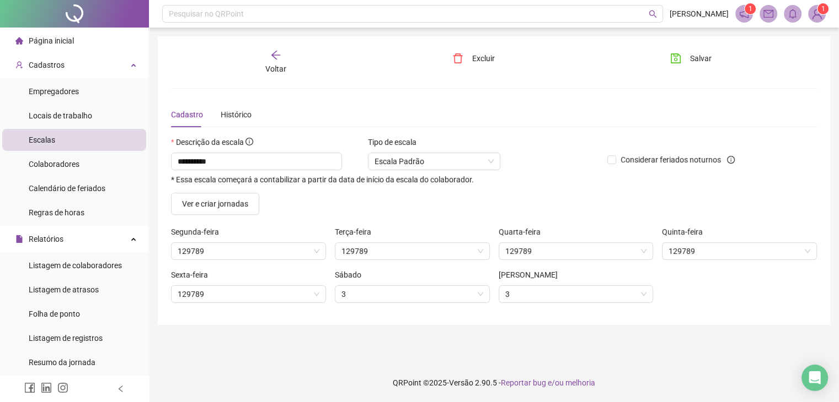
scroll to position [0, 0]
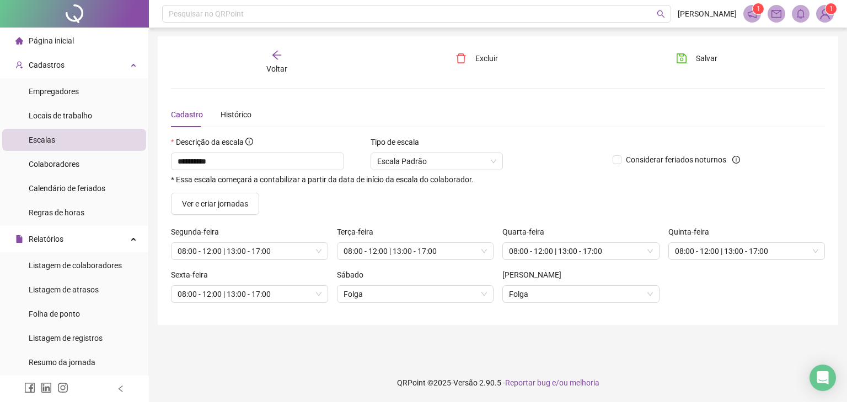
click at [278, 57] on icon "arrow-left" at bounding box center [276, 55] width 11 height 11
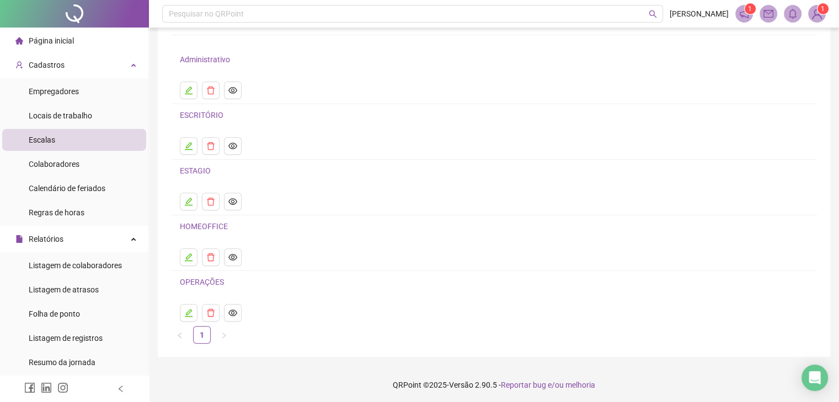
scroll to position [69, 0]
click at [199, 283] on link "OPERAÇÕES" at bounding box center [202, 280] width 44 height 9
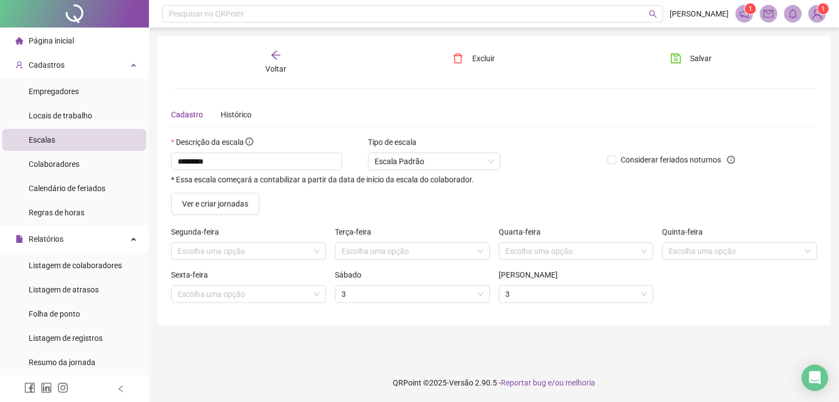
scroll to position [0, 0]
click at [276, 60] on icon "arrow-left" at bounding box center [276, 55] width 11 height 11
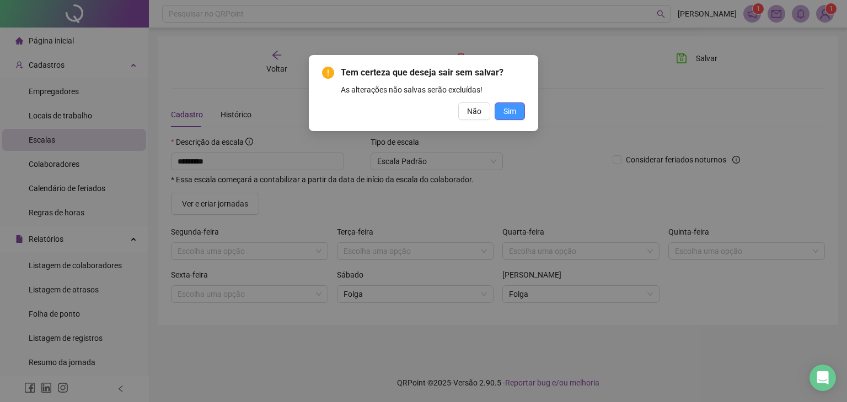
click at [510, 114] on span "Sim" at bounding box center [509, 111] width 13 height 12
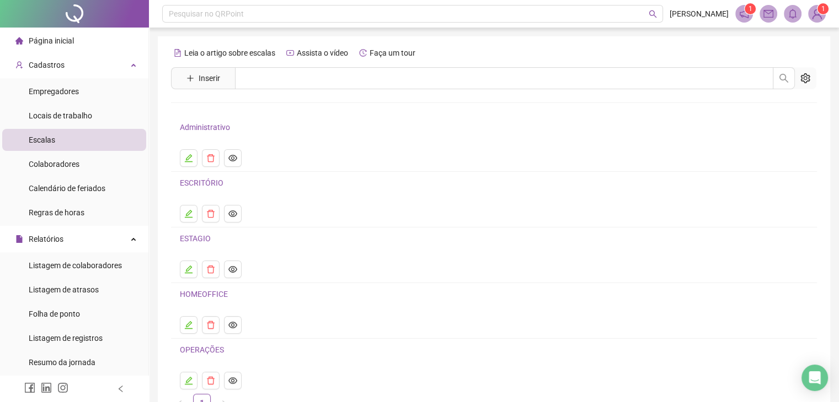
click at [198, 121] on h4 "Administrativo" at bounding box center [494, 127] width 628 height 13
click at [202, 123] on link "Administrativo" at bounding box center [205, 127] width 50 height 9
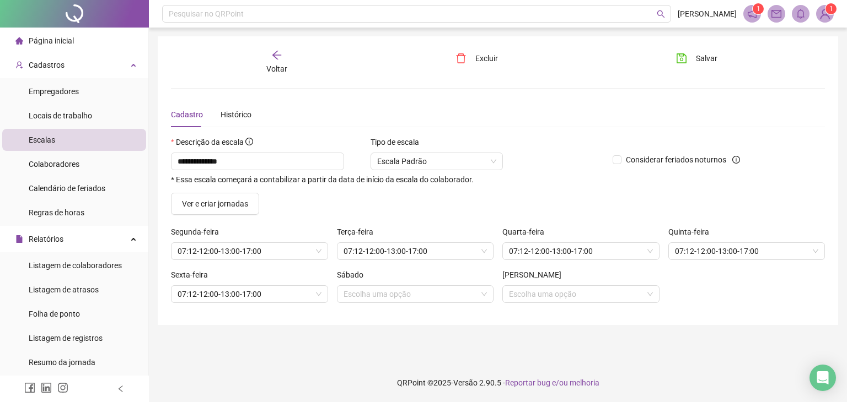
click at [277, 56] on icon "arrow-left" at bounding box center [276, 55] width 11 height 11
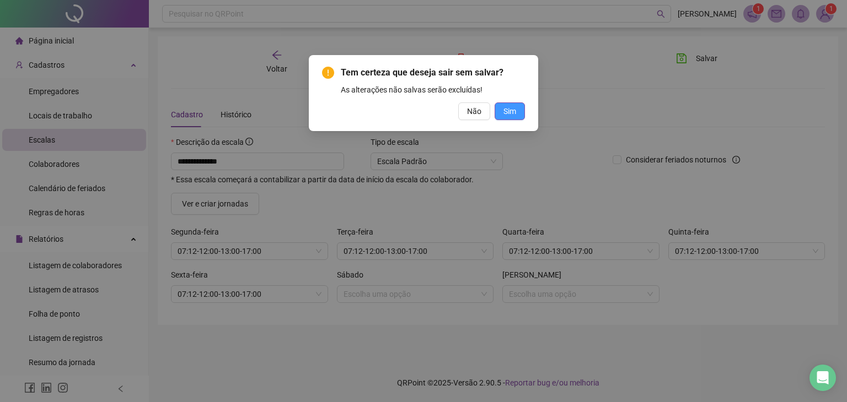
click at [504, 105] on span "Sim" at bounding box center [509, 111] width 13 height 12
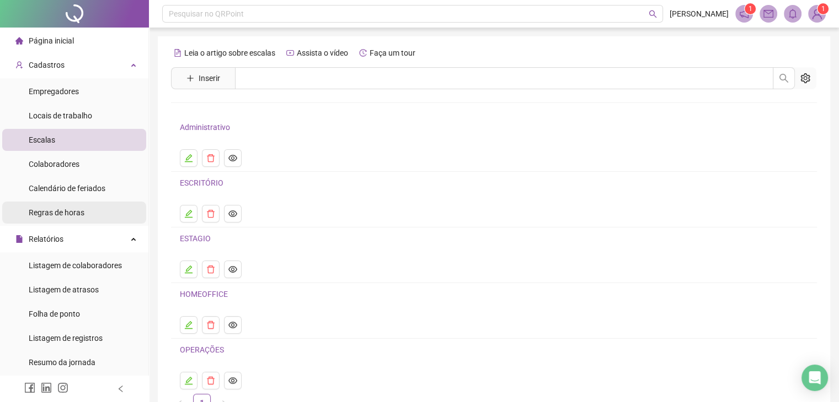
click at [105, 210] on li "Regras de horas" at bounding box center [74, 213] width 144 height 22
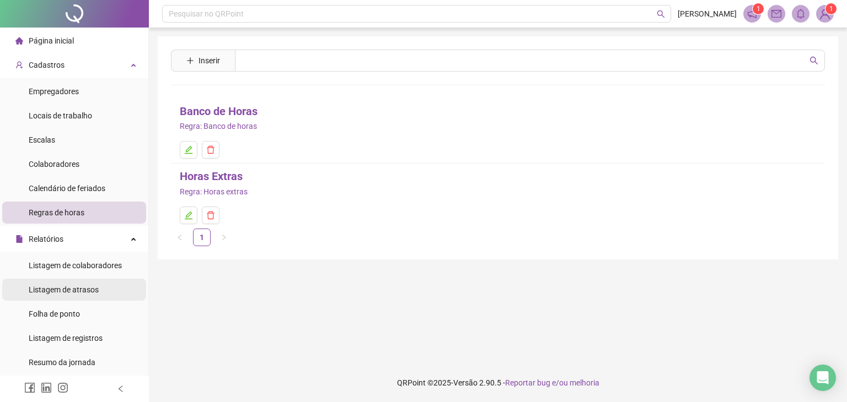
scroll to position [55, 0]
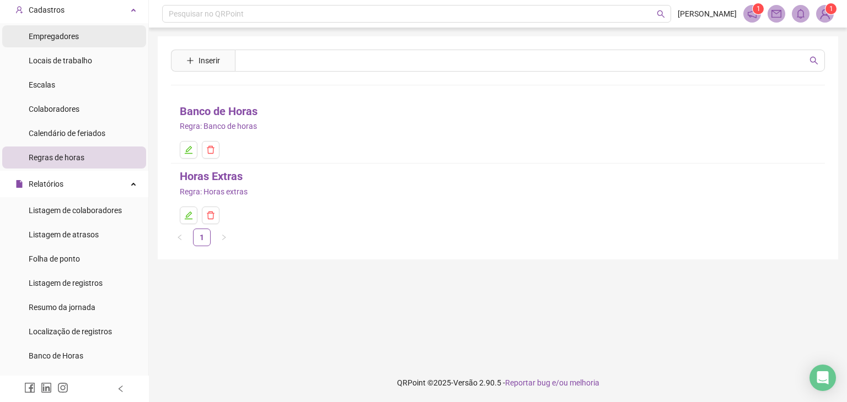
click at [69, 37] on span "Empregadores" at bounding box center [54, 36] width 50 height 9
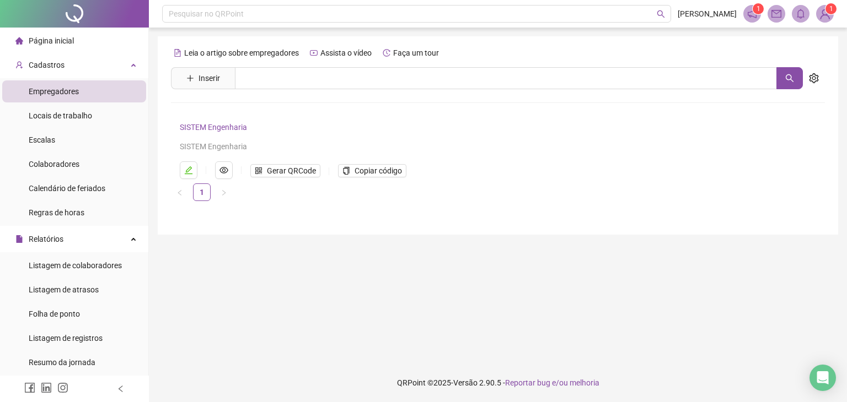
click at [69, 37] on span "Página inicial" at bounding box center [51, 40] width 45 height 9
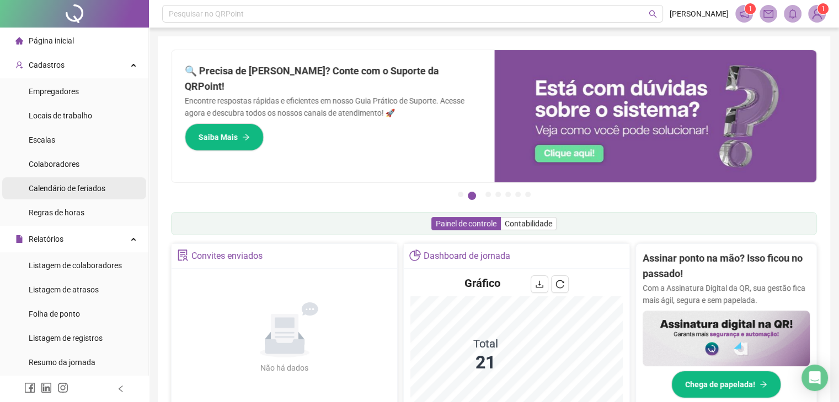
click at [54, 186] on span "Calendário de feriados" at bounding box center [67, 188] width 77 height 9
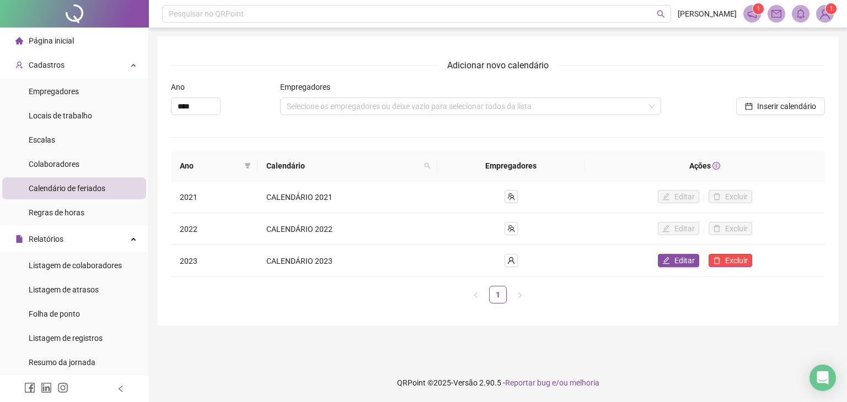
click at [51, 40] on span "Página inicial" at bounding box center [51, 40] width 45 height 9
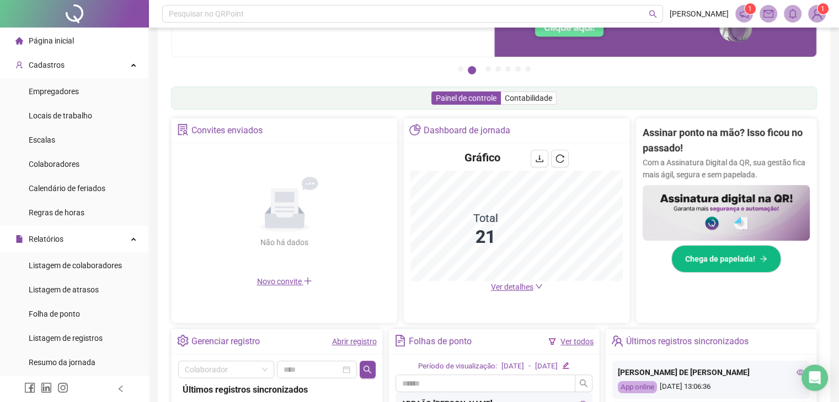
scroll to position [163, 0]
